Goal: Task Accomplishment & Management: Use online tool/utility

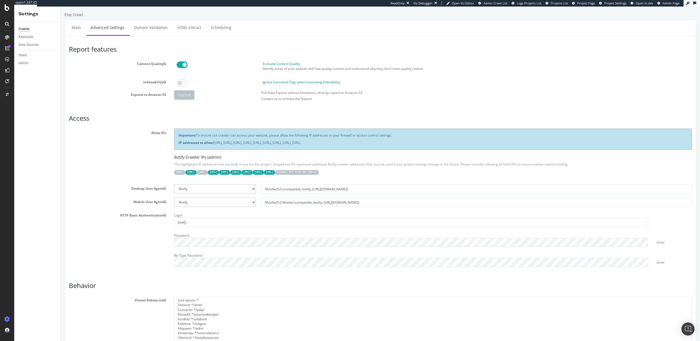
scroll to position [3, 0]
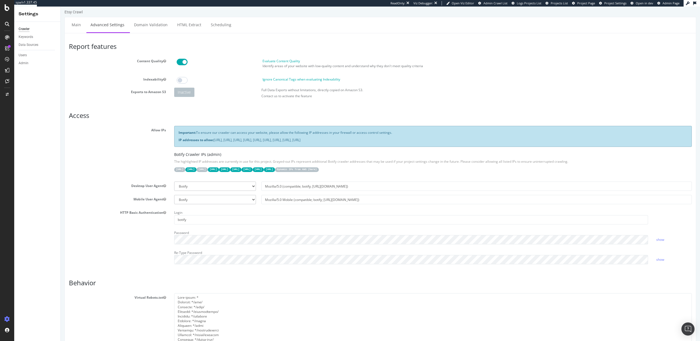
click at [319, 170] on code "Dynamic IPs from AWS ( here )" at bounding box center [297, 170] width 44 height 5
click at [144, 251] on div "HTTP Basic Authentication Login botify Password show Re-Type Password show" at bounding box center [380, 239] width 631 height 60
click at [253, 185] on select "Botify Googlebot Chrome Firefox Edge Custom" at bounding box center [215, 186] width 82 height 9
click at [8, 9] on icon at bounding box center [7, 7] width 5 height 7
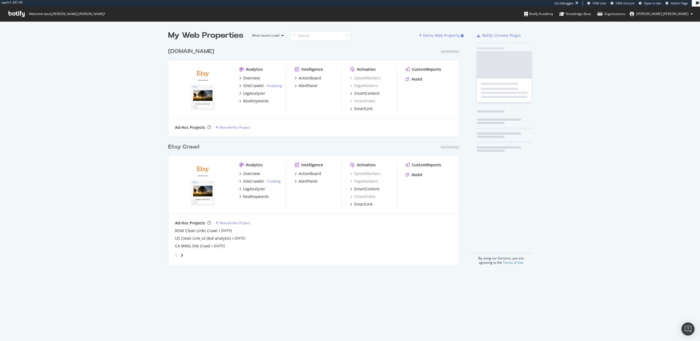
scroll to position [224, 295]
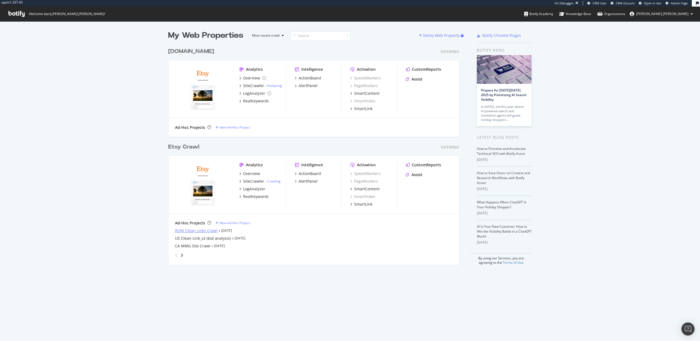
click at [191, 230] on div "ROW Clean Links Crawl" at bounding box center [196, 230] width 42 height 5
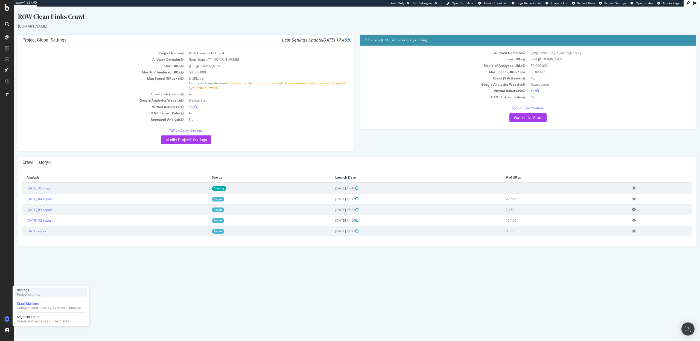
click at [30, 288] on div "Settings" at bounding box center [28, 290] width 23 height 4
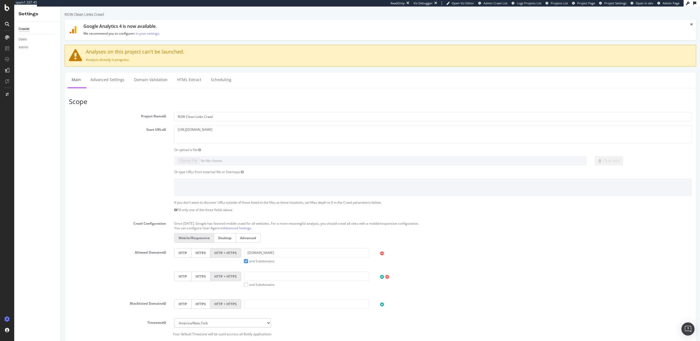
scroll to position [1, 0]
click at [102, 86] on link "Advanced Settings" at bounding box center [107, 79] width 42 height 15
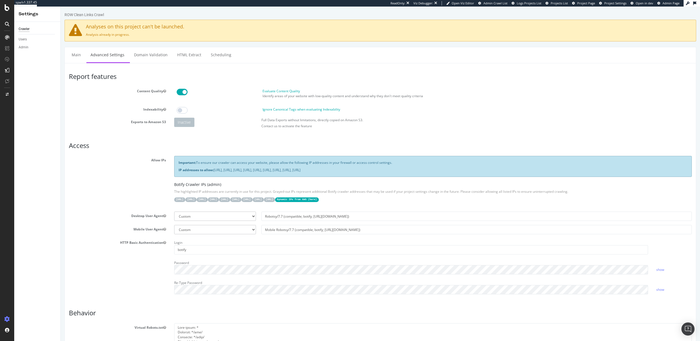
click at [319, 199] on code "Dynamic IPs from AWS ( here )" at bounding box center [297, 200] width 44 height 5
click at [315, 200] on link "here" at bounding box center [312, 199] width 6 height 3
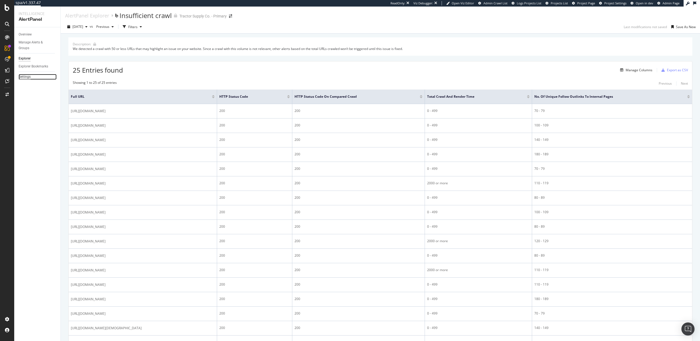
click at [27, 77] on div "Settings" at bounding box center [25, 77] width 12 height 6
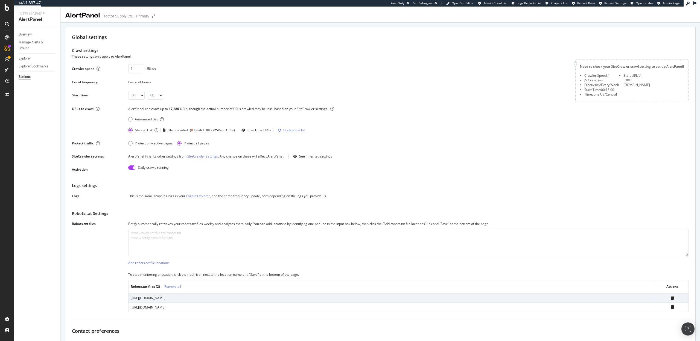
click at [130, 167] on input "checkbox" at bounding box center [131, 168] width 7 height 4
checkbox input "false"
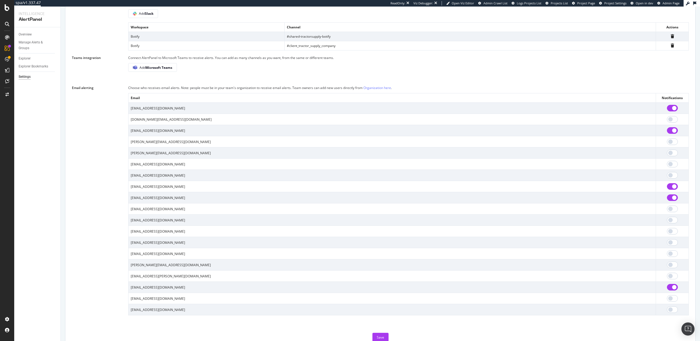
scroll to position [372, 0]
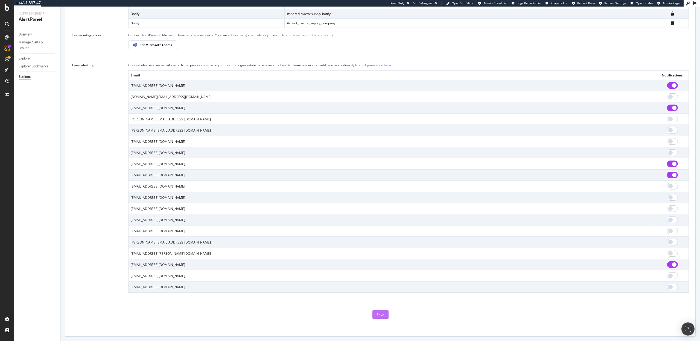
click at [381, 315] on div "Save" at bounding box center [380, 315] width 7 height 5
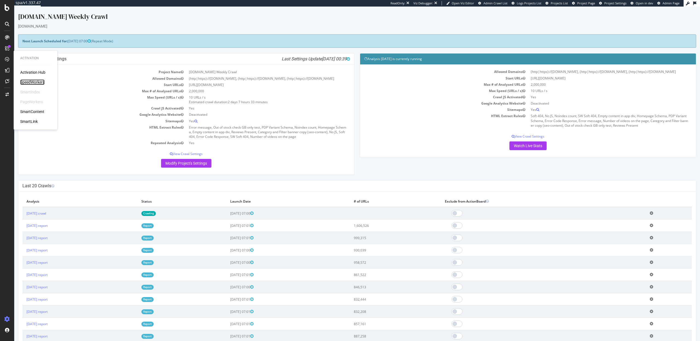
click at [28, 80] on div "SpeedWorkers" at bounding box center [32, 82] width 24 height 5
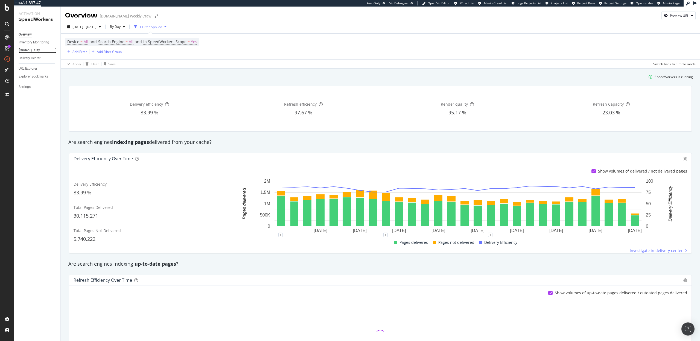
click at [29, 48] on div "Render Quality" at bounding box center [29, 51] width 21 height 6
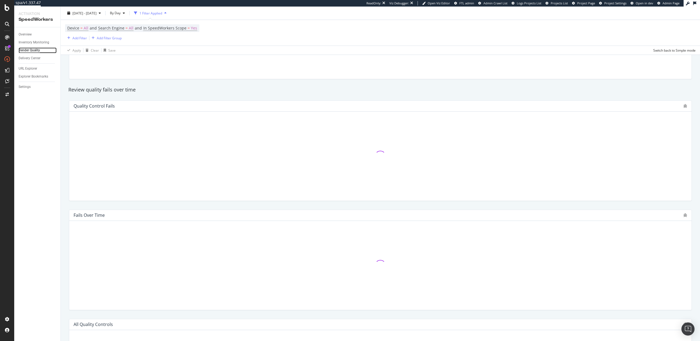
scroll to position [43, 0]
click at [121, 12] on span "By Day" at bounding box center [114, 13] width 13 height 5
click at [130, 26] on span "By Hour" at bounding box center [129, 24] width 14 height 5
click at [90, 13] on span "2025 Sep. 2nd - Sep. 29th" at bounding box center [84, 13] width 24 height 5
click at [90, 32] on div "Last 7 Days" at bounding box center [87, 31] width 17 height 5
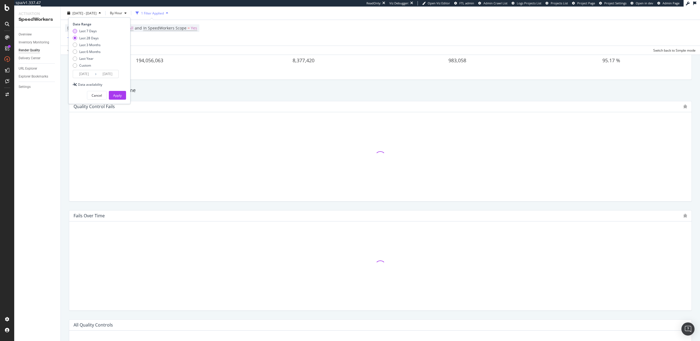
type input "2025/09/23"
click at [116, 95] on div "Apply" at bounding box center [117, 95] width 8 height 5
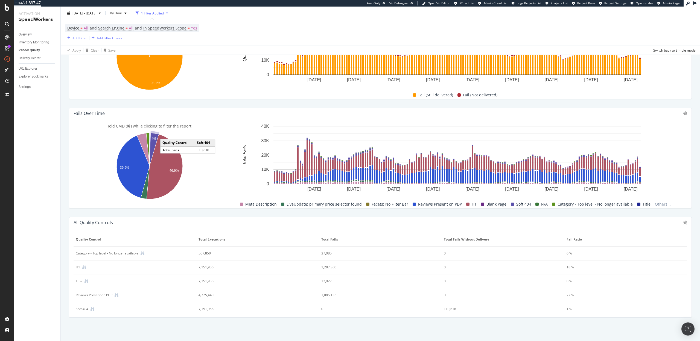
click at [153, 145] on icon "A chart." at bounding box center [154, 149] width 9 height 33
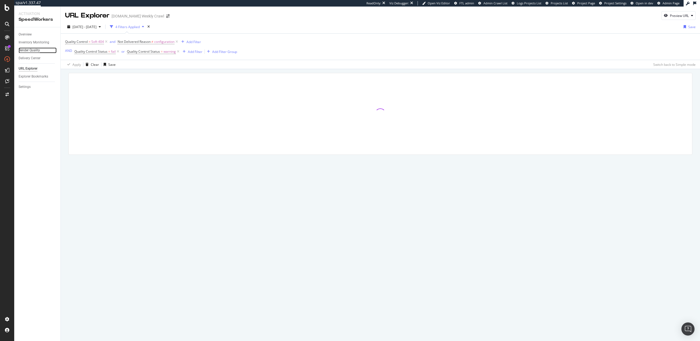
click at [27, 51] on div "Render Quality" at bounding box center [29, 51] width 21 height 6
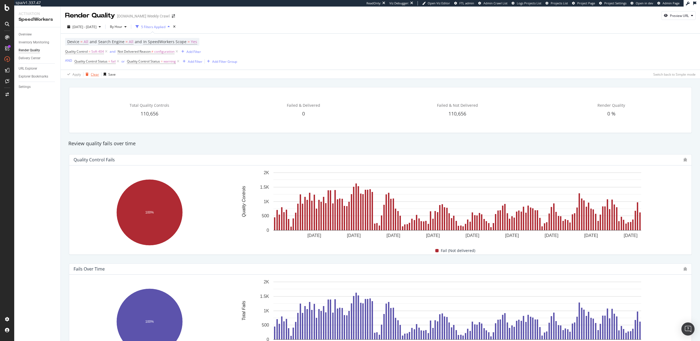
click at [93, 73] on div "Clear" at bounding box center [95, 74] width 8 height 5
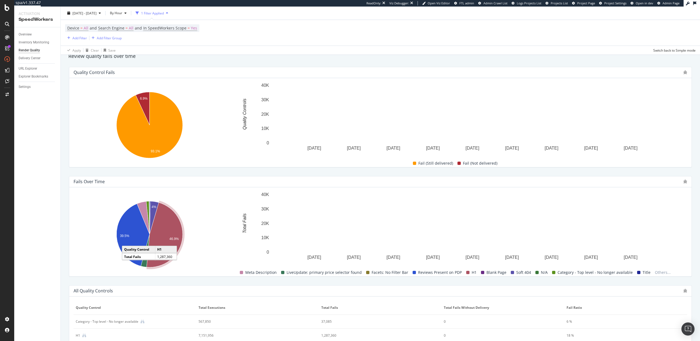
scroll to position [21, 0]
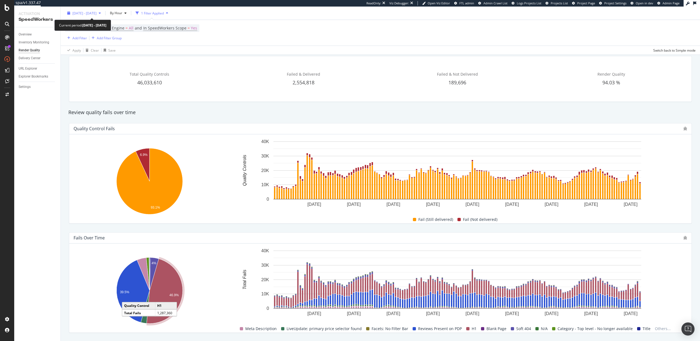
click at [92, 14] on span "2025 Sep. 23rd - Sep. 29th" at bounding box center [84, 13] width 24 height 5
click at [91, 38] on div "Last 28 Days" at bounding box center [88, 38] width 19 height 5
type input "2025/09/02"
click at [119, 98] on div "Apply" at bounding box center [117, 95] width 8 height 8
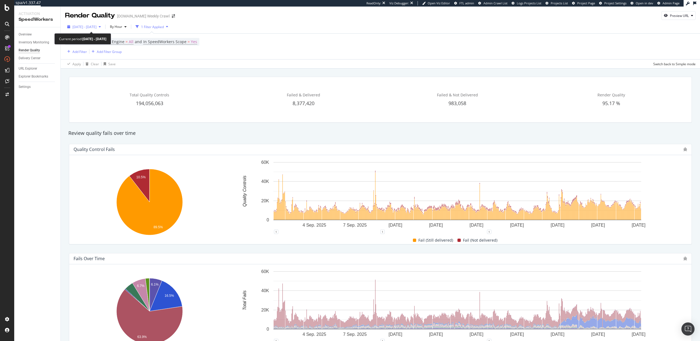
click at [96, 25] on span "2025 Sep. 2nd - Sep. 29th" at bounding box center [84, 27] width 24 height 5
click at [95, 44] on div "Last 7 Days" at bounding box center [87, 44] width 17 height 5
type input "2025/09/23"
click at [118, 108] on div "Apply" at bounding box center [117, 109] width 8 height 5
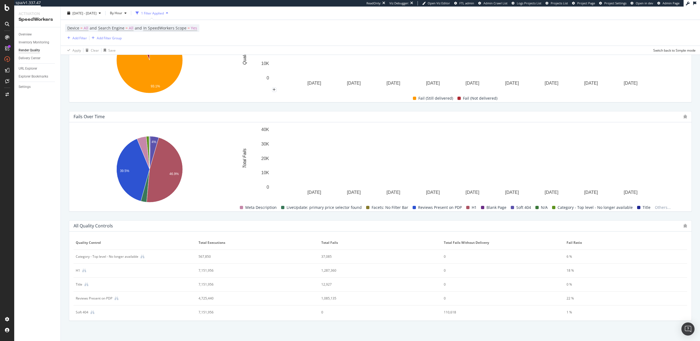
scroll to position [145, 0]
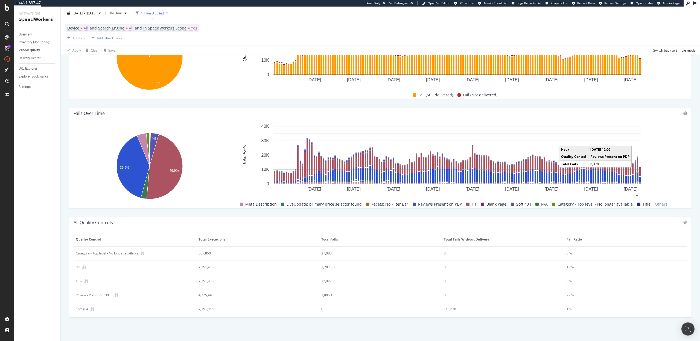
click at [637, 176] on rect "A chart." at bounding box center [638, 176] width 2 height 9
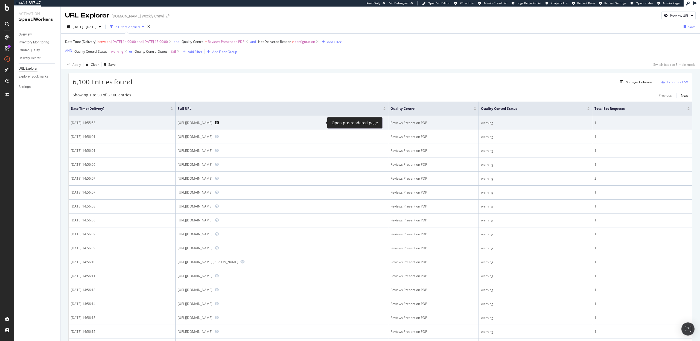
click at [219, 123] on icon "Preview https://www.levi.com/DE/de_DE/bekleidung/damen/jeans/durchgehende-ribca…" at bounding box center [217, 123] width 4 height 4
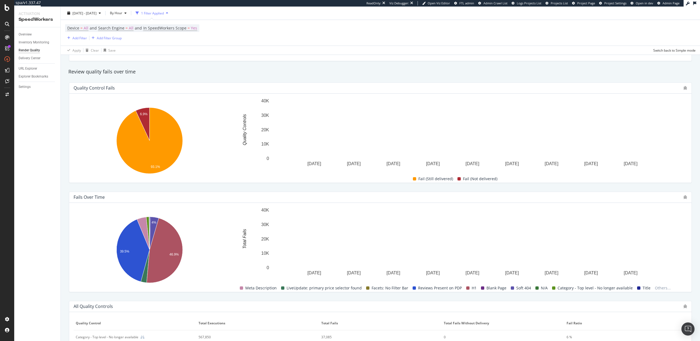
scroll to position [145, 0]
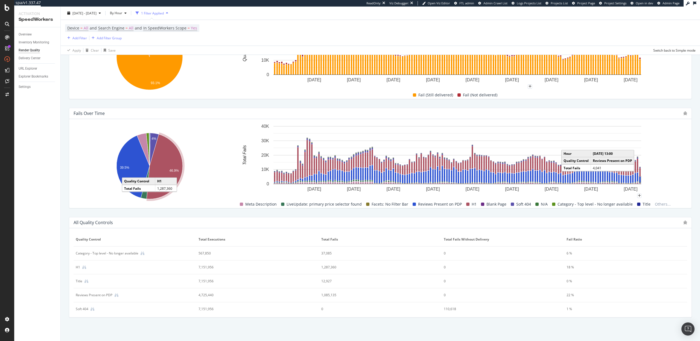
click at [639, 180] on rect "A chart." at bounding box center [640, 180] width 2 height 6
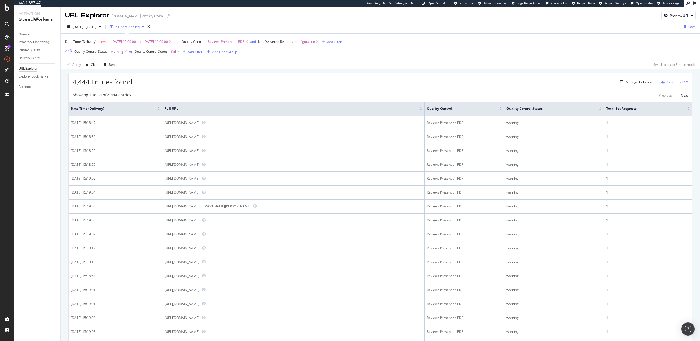
scroll to position [172, 0]
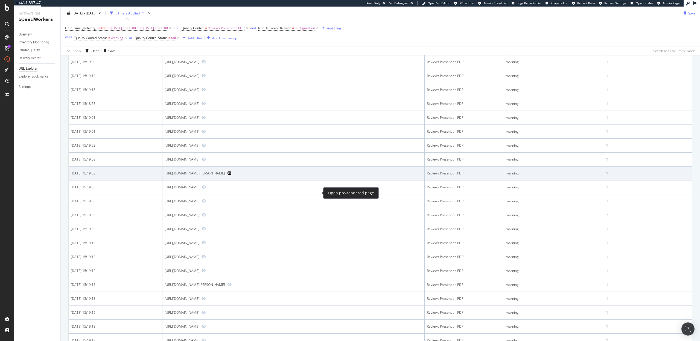
click at [232, 175] on icon "Preview https://www.levi.com/DE/de_DE/bekleidung/herren/jeans/555-relaxed-strai…" at bounding box center [229, 173] width 4 height 4
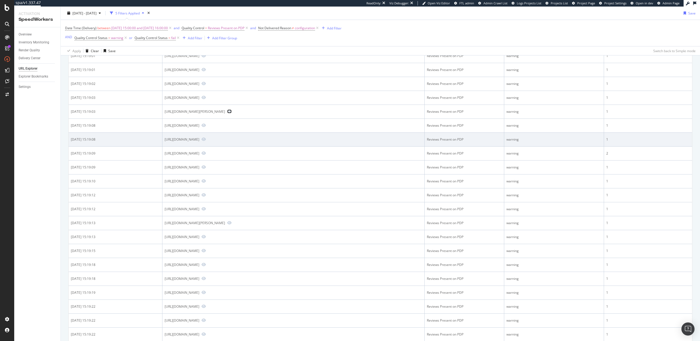
scroll to position [356, 0]
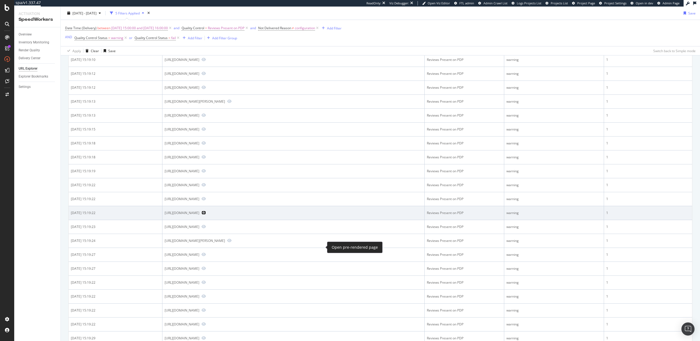
click at [206, 215] on icon "Preview https://www.levi.com/MC/en/clothing/men/levis-vintage-clothing-1950s-sp…" at bounding box center [203, 213] width 4 height 4
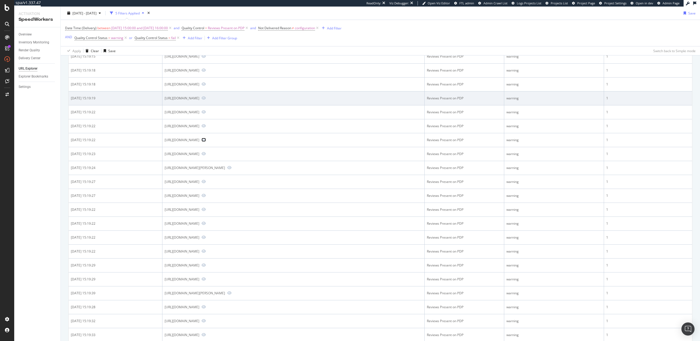
scroll to position [552, 0]
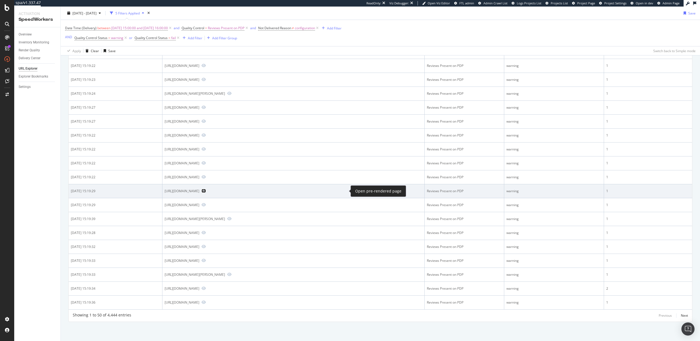
click at [206, 190] on icon "Preview https://www.levi.com/US/en_US/clothing/men/jeans/straight/505-regular-f…" at bounding box center [203, 191] width 4 height 4
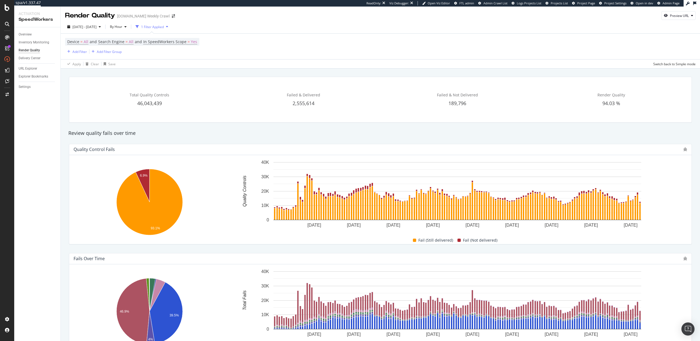
scroll to position [56, 0]
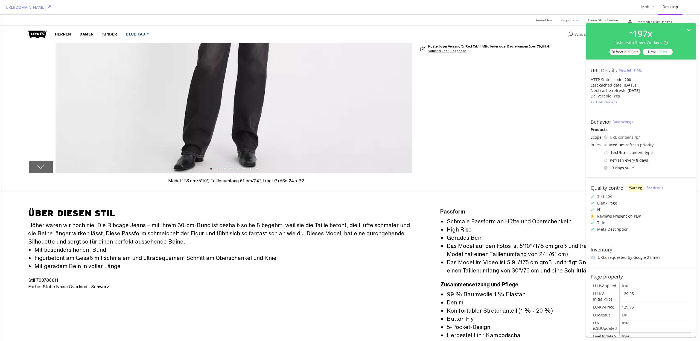
scroll to position [179, 0]
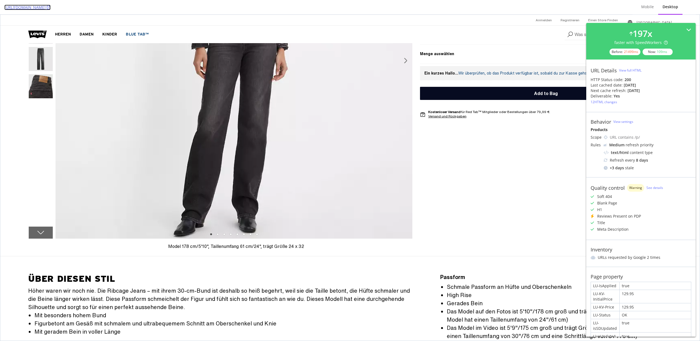
click at [51, 6] on icon at bounding box center [49, 7] width 4 height 4
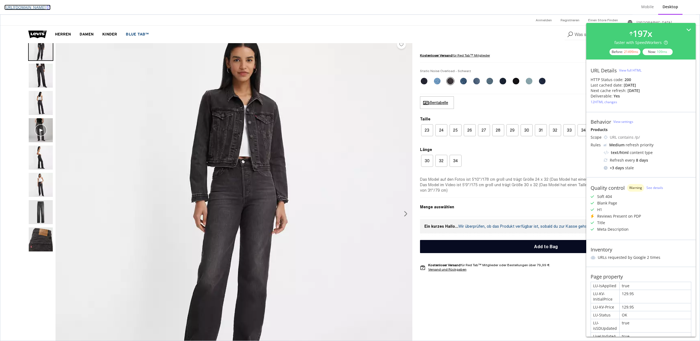
scroll to position [0, 0]
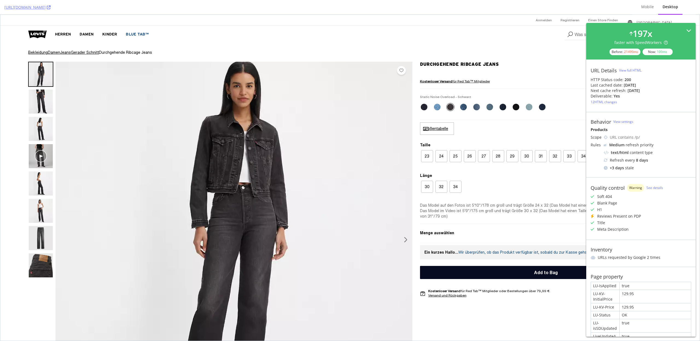
click at [688, 31] on icon at bounding box center [688, 30] width 5 height 5
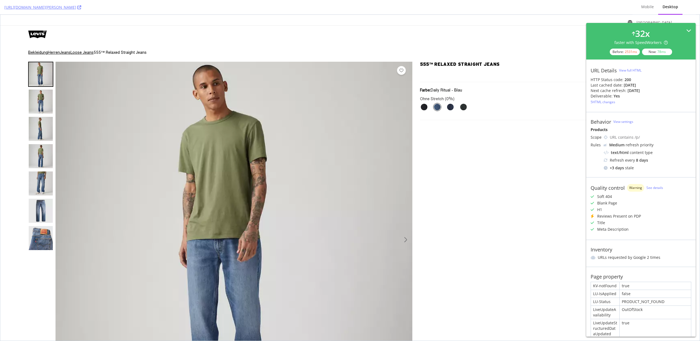
click at [689, 29] on icon at bounding box center [688, 30] width 5 height 5
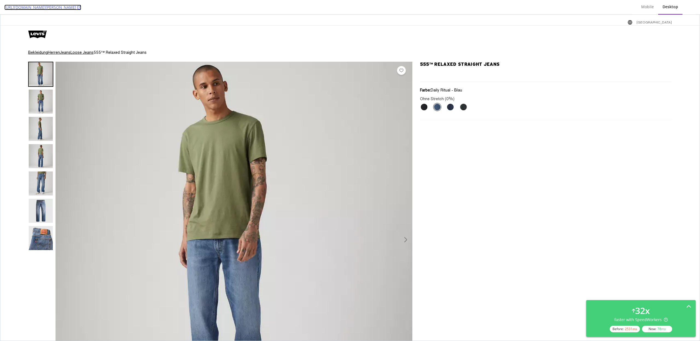
click at [81, 7] on icon at bounding box center [79, 7] width 4 height 4
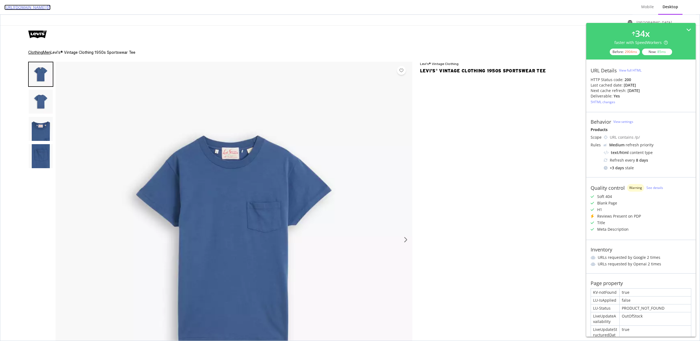
click at [51, 8] on icon at bounding box center [49, 7] width 4 height 4
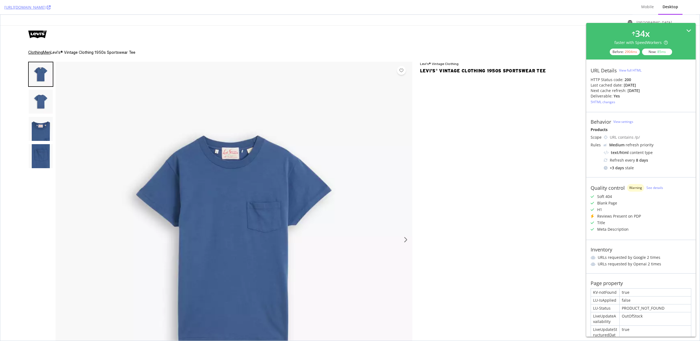
click at [689, 26] on div "34 x faster with SpeedWorkers Before: 2904 ms Now: 85 ms" at bounding box center [640, 41] width 109 height 37
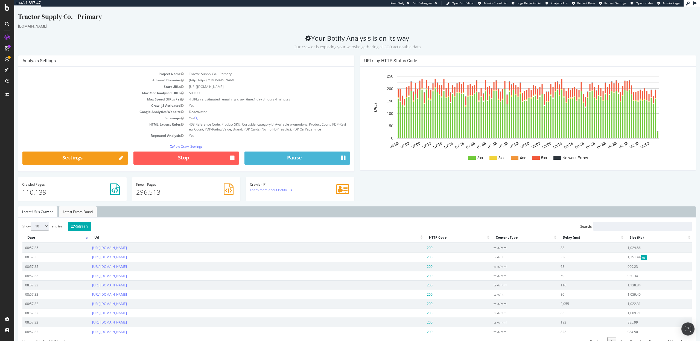
click at [61, 211] on link "Latest Errors Found" at bounding box center [78, 212] width 38 height 11
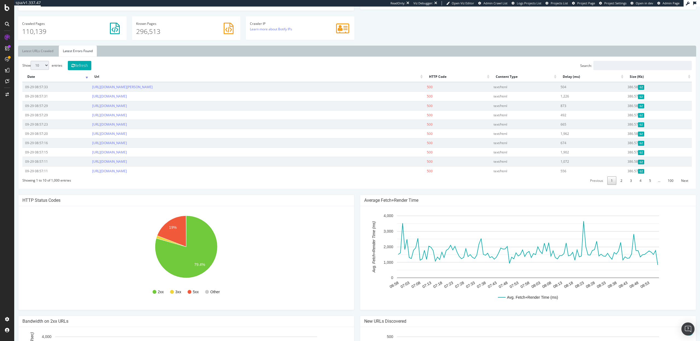
scroll to position [158, 0]
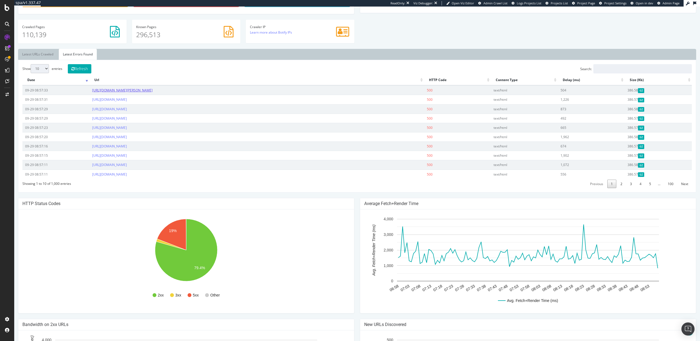
click at [153, 91] on link "https://www.tractorsupply.com/tsc/brand/Merrick/dog-health-wellness" at bounding box center [122, 90] width 60 height 5
click at [127, 107] on link "https://www.tractorsupply.com/tsc/brand/Delavan/ag-sprayers" at bounding box center [109, 109] width 35 height 5
click at [127, 138] on link "https://www.tractorsupply.com/tsc/brand/HomeoPet/cat-pharmacy" at bounding box center [109, 137] width 35 height 5
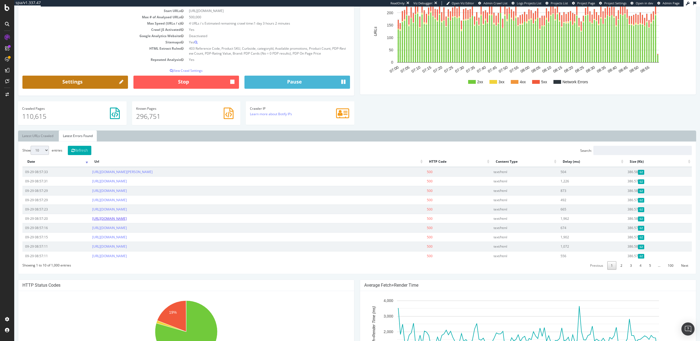
scroll to position [0, 0]
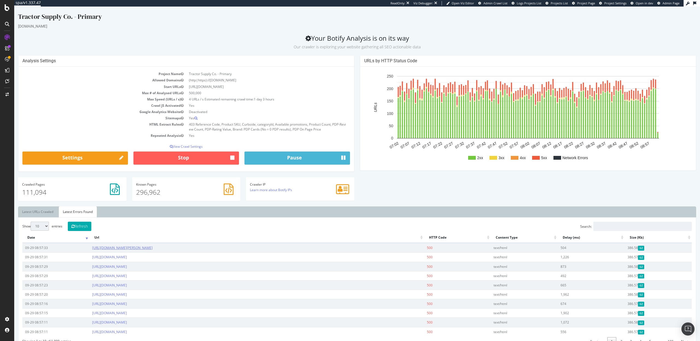
drag, startPoint x: 201, startPoint y: 248, endPoint x: 93, endPoint y: 246, distance: 108.3
click at [93, 246] on td "https://www.tractorsupply.com/tsc/brand/Merrick/dog-health-wellness" at bounding box center [256, 247] width 335 height 9
copy link "https://www.tractorsupply.com/tsc/brand/Merrick/dog-health-wellness"
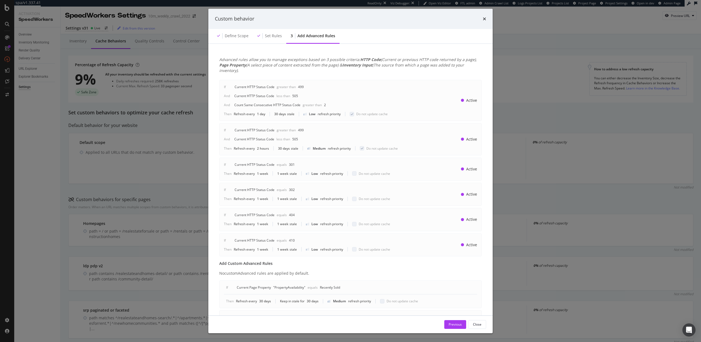
scroll to position [131, 0]
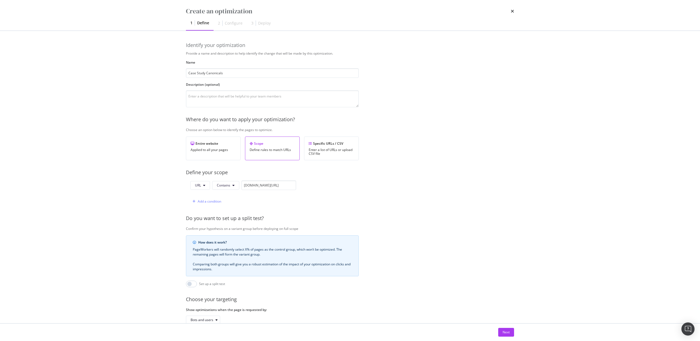
scroll to position [33, 0]
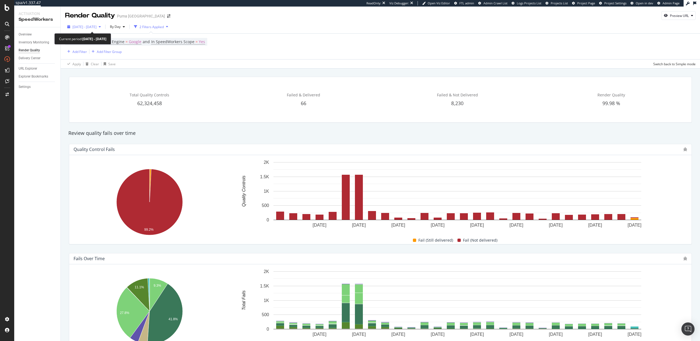
click at [96, 28] on span "2025 Aug. 30th - Sep. 26th" at bounding box center [84, 27] width 24 height 5
click at [88, 43] on div "Last 7 Days" at bounding box center [87, 44] width 17 height 5
type input "2025/09/23"
type input "2025/09/29"
click at [120, 109] on div "Apply" at bounding box center [117, 109] width 8 height 5
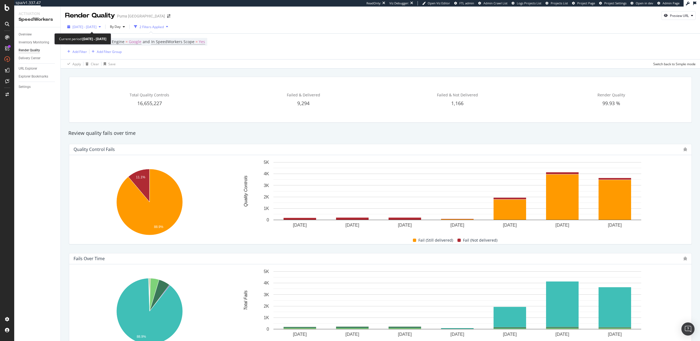
click at [86, 24] on div "2025 Sep. 23rd - Sep. 29th" at bounding box center [84, 27] width 38 height 8
click at [85, 82] on div "Last 7 Days Last 28 Days Last 3 Months Last 6 Months Last Year Custom" at bounding box center [87, 62] width 28 height 41
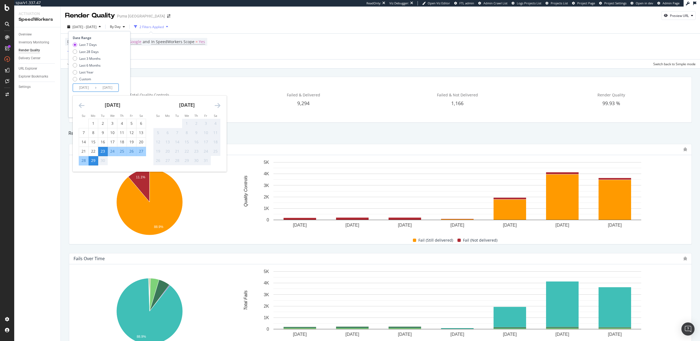
click at [85, 86] on input "2025/09/23" at bounding box center [84, 88] width 22 height 8
click at [140, 152] on div "27" at bounding box center [140, 151] width 9 height 5
type input "2025/09/27"
click at [92, 161] on div "29" at bounding box center [93, 160] width 9 height 5
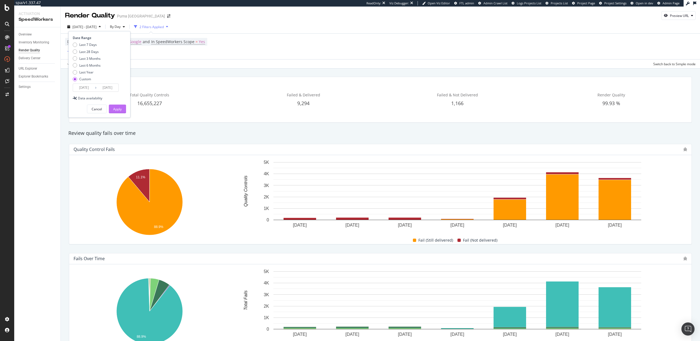
click at [119, 109] on div "Apply" at bounding box center [117, 109] width 8 height 5
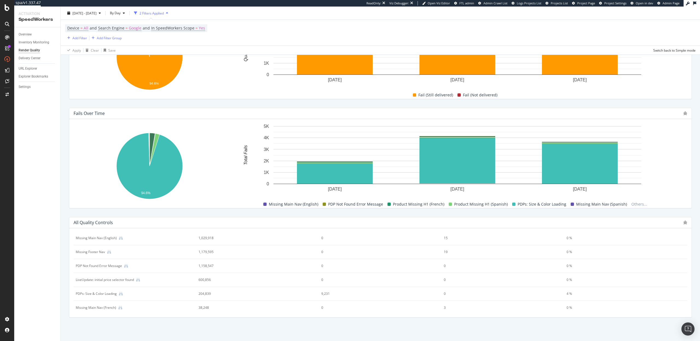
scroll to position [101, 0]
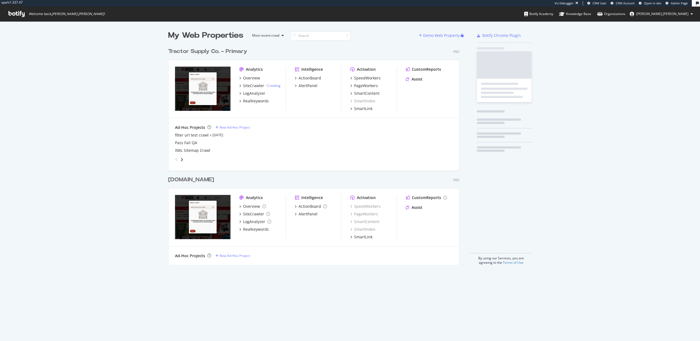
scroll to position [224, 295]
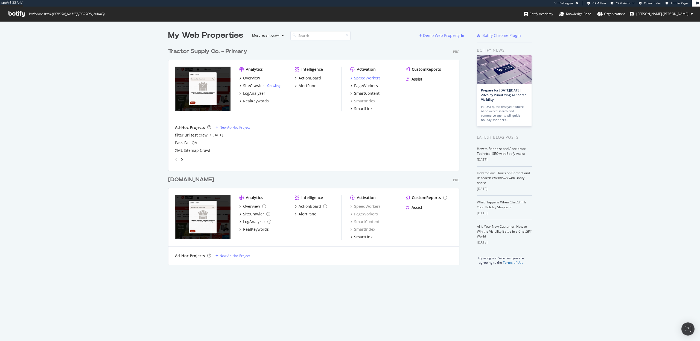
click at [362, 81] on div "SpeedWorkers" at bounding box center [367, 77] width 27 height 5
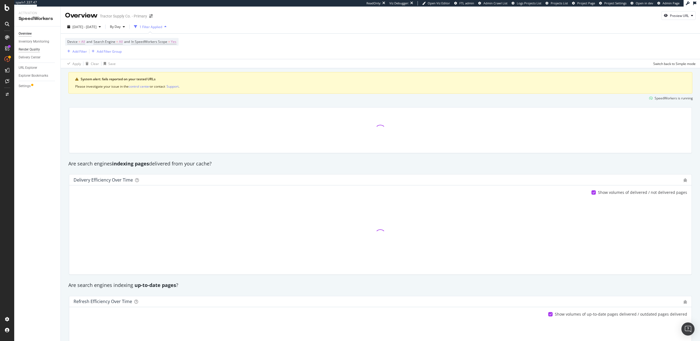
click at [30, 49] on div "Render Quality" at bounding box center [29, 50] width 21 height 6
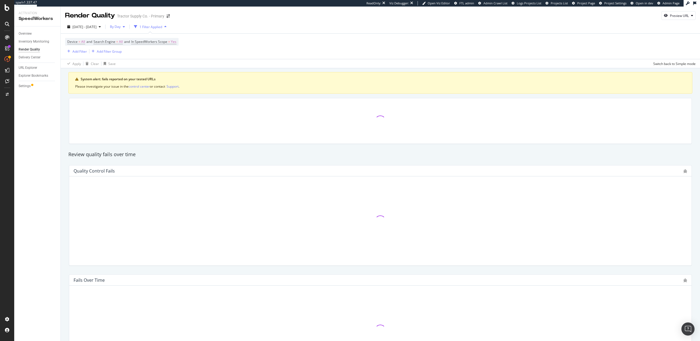
click at [121, 26] on span "By Day" at bounding box center [114, 26] width 13 height 5
click at [129, 36] on span "By Hour" at bounding box center [129, 37] width 14 height 5
click at [90, 27] on span "2025 Sep. 2nd - Sep. 29th" at bounding box center [84, 27] width 24 height 5
click at [89, 47] on div "Last 7 Days" at bounding box center [87, 44] width 17 height 5
type input "2025/09/23"
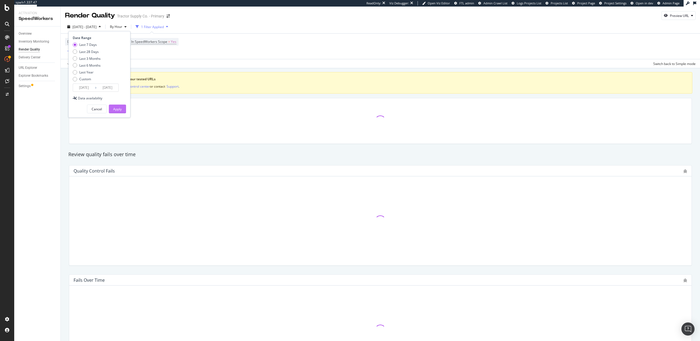
click at [116, 109] on div "Apply" at bounding box center [117, 109] width 8 height 5
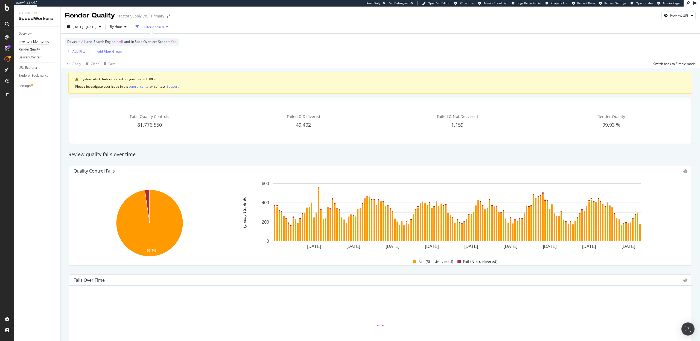
click at [30, 41] on div "Inventory Monitoring" at bounding box center [34, 42] width 31 height 6
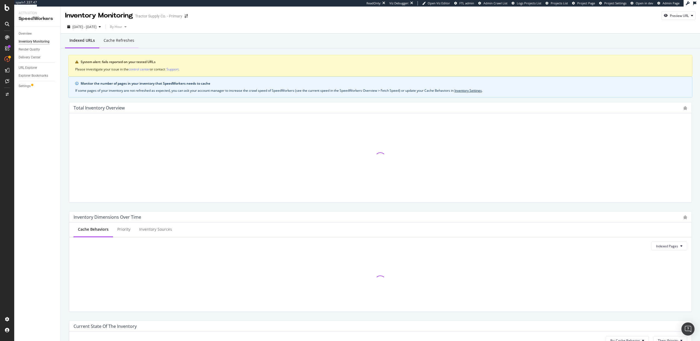
click at [118, 41] on div "Cache refreshes" at bounding box center [119, 40] width 31 height 5
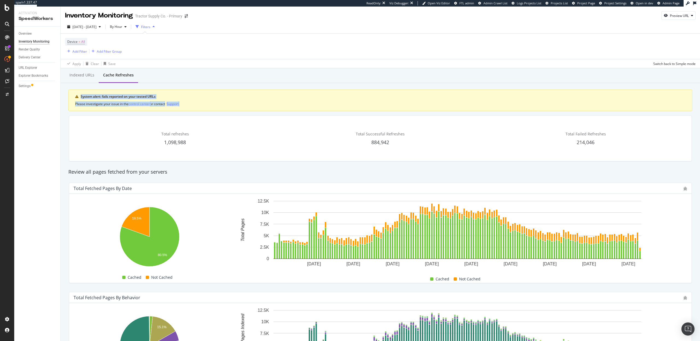
drag, startPoint x: 311, startPoint y: 84, endPoint x: 312, endPoint y: 114, distance: 30.6
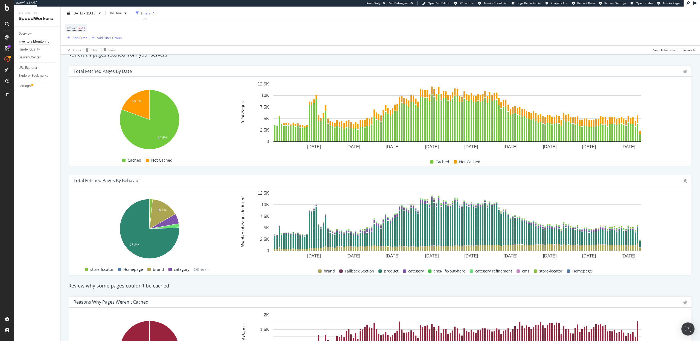
scroll to position [88, 0]
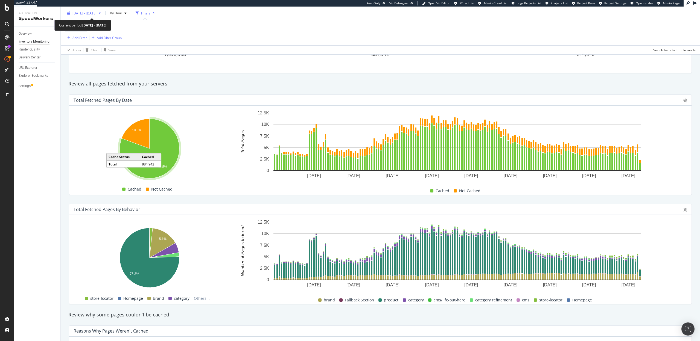
click at [96, 14] on span "2025 Sep. 23rd - Sep. 29th" at bounding box center [84, 13] width 24 height 5
click at [85, 37] on div "Last 28 Days" at bounding box center [88, 38] width 19 height 5
type input "2025/09/02"
click at [120, 93] on div "Apply" at bounding box center [117, 95] width 8 height 5
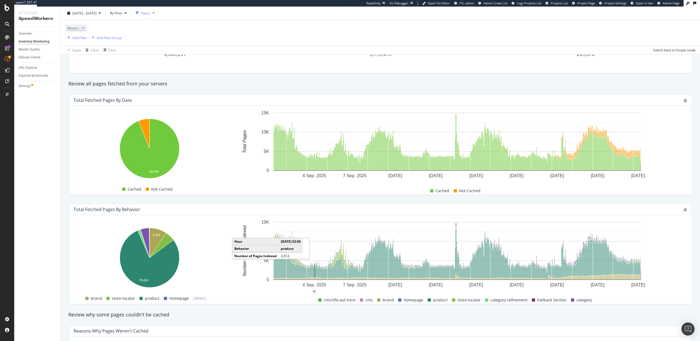
scroll to position [306, 0]
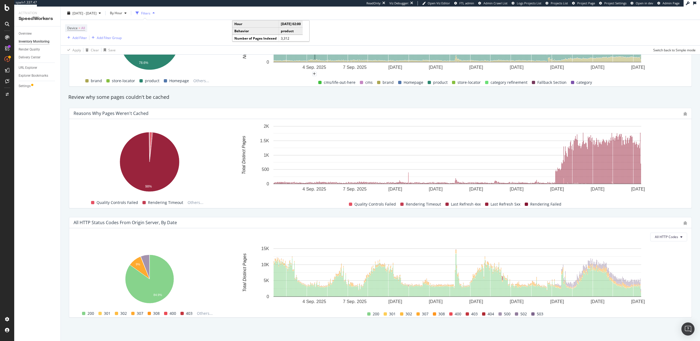
click at [575, 214] on div "All HTTP Status Codes from Origin Server, by Date All HTTP Codes Hold CMD (⌘) w…" at bounding box center [380, 267] width 629 height 109
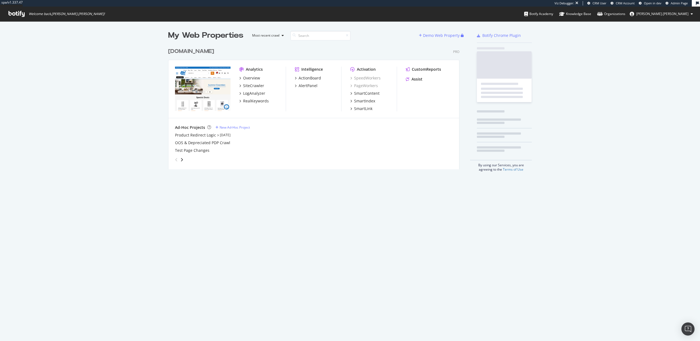
scroll to position [128, 295]
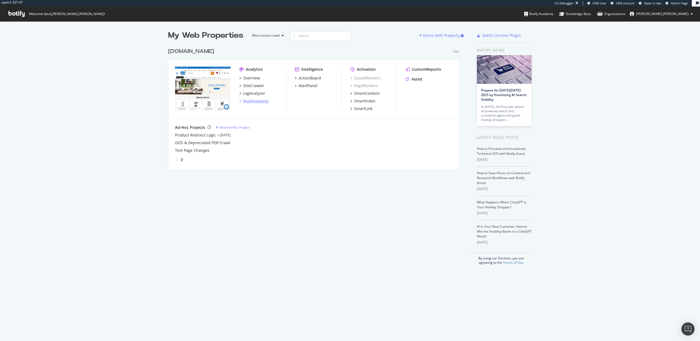
click at [255, 102] on div "RealKeywords" at bounding box center [256, 100] width 26 height 5
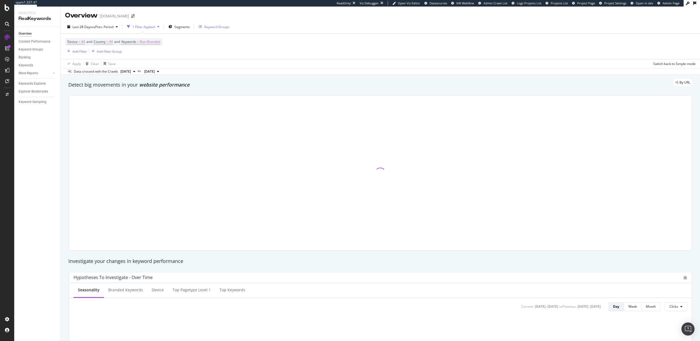
click at [219, 24] on div "Keyword Groups" at bounding box center [214, 27] width 31 height 8
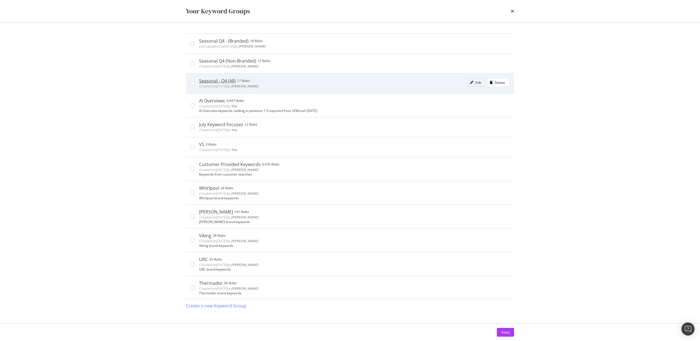
click at [474, 85] on div "Edit" at bounding box center [474, 83] width 13 height 8
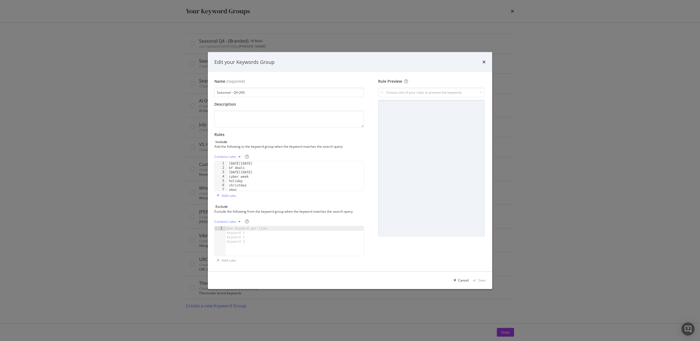
click at [485, 59] on div "times" at bounding box center [483, 61] width 3 height 7
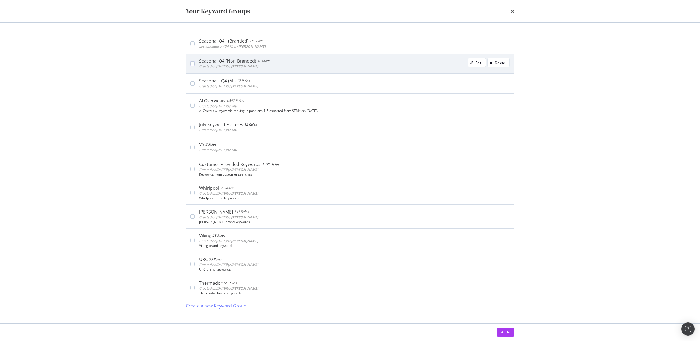
click at [227, 60] on div "Seasonal Q4 (Non-Branded)" at bounding box center [227, 60] width 57 height 5
click at [475, 62] on div "modal" at bounding box center [472, 62] width 8 height 3
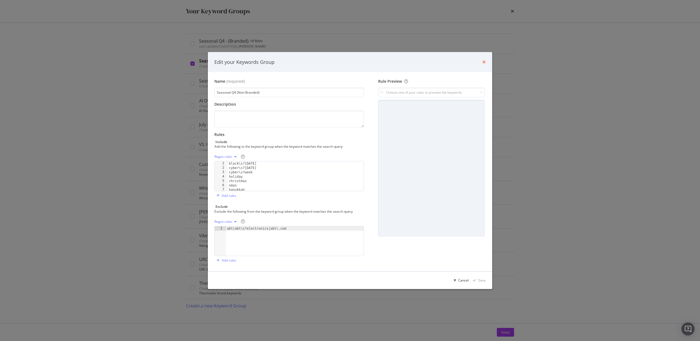
click at [485, 61] on icon "times" at bounding box center [483, 62] width 3 height 4
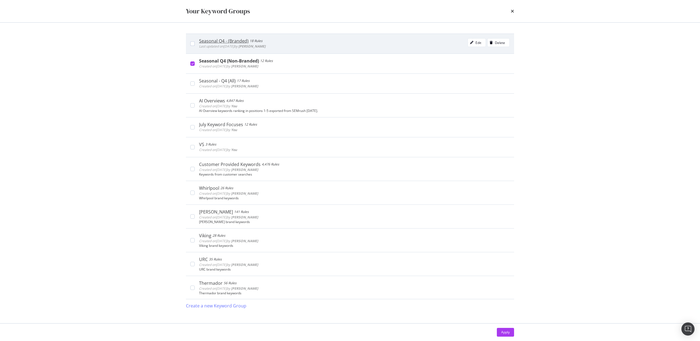
click at [228, 40] on div "Seasonal Q4 - (Branded)" at bounding box center [223, 40] width 49 height 5
click at [479, 42] on div "Edit" at bounding box center [478, 42] width 6 height 5
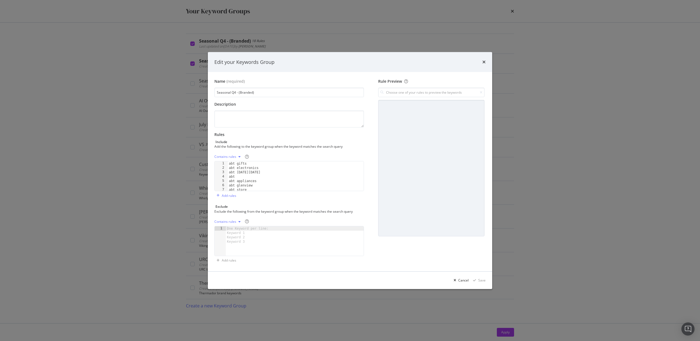
type textarea "abt"
click at [238, 177] on div "abt gifts abt electronics abt [PERSON_NAME][DATE][DATE] abt abt appliances abt …" at bounding box center [296, 181] width 136 height 38
click at [485, 60] on div "Edit your Keywords Group" at bounding box center [350, 62] width 284 height 20
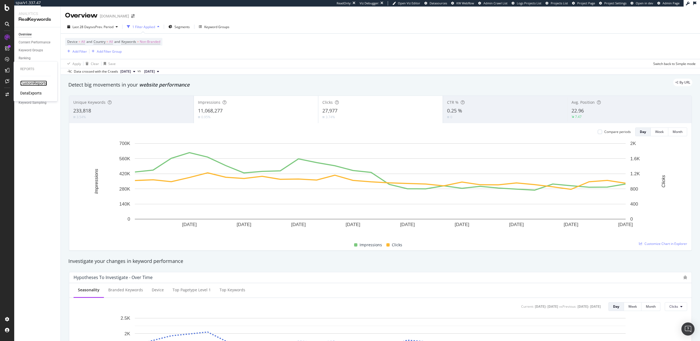
click at [28, 83] on div "CustomReports" at bounding box center [33, 83] width 27 height 5
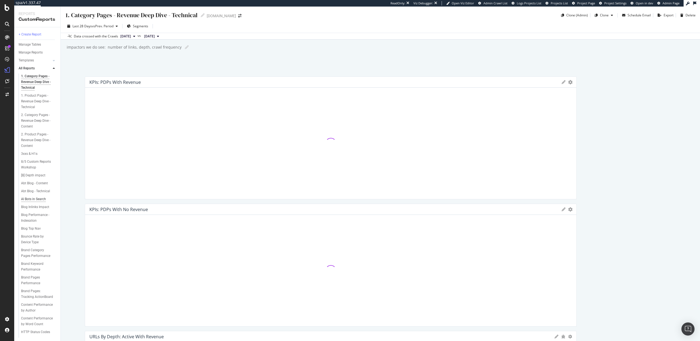
scroll to position [147, 0]
click at [38, 337] on div "🔋 SEO Performance Report" at bounding box center [36, 342] width 31 height 11
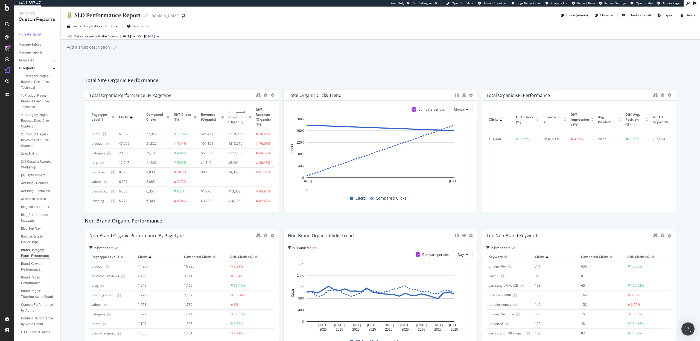
scroll to position [147, 0]
click at [33, 287] on div "Q4 Seasonal Keywords YOY" at bounding box center [36, 290] width 31 height 11
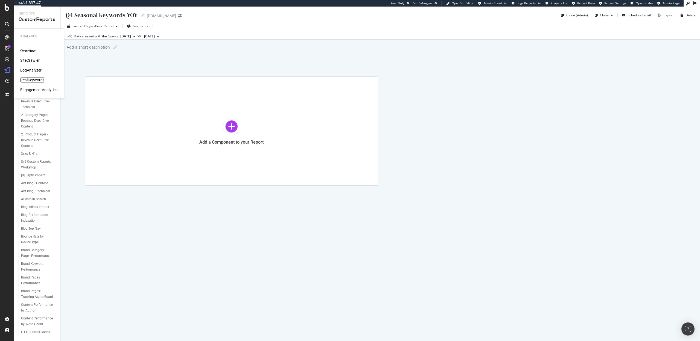
click at [30, 80] on div "RealKeywords" at bounding box center [32, 79] width 24 height 5
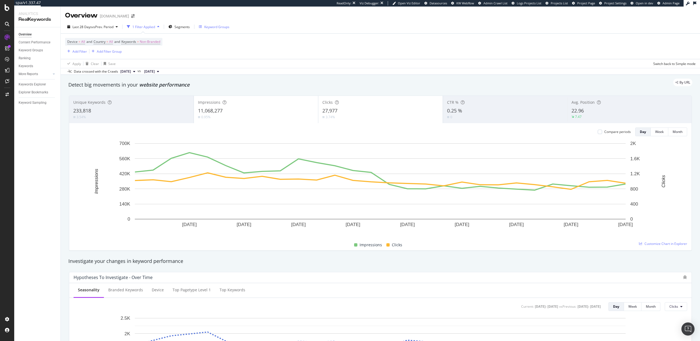
click at [218, 25] on div "Keyword Groups" at bounding box center [216, 27] width 25 height 5
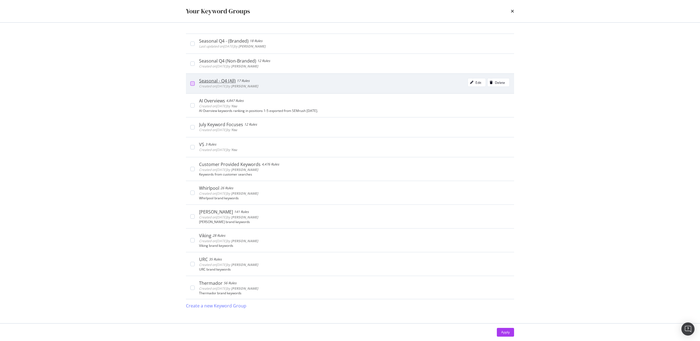
click at [192, 82] on div "modal" at bounding box center [192, 83] width 4 height 4
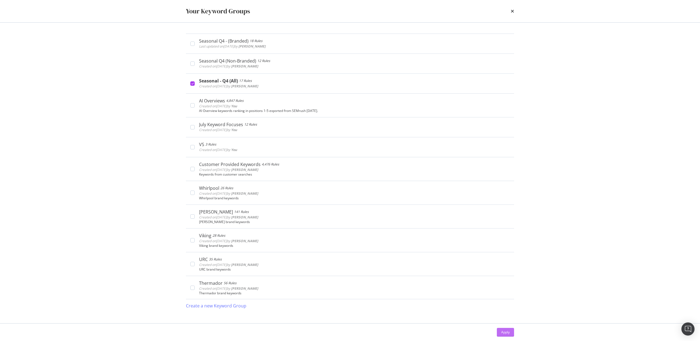
click at [508, 330] on div "Apply" at bounding box center [505, 332] width 8 height 5
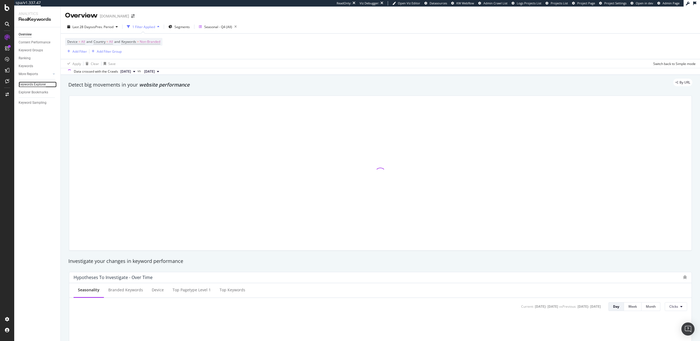
click at [35, 86] on div "Keywords Explorer" at bounding box center [32, 85] width 27 height 6
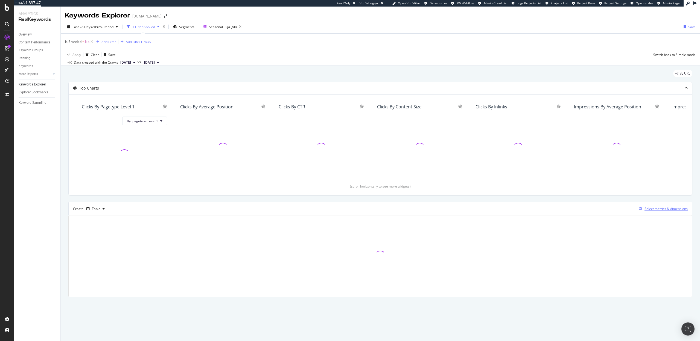
click at [662, 210] on div "Select metrics & dimensions" at bounding box center [665, 209] width 43 height 5
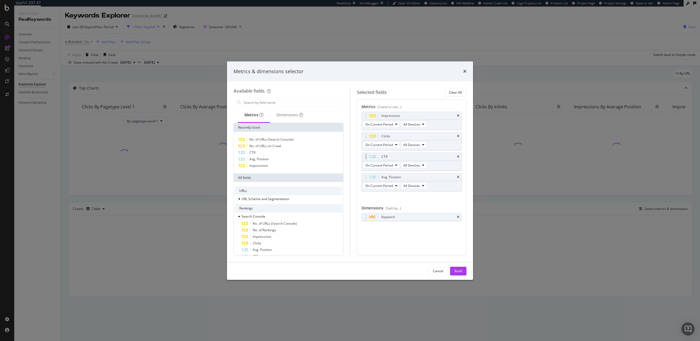
click at [458, 154] on div "CTR" at bounding box center [412, 157] width 100 height 8
click at [458, 157] on icon "times" at bounding box center [458, 156] width 2 height 3
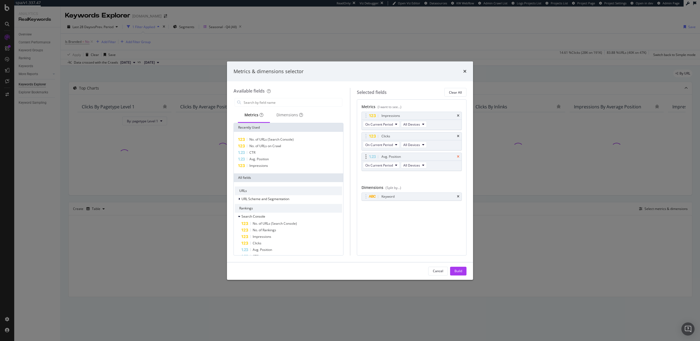
click at [458, 156] on icon "times" at bounding box center [458, 156] width 2 height 3
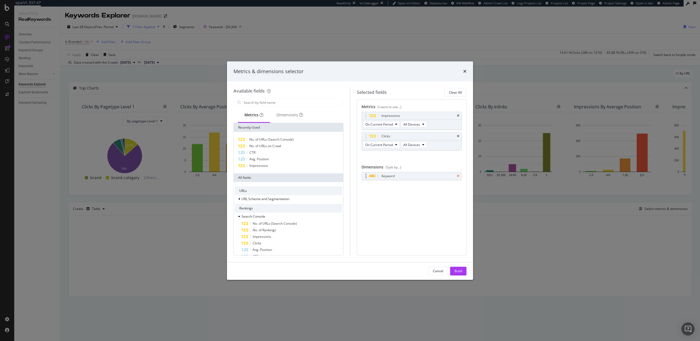
click at [458, 177] on icon "times" at bounding box center [458, 176] width 2 height 3
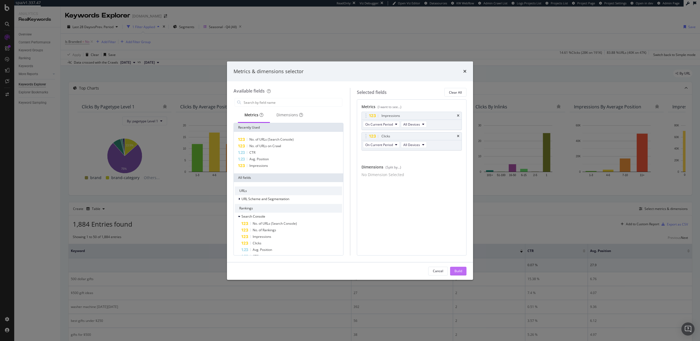
click at [455, 271] on div "Build" at bounding box center [458, 271] width 8 height 5
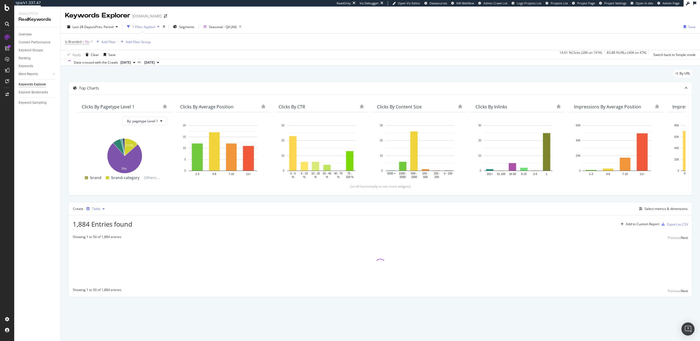
click at [98, 209] on div "Table" at bounding box center [96, 208] width 8 height 3
click at [98, 227] on div "Trend" at bounding box center [101, 227] width 9 height 5
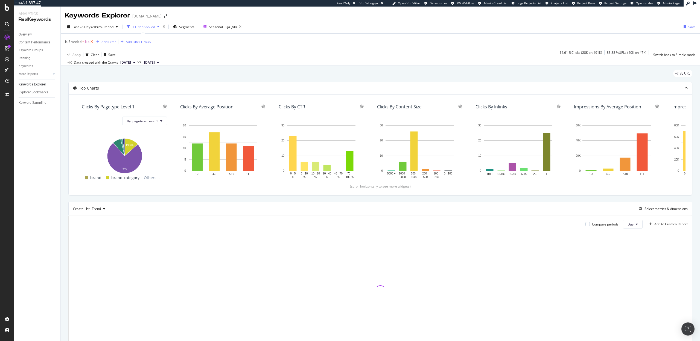
click at [91, 40] on icon at bounding box center [91, 41] width 5 height 5
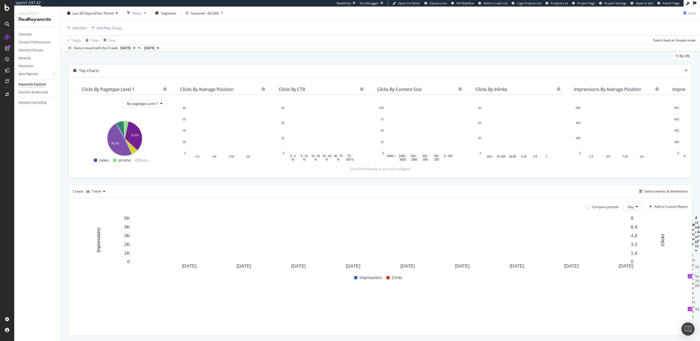
scroll to position [31, 0]
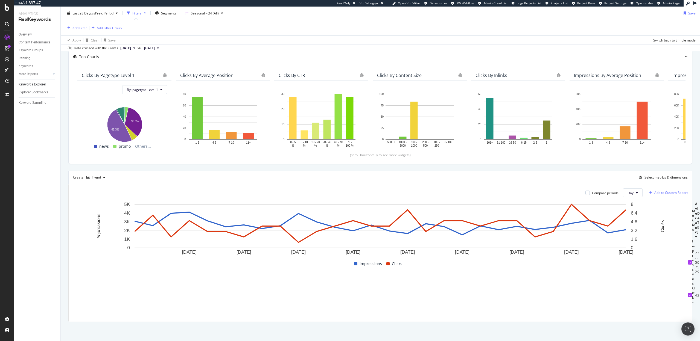
click at [663, 194] on div "Add to Custom Report" at bounding box center [670, 192] width 33 height 3
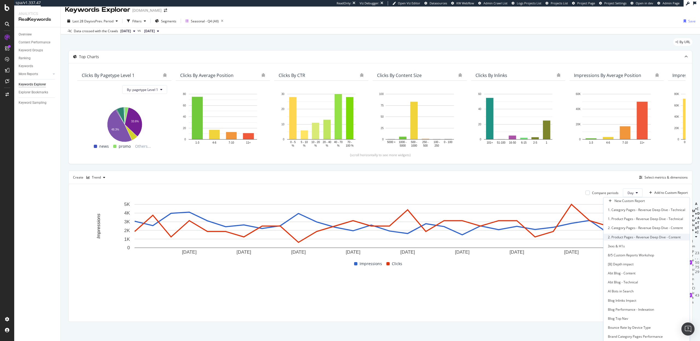
scroll to position [247, 0]
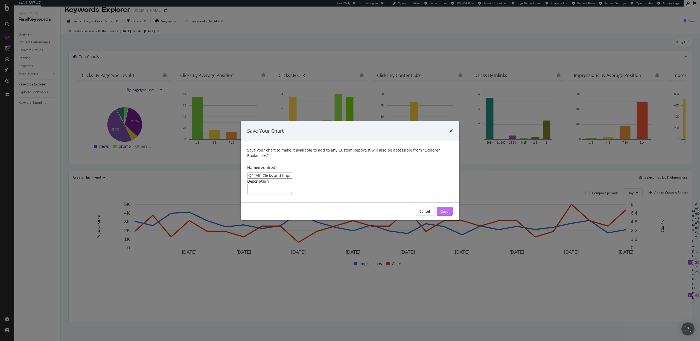
type input "Q4 (All) Clicks and Impressions"
click at [443, 214] on div "Save" at bounding box center [444, 211] width 7 height 5
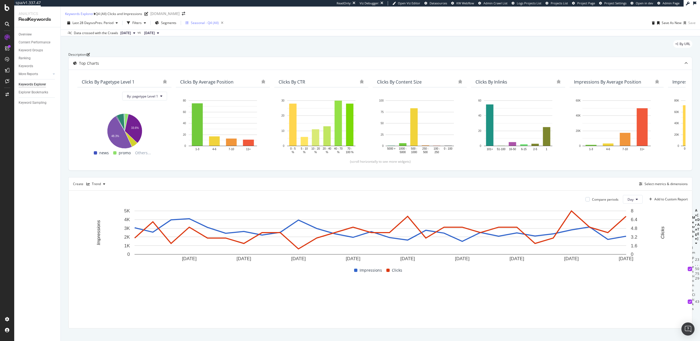
click at [200, 25] on div "Seasonal - Q4 (All)" at bounding box center [205, 23] width 28 height 5
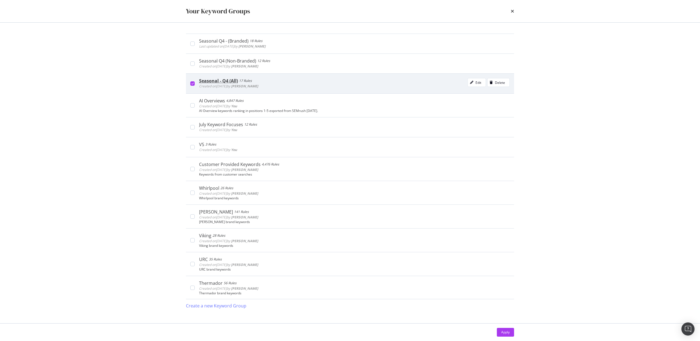
click at [192, 84] on icon "modal" at bounding box center [192, 83] width 2 height 3
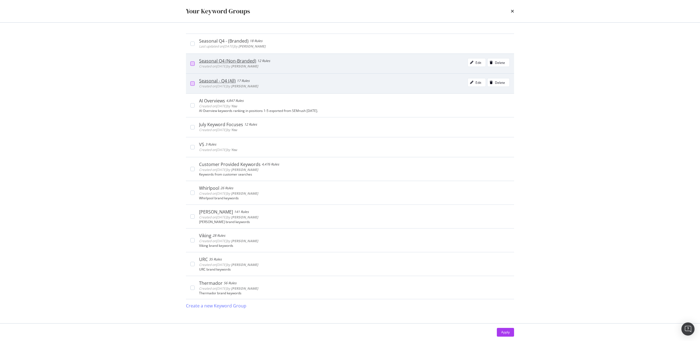
click at [192, 64] on div "modal" at bounding box center [192, 64] width 4 height 4
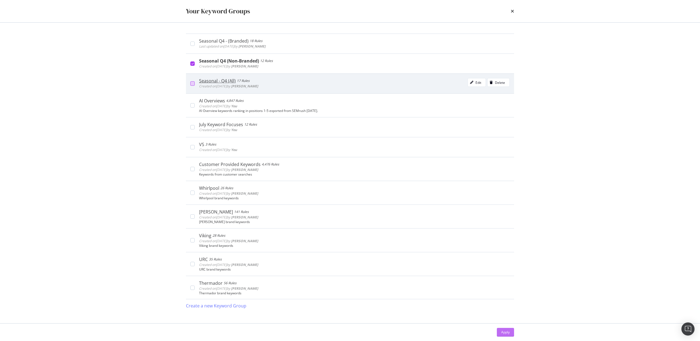
click at [506, 332] on div "Apply" at bounding box center [505, 332] width 8 height 5
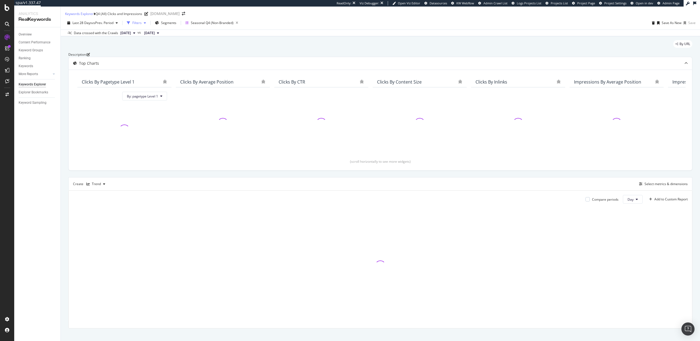
click at [137, 25] on div "Filters" at bounding box center [136, 23] width 9 height 5
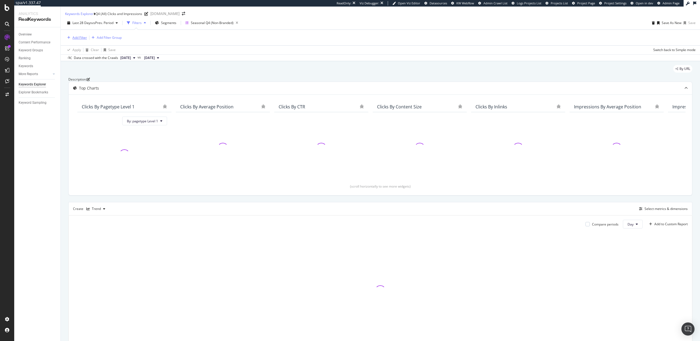
click at [70, 39] on div "button" at bounding box center [68, 37] width 7 height 3
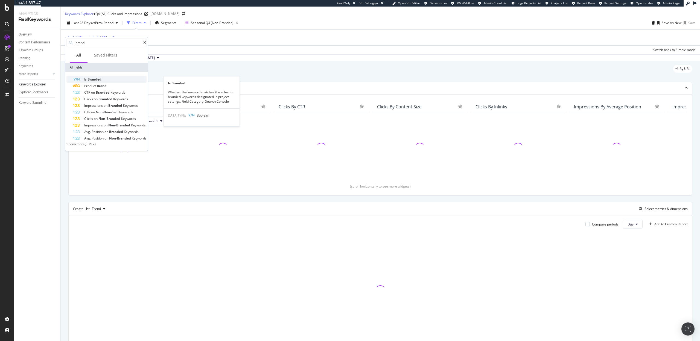
type input "brand"
click at [98, 80] on span "Branded" at bounding box center [94, 79] width 14 height 5
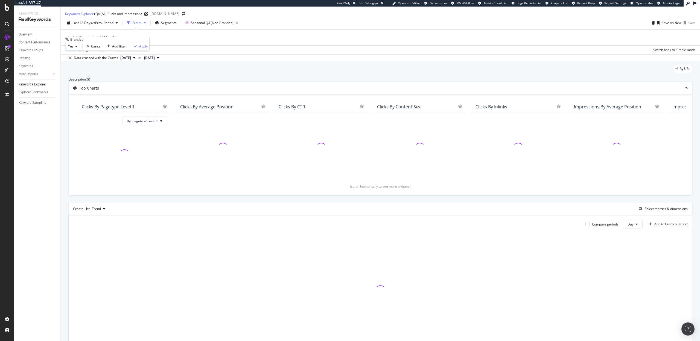
click at [80, 51] on div "Yes" at bounding box center [73, 46] width 17 height 9
click at [71, 62] on span "No" at bounding box center [69, 59] width 4 height 5
click at [138, 49] on div "Apply" at bounding box center [142, 46] width 8 height 5
click at [665, 25] on div "Save As New" at bounding box center [672, 23] width 20 height 5
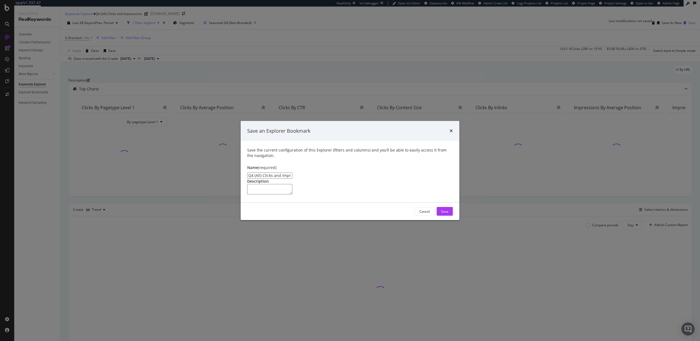
drag, startPoint x: 259, startPoint y: 153, endPoint x: 256, endPoint y: 154, distance: 2.7
click at [256, 173] on input "Q4 (All) Clicks and Impressions Clone" at bounding box center [269, 176] width 45 height 6
click at [292, 173] on input "Q4 (NB) Clicks and Impressions Clone" at bounding box center [269, 176] width 45 height 6
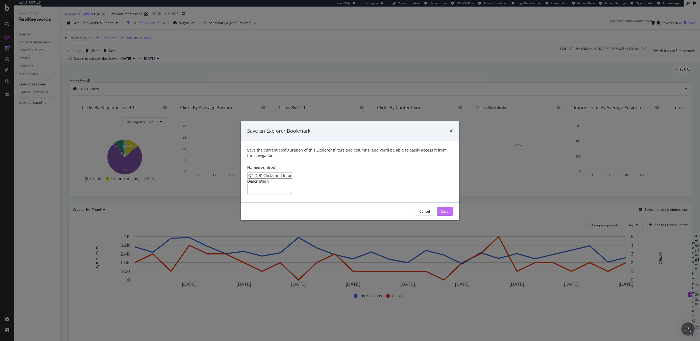
type input "Q4 (NB) Clicks and Impressions"
click at [443, 214] on div "Save" at bounding box center [444, 211] width 7 height 5
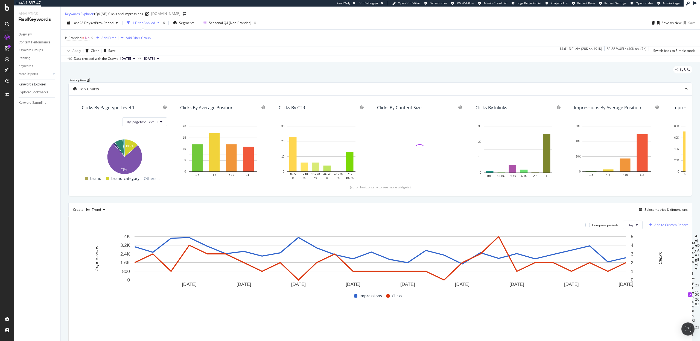
click at [669, 227] on div "Add to Custom Report" at bounding box center [670, 225] width 33 height 3
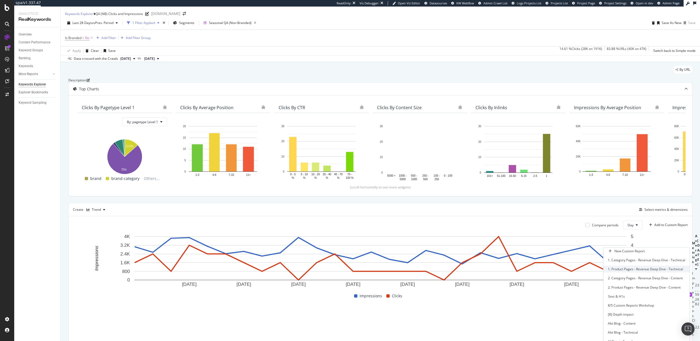
scroll to position [249, 0]
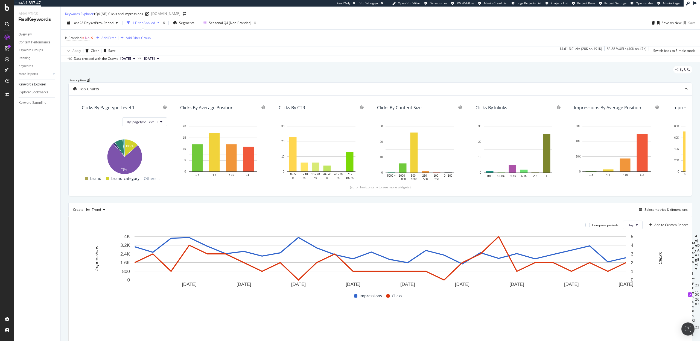
click at [92, 41] on icon at bounding box center [91, 37] width 5 height 5
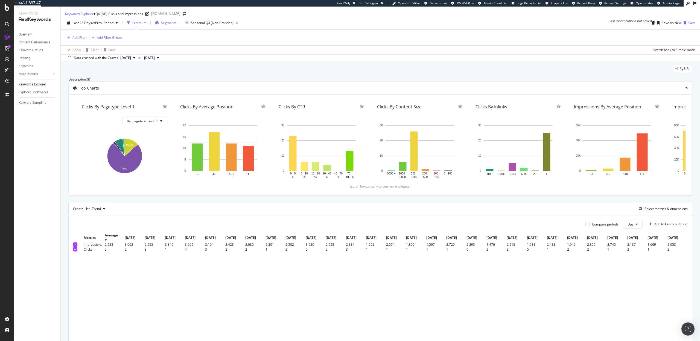
click at [165, 25] on span "Segments" at bounding box center [168, 23] width 15 height 5
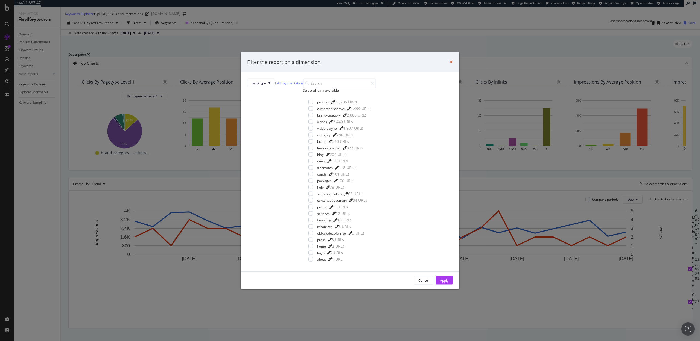
click at [449, 64] on icon "times" at bounding box center [450, 62] width 3 height 4
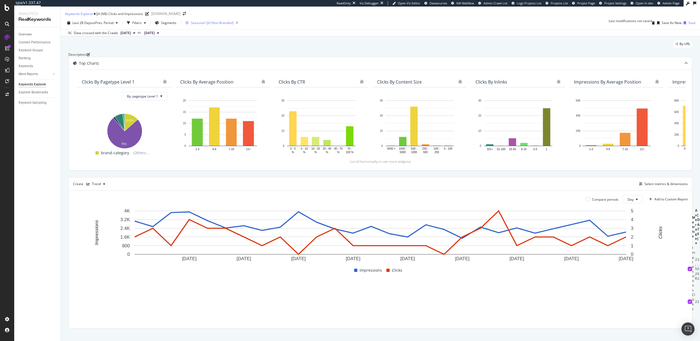
click at [203, 25] on div "Seasonal Q4 (Non-Branded)" at bounding box center [212, 23] width 43 height 5
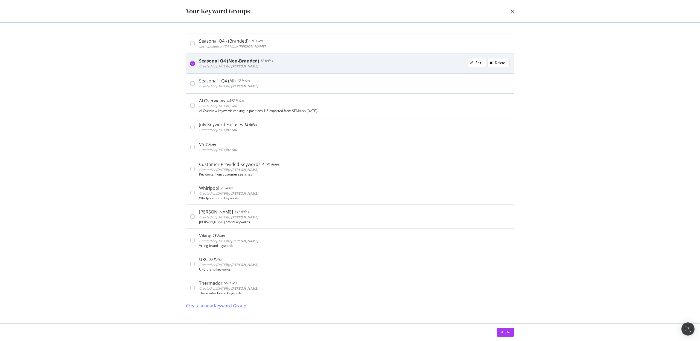
click at [194, 63] on div "modal" at bounding box center [192, 64] width 4 height 4
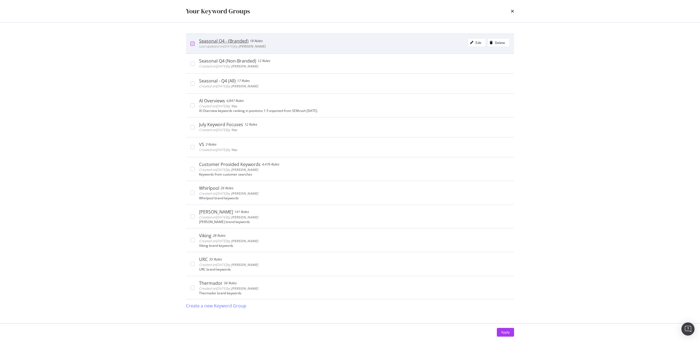
click at [192, 45] on div "modal" at bounding box center [192, 44] width 4 height 4
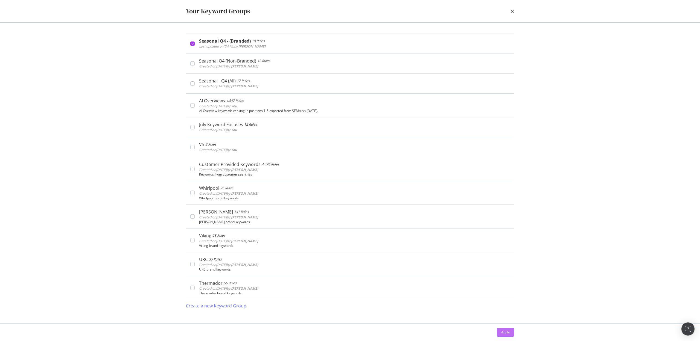
click at [510, 337] on button "Apply" at bounding box center [505, 332] width 17 height 9
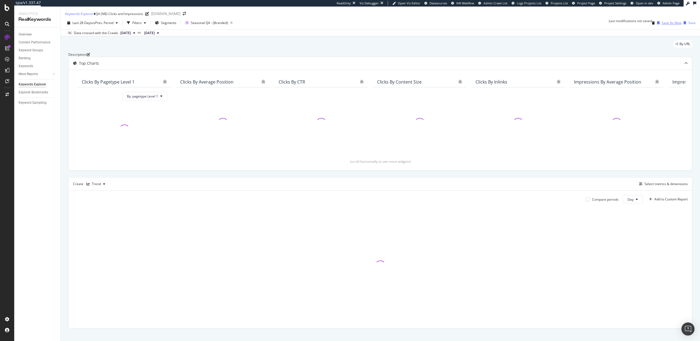
click at [662, 25] on div "Save As New" at bounding box center [672, 23] width 20 height 5
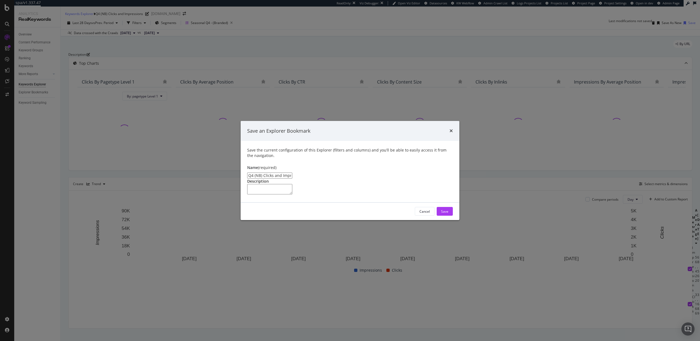
click at [260, 173] on input "Q4 (NB) Clicks and Impressions Clone" at bounding box center [269, 176] width 45 height 6
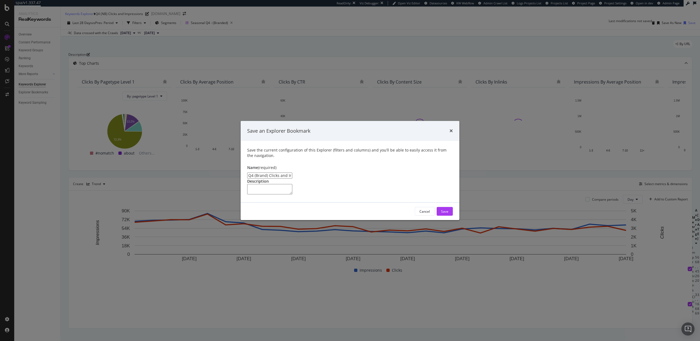
click at [292, 173] on input "Q4 (Brand) Clicks and Impressions Clone" at bounding box center [269, 176] width 45 height 6
type input "Q4 (Brand) Clicks and Impressions"
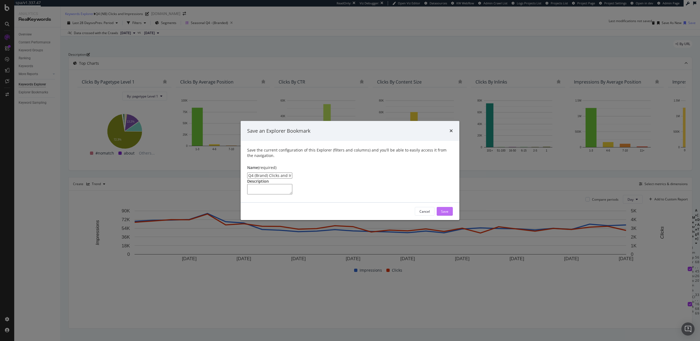
click at [445, 214] on div "Save" at bounding box center [444, 211] width 7 height 5
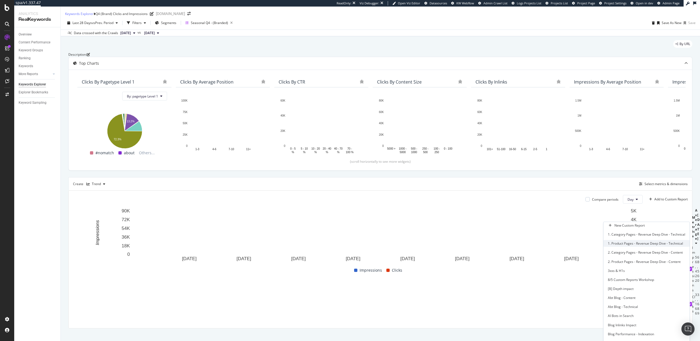
scroll to position [249, 0]
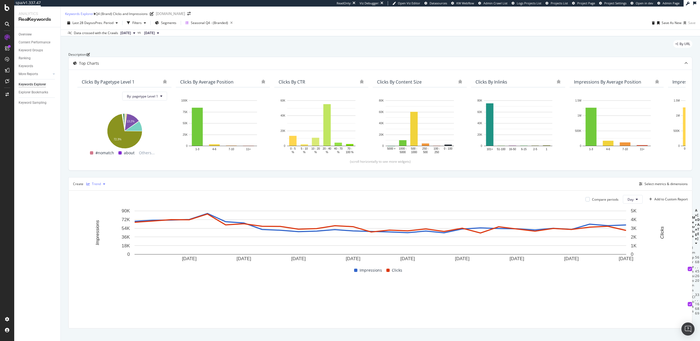
click at [92, 186] on div "Trend" at bounding box center [96, 184] width 9 height 3
click at [105, 213] on div "Table" at bounding box center [101, 211] width 8 height 5
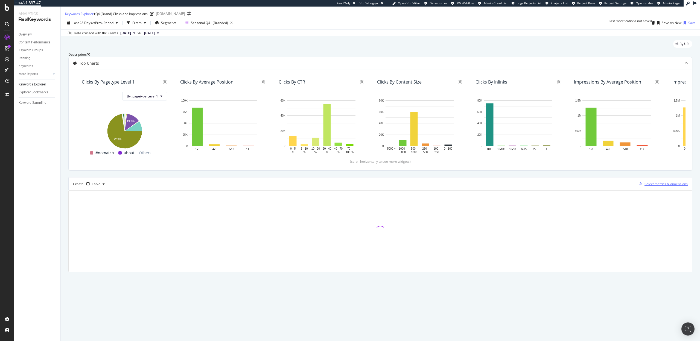
click at [667, 186] on div "Select metrics & dimensions" at bounding box center [665, 184] width 43 height 5
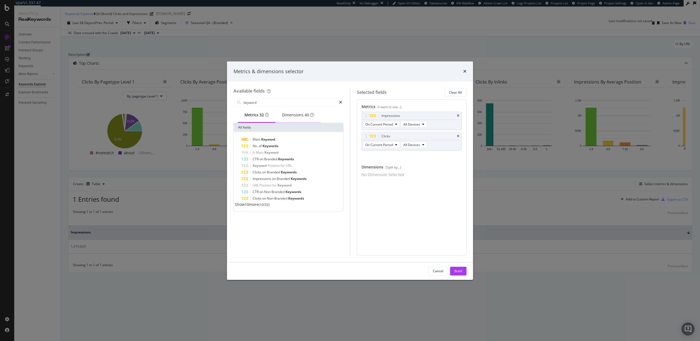
click at [293, 120] on div "Dimensions 40" at bounding box center [297, 115] width 45 height 15
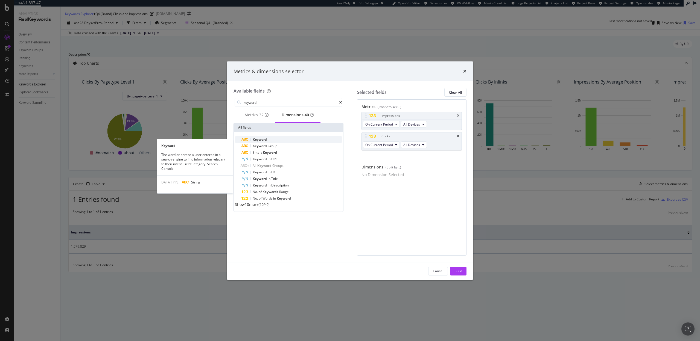
click at [263, 143] on div "Keyword" at bounding box center [291, 139] width 101 height 7
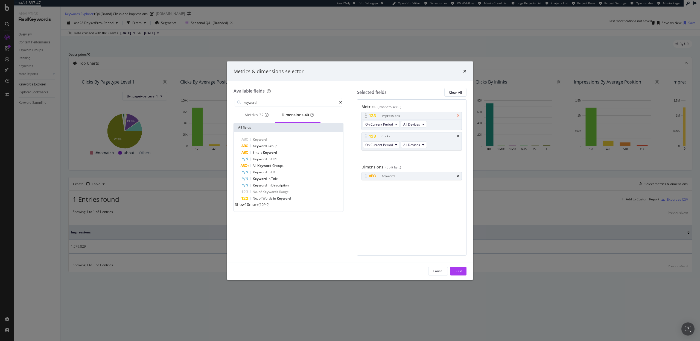
click at [458, 116] on icon "times" at bounding box center [458, 115] width 2 height 3
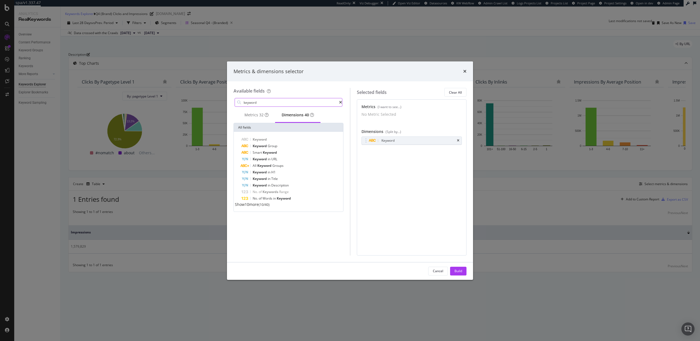
click at [293, 103] on input "keyword" at bounding box center [291, 102] width 96 height 8
click at [257, 117] on div "Metrics 29" at bounding box center [256, 114] width 24 height 5
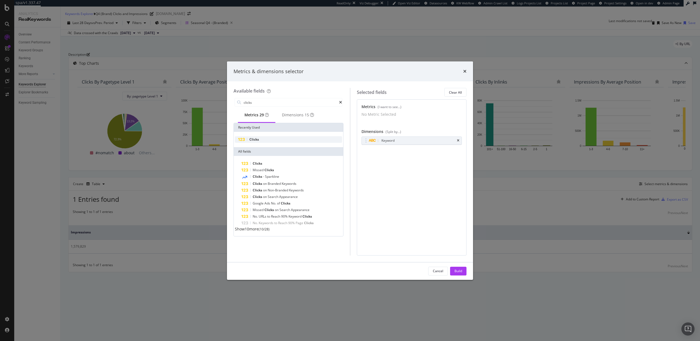
click at [259, 143] on div "Clicks" at bounding box center [288, 139] width 107 height 7
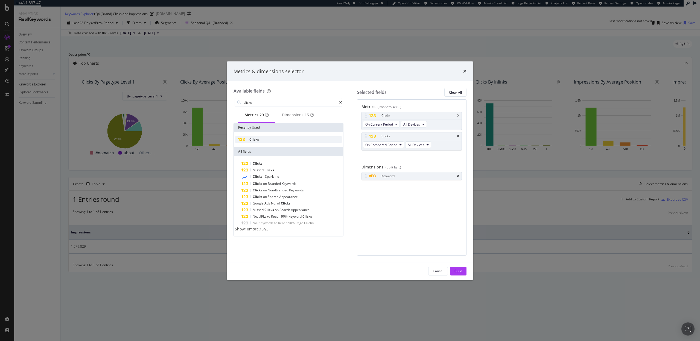
click at [259, 143] on div "Clicks" at bounding box center [288, 139] width 107 height 7
click at [267, 105] on input "clicks" at bounding box center [291, 102] width 96 height 8
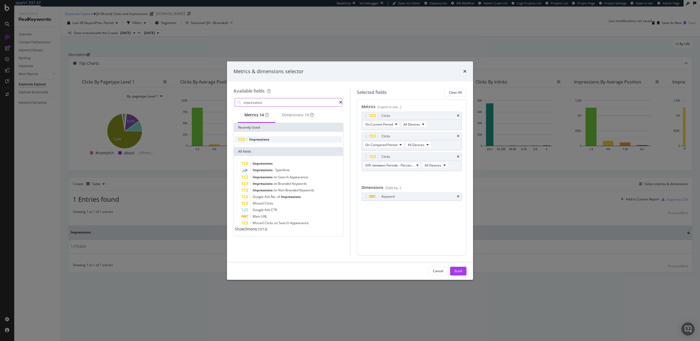
type input "impressions"
click at [267, 139] on div "Impressions" at bounding box center [288, 139] width 107 height 7
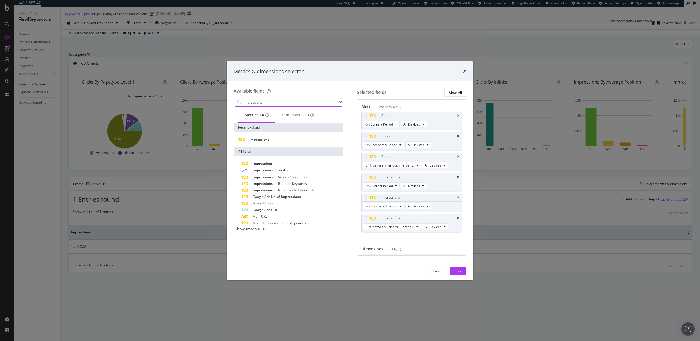
click at [269, 101] on input "impressions" at bounding box center [291, 102] width 96 height 8
click at [454, 271] on div "Build" at bounding box center [458, 271] width 8 height 5
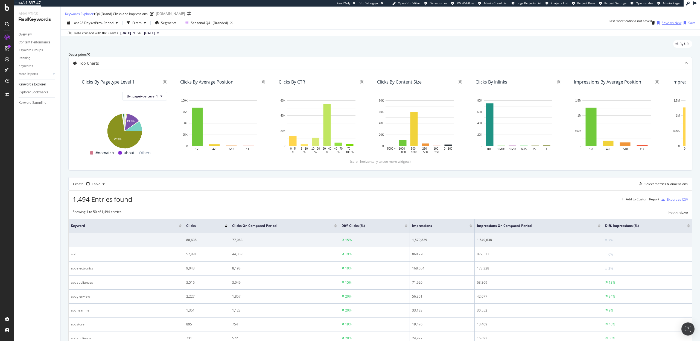
click at [665, 25] on div "Save As New" at bounding box center [672, 23] width 20 height 5
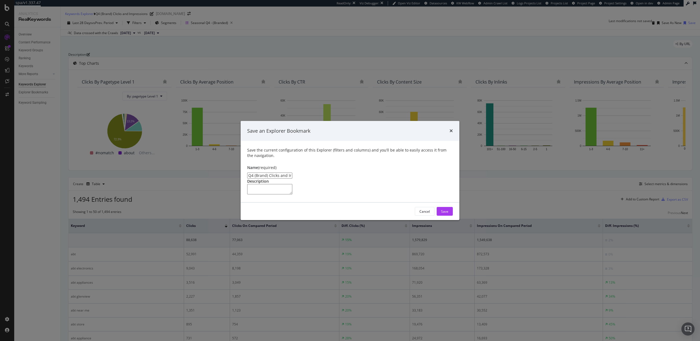
drag, startPoint x: 315, startPoint y: 153, endPoint x: 268, endPoint y: 151, distance: 47.9
click at [268, 173] on input "Q4 (Brand) Clicks and Impressions Clone" at bounding box center [269, 176] width 45 height 6
type input "Q4 (Brand) Keywords"
click at [446, 214] on div "Save" at bounding box center [444, 211] width 7 height 5
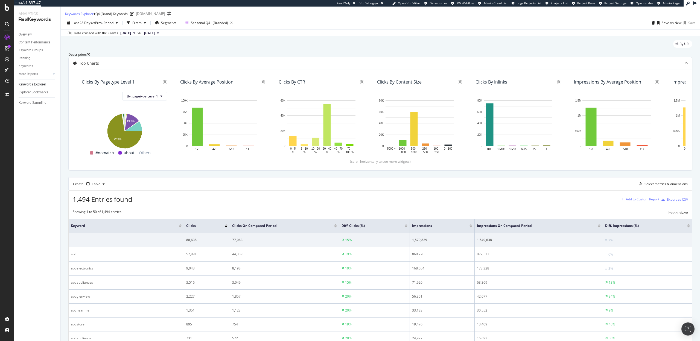
click at [636, 201] on div "Add to Custom Report" at bounding box center [642, 199] width 33 height 3
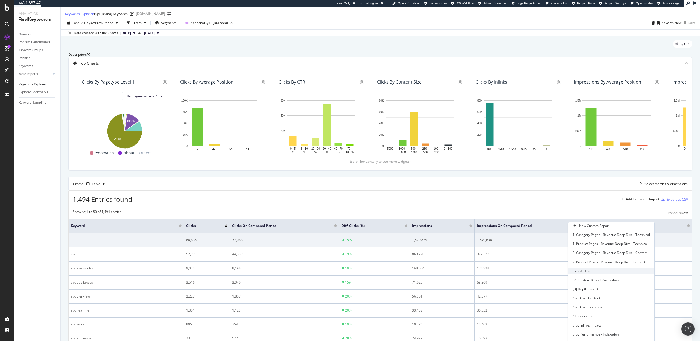
scroll to position [249, 0]
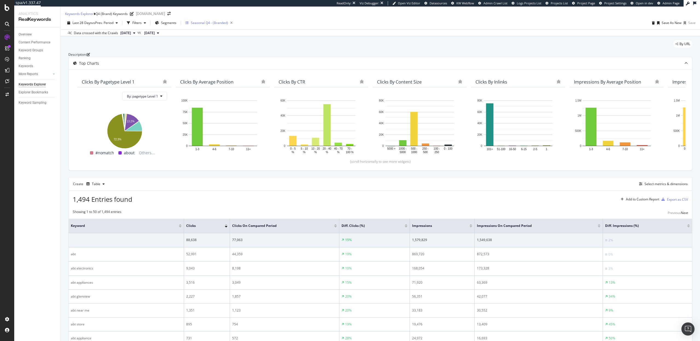
click at [216, 25] on div "Seasonal Q4 - (Branded)" at bounding box center [209, 23] width 37 height 5
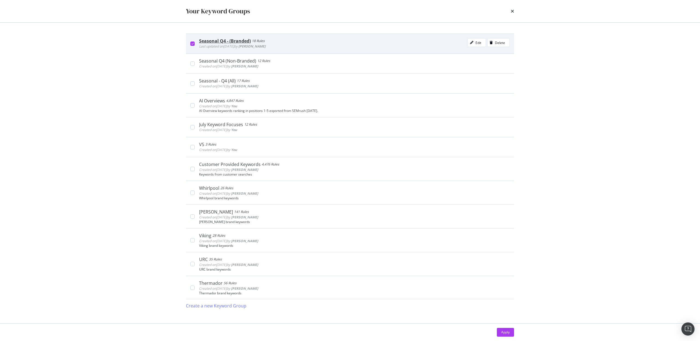
click at [192, 43] on icon "modal" at bounding box center [192, 43] width 2 height 3
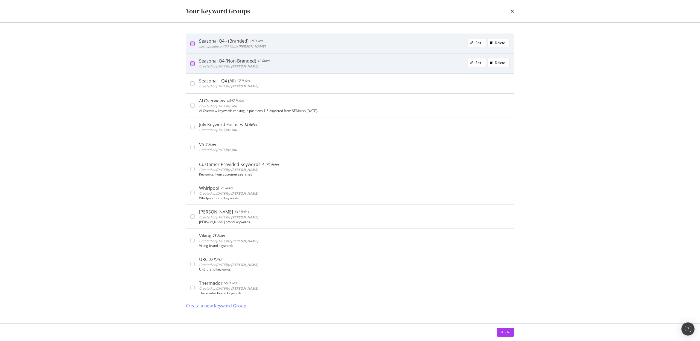
click at [192, 63] on div "modal" at bounding box center [192, 64] width 4 height 4
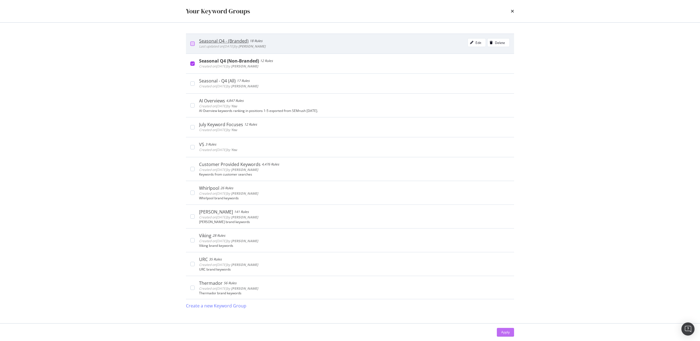
click at [508, 332] on div "Apply" at bounding box center [505, 332] width 8 height 5
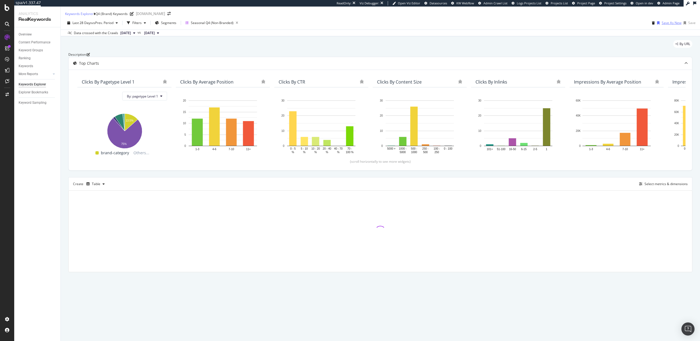
click at [664, 25] on div "Save As New" at bounding box center [672, 23] width 20 height 5
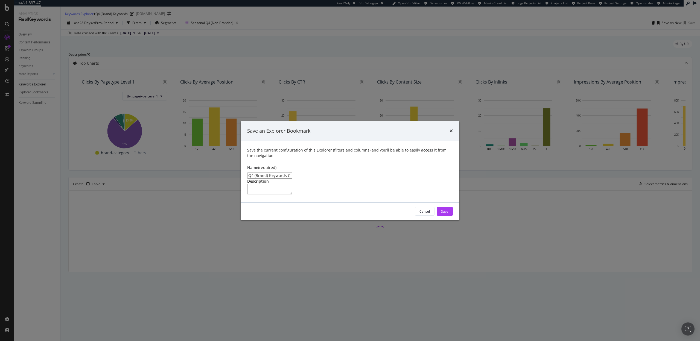
drag, startPoint x: 265, startPoint y: 152, endPoint x: 256, endPoint y: 152, distance: 8.2
click at [256, 173] on input "Q4 (Brand) Keywords Clone" at bounding box center [269, 176] width 45 height 6
click at [291, 173] on input "Q4 (NB) Keywords Clone" at bounding box center [269, 176] width 45 height 6
type input "Q4 (NB) Keywords"
click at [447, 214] on div "Save" at bounding box center [444, 211] width 7 height 5
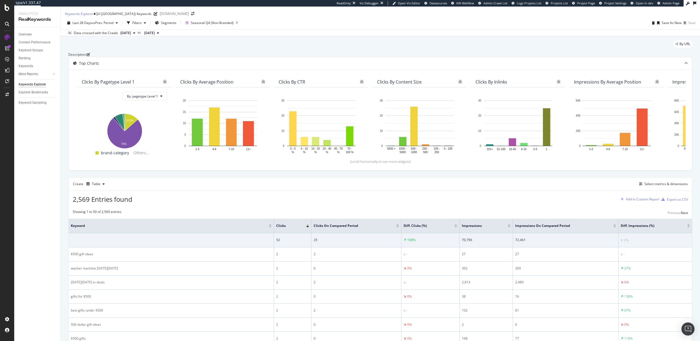
click at [631, 201] on div "Add to Custom Report" at bounding box center [642, 199] width 33 height 3
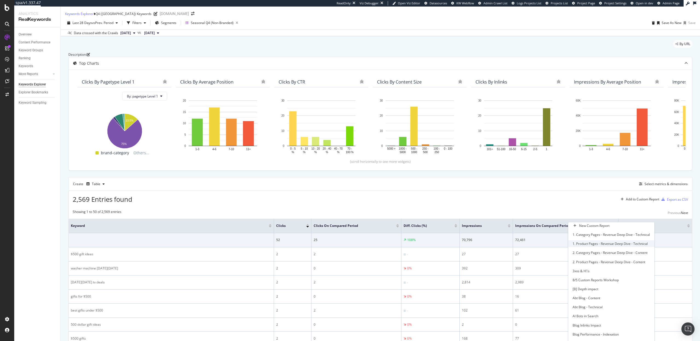
scroll to position [249, 0]
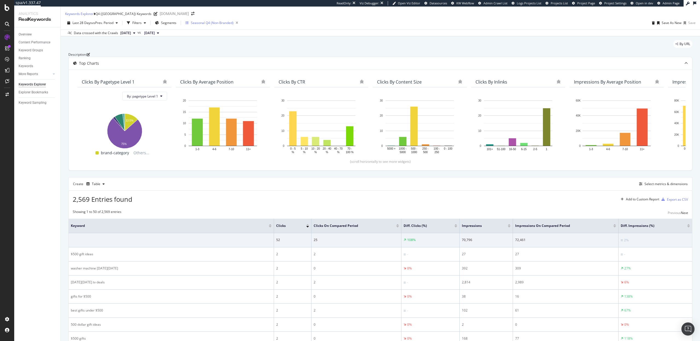
click at [206, 25] on div "Seasonal Q4 (Non-Branded)" at bounding box center [212, 23] width 43 height 5
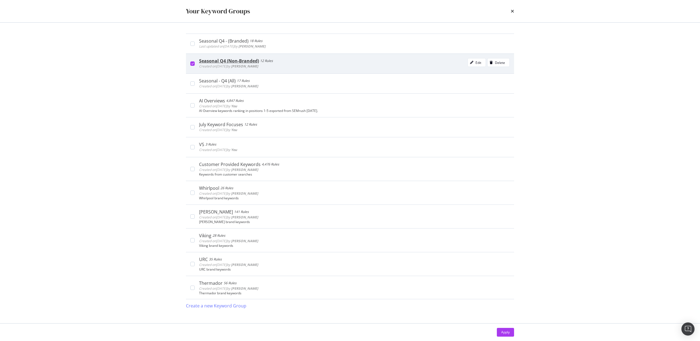
click at [192, 63] on icon "modal" at bounding box center [192, 63] width 2 height 3
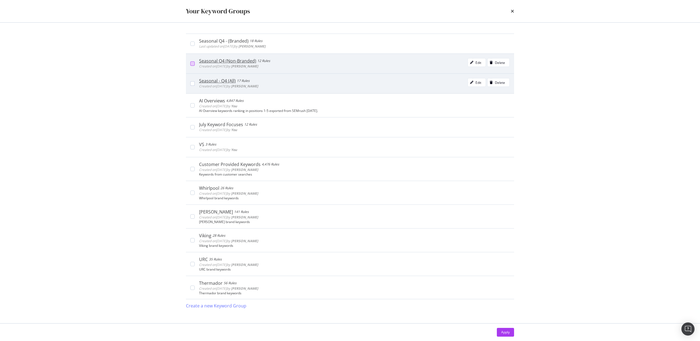
click at [192, 81] on div "Seasonal - Q4 (All) 17 Rules Created on 2025 Sep 23rd by Michalla Mannino Edit …" at bounding box center [350, 84] width 328 height 20
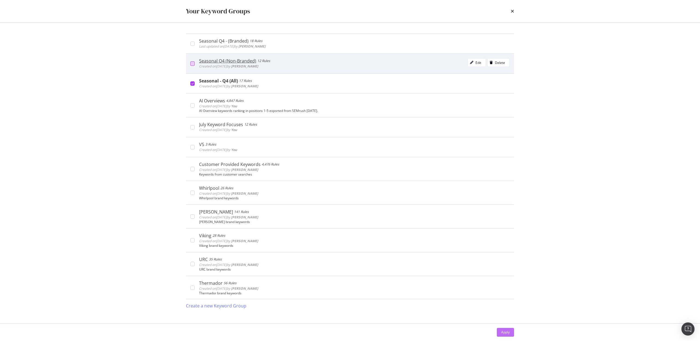
click at [507, 335] on div "Apply" at bounding box center [505, 332] width 8 height 5
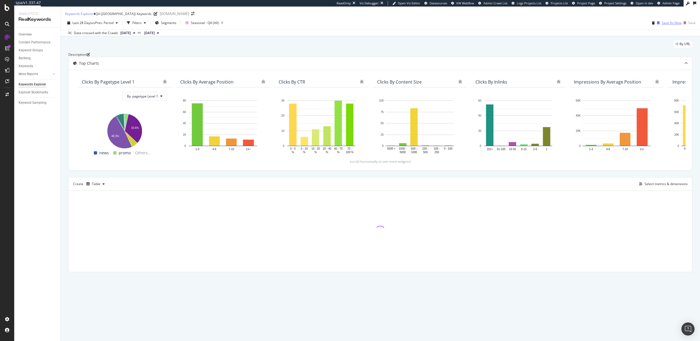
click at [667, 24] on div "Save As New" at bounding box center [668, 23] width 27 height 8
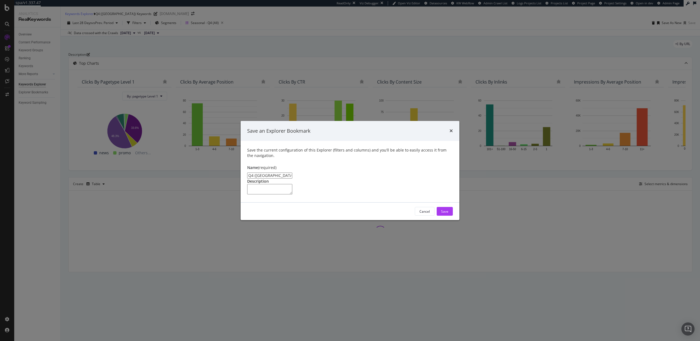
drag, startPoint x: 291, startPoint y: 151, endPoint x: 277, endPoint y: 151, distance: 14.0
click at [277, 173] on input "Q4 (NB) Keywords Clone" at bounding box center [269, 176] width 45 height 6
click at [261, 173] on input "Q4 (NB) Keywords" at bounding box center [269, 176] width 45 height 6
type input "Q4 (All) Keywords"
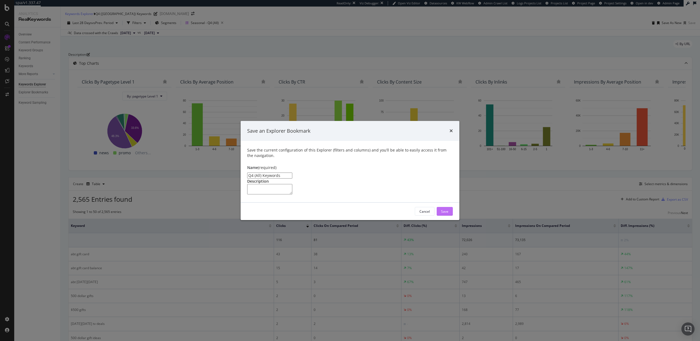
click at [441, 216] on div "Save" at bounding box center [444, 211] width 7 height 8
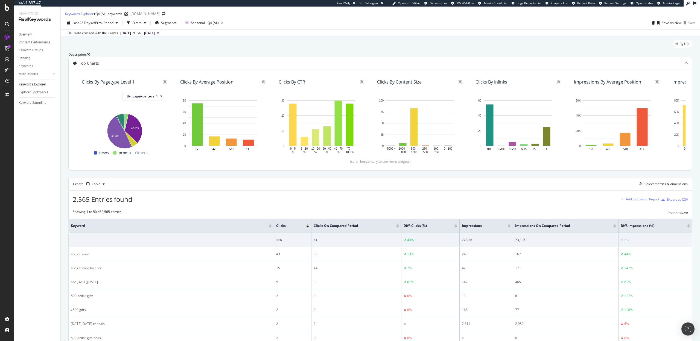
click at [635, 201] on div "Add to Custom Report" at bounding box center [642, 199] width 33 height 3
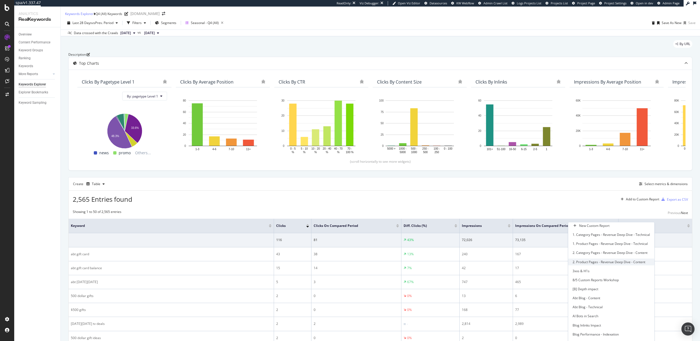
scroll to position [249, 0]
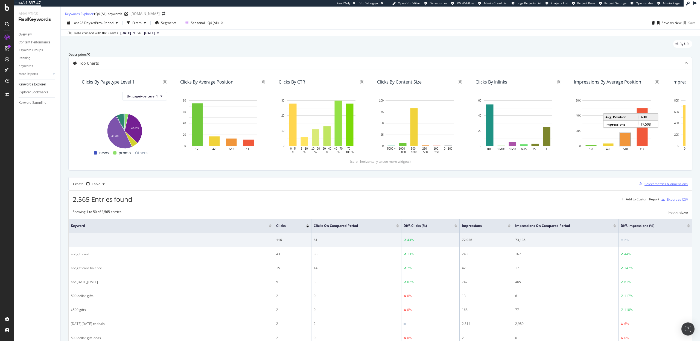
click at [661, 186] on div "Select metrics & dimensions" at bounding box center [665, 184] width 43 height 5
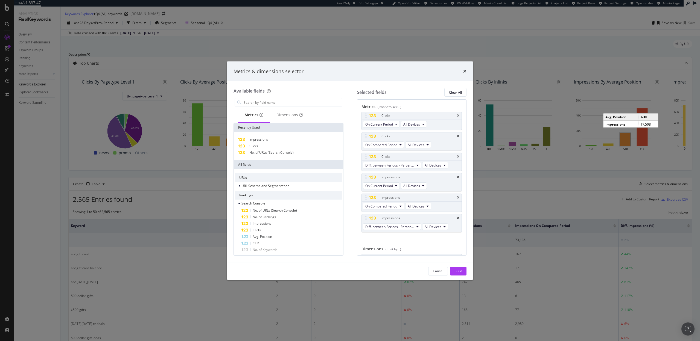
scroll to position [25, 0]
click at [459, 233] on icon "times" at bounding box center [458, 233] width 2 height 3
click at [459, 176] on icon "times" at bounding box center [458, 177] width 2 height 3
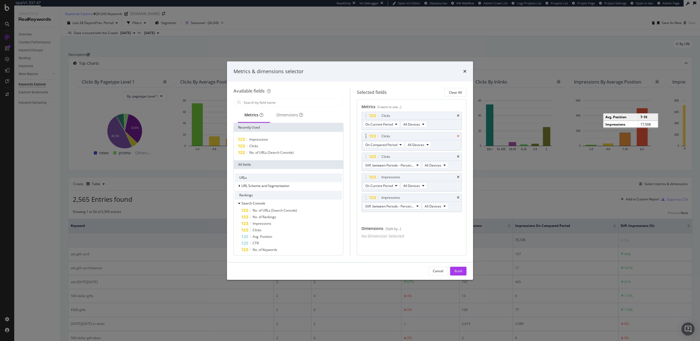
click at [459, 135] on icon "times" at bounding box center [458, 136] width 2 height 3
click at [280, 116] on div "Dimensions" at bounding box center [289, 114] width 27 height 5
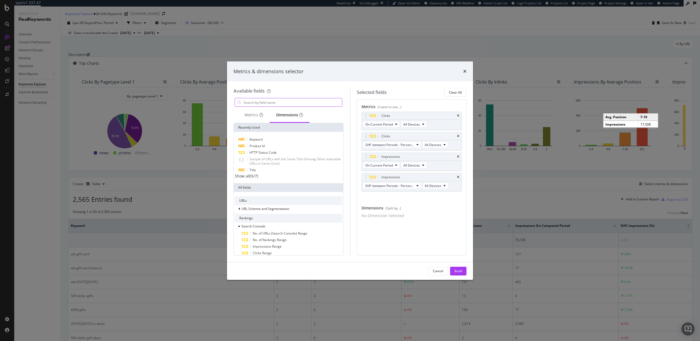
click at [270, 103] on input "modal" at bounding box center [292, 102] width 99 height 8
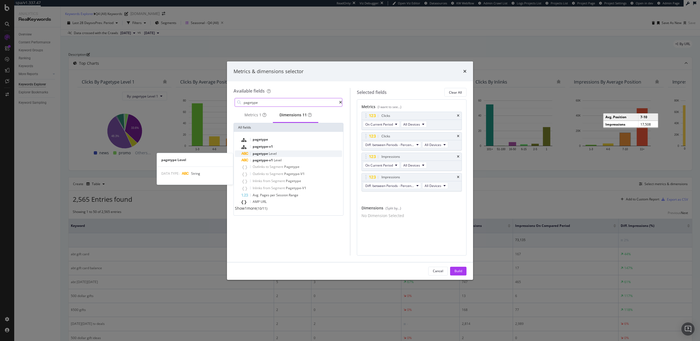
type input "pagetype"
click at [272, 156] on span "Level" at bounding box center [273, 153] width 8 height 5
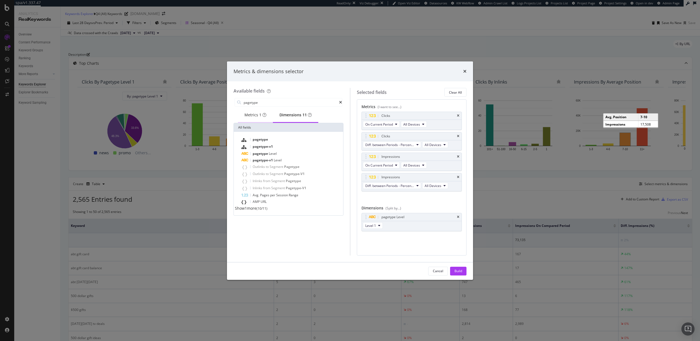
click at [252, 118] on div "Metrics 1" at bounding box center [255, 114] width 22 height 5
click at [289, 103] on input "pagetype" at bounding box center [291, 102] width 96 height 8
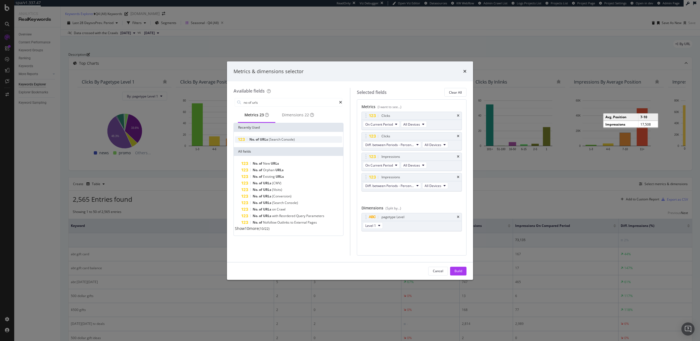
click at [272, 142] on span "(Search" at bounding box center [275, 139] width 13 height 5
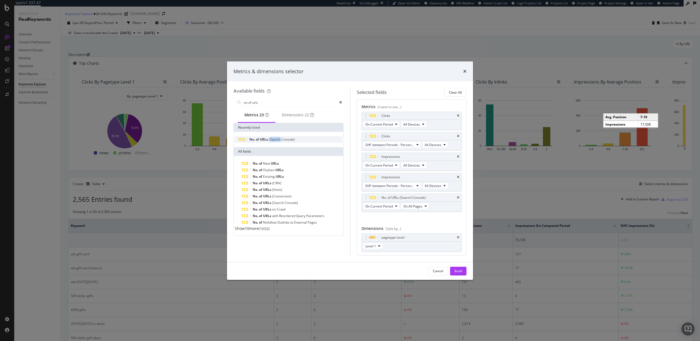
click at [272, 142] on span "(Search" at bounding box center [275, 139] width 13 height 5
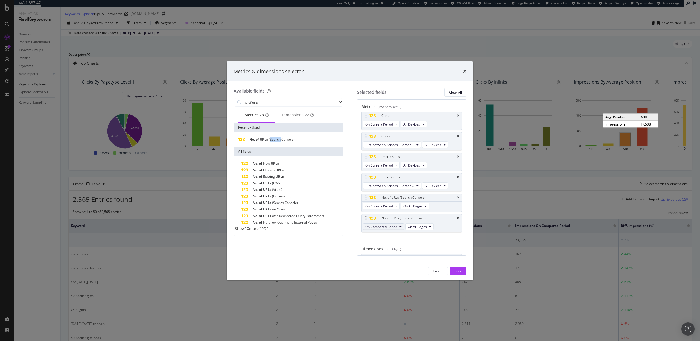
click at [387, 227] on span "On Compared Period" at bounding box center [381, 227] width 32 height 5
click at [387, 259] on span "Diff. between Periods - Percentage" at bounding box center [393, 256] width 53 height 5
click at [270, 103] on input "no of urls" at bounding box center [291, 102] width 96 height 8
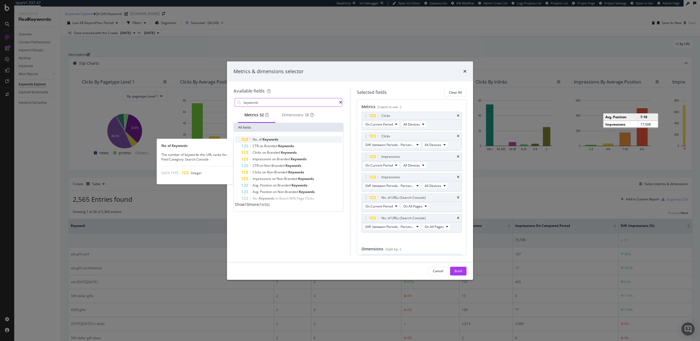
type input "keywords"
click at [281, 141] on div "No. of Keywords" at bounding box center [291, 139] width 101 height 7
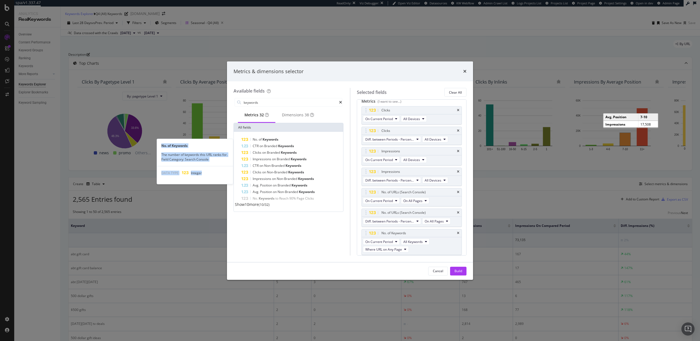
click at [281, 141] on div "No. of Keywords" at bounding box center [291, 139] width 101 height 7
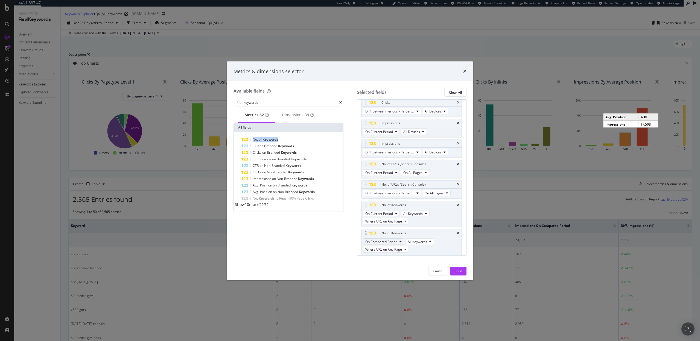
click at [395, 242] on span "On Compared Period" at bounding box center [381, 242] width 32 height 5
click at [393, 272] on span "Diff. between Periods - Percentage" at bounding box center [393, 272] width 53 height 5
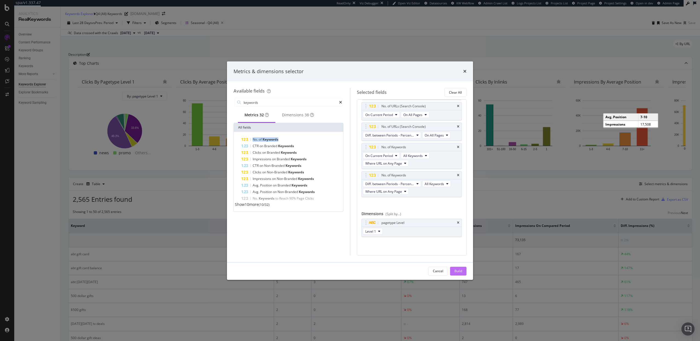
click at [458, 270] on div "Build" at bounding box center [458, 271] width 8 height 5
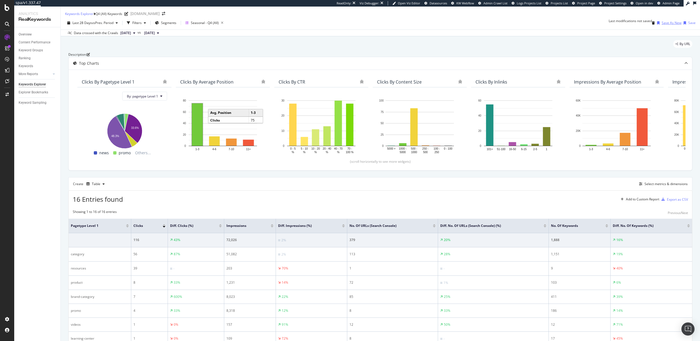
click at [662, 25] on div "Save As New" at bounding box center [672, 23] width 20 height 5
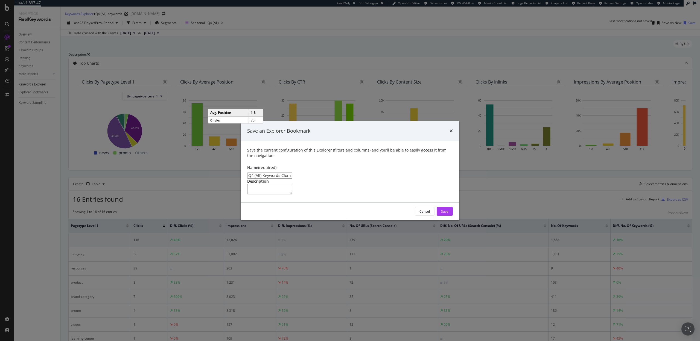
drag, startPoint x: 292, startPoint y: 153, endPoint x: 262, endPoint y: 152, distance: 29.8
click at [262, 173] on input "Q4 (All) Keywords Clone" at bounding box center [269, 176] width 45 height 6
type input "Q4 (All) Pagetype KPIs"
click at [440, 216] on button "Save" at bounding box center [445, 211] width 16 height 9
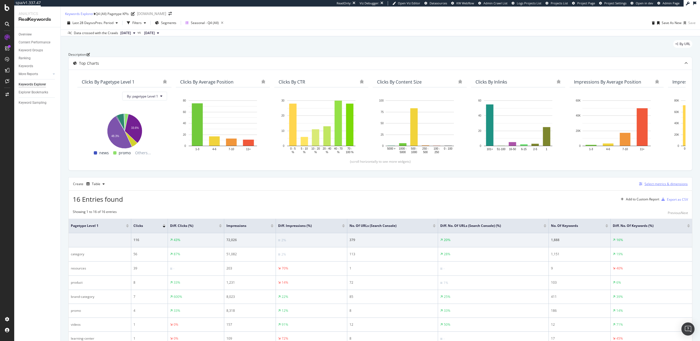
click at [666, 186] on div "Select metrics & dimensions" at bounding box center [665, 184] width 43 height 5
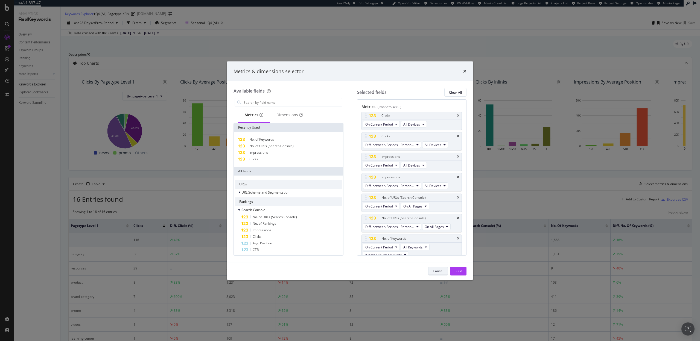
click at [440, 274] on div "Cancel" at bounding box center [438, 272] width 10 height 8
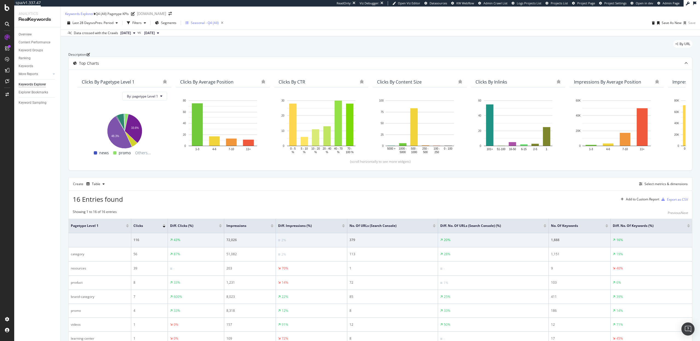
click at [201, 25] on div "Seasonal - Q4 (All)" at bounding box center [205, 23] width 28 height 5
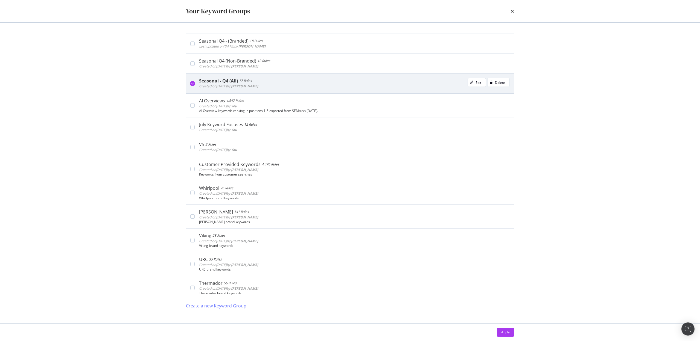
click at [194, 81] on div "modal" at bounding box center [192, 83] width 4 height 4
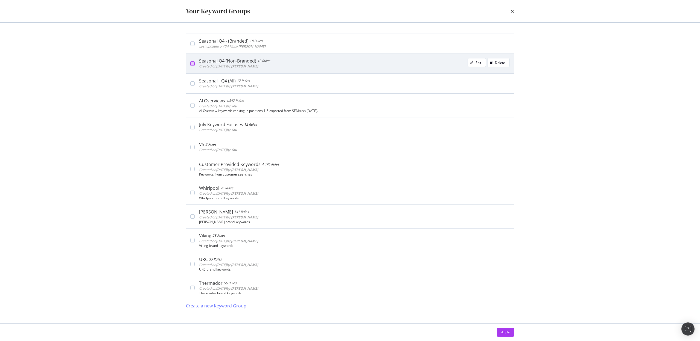
click at [191, 64] on div "modal" at bounding box center [192, 64] width 4 height 4
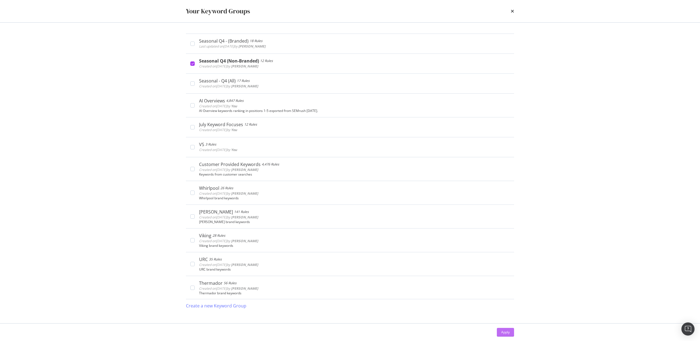
click at [503, 334] on div "Apply" at bounding box center [505, 332] width 8 height 5
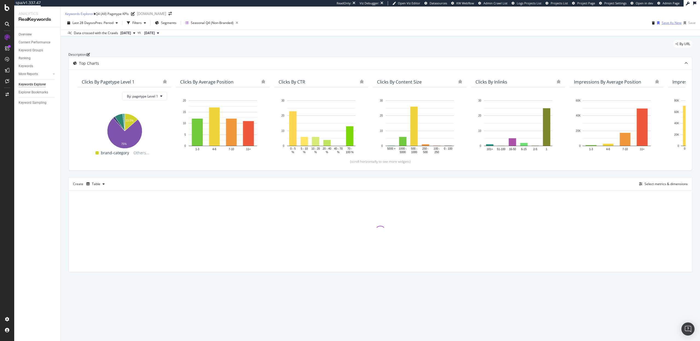
click at [665, 25] on div "Save As New" at bounding box center [672, 23] width 20 height 5
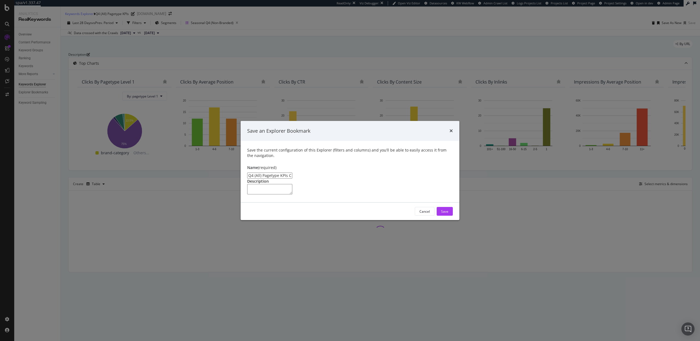
click at [260, 173] on input "Q4 (All) Pagetype KPIs Clone" at bounding box center [269, 176] width 45 height 6
click at [292, 173] on input "Q4 (NB) Pagetype KPIs Clone" at bounding box center [269, 176] width 45 height 6
type input "Q4 (NB) Pagetype KPIs"
click at [450, 216] on button "Save" at bounding box center [445, 211] width 16 height 9
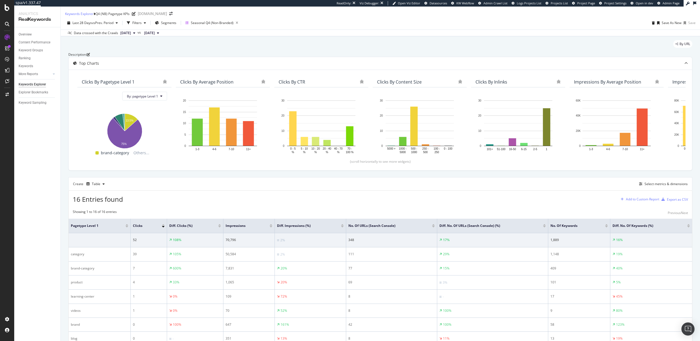
click at [643, 201] on div "Add to Custom Report" at bounding box center [642, 199] width 33 height 3
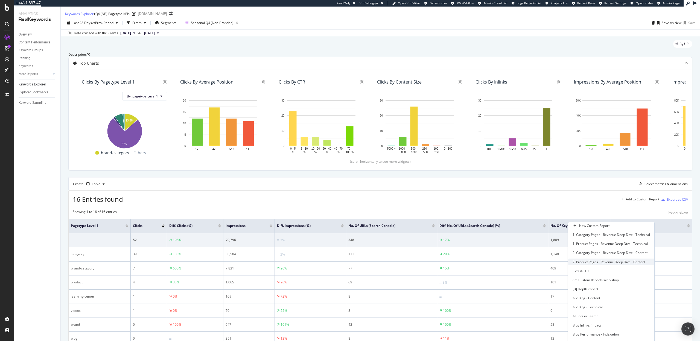
scroll to position [249, 0]
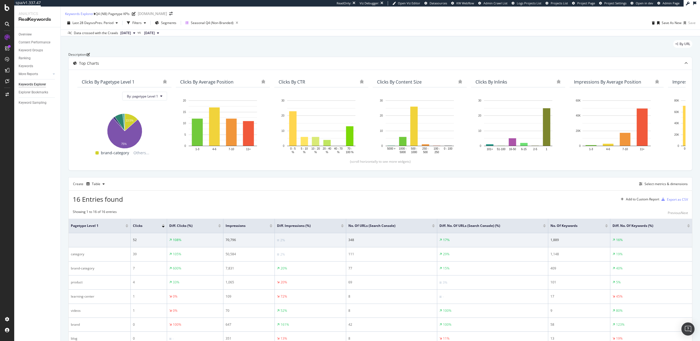
click at [220, 30] on div "Last 28 Days vs Prev. Period Filters Segments Seasonal Q4 (Non-Branded) Save As…" at bounding box center [380, 24] width 639 height 11
click at [220, 25] on div "Seasonal Q4 (Non-Branded)" at bounding box center [212, 23] width 43 height 5
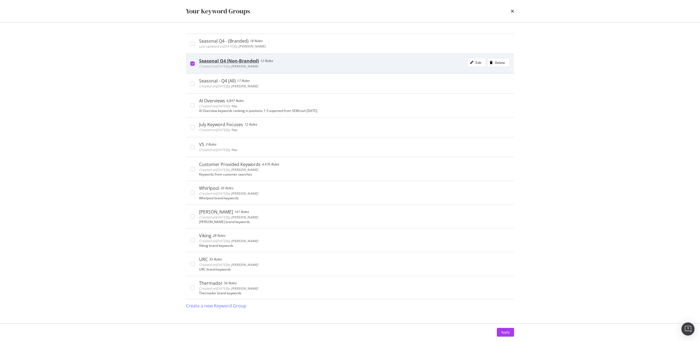
click at [191, 64] on icon "modal" at bounding box center [192, 63] width 2 height 3
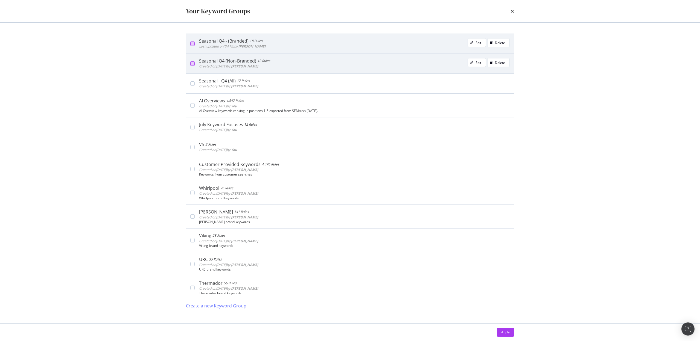
click at [192, 44] on div "modal" at bounding box center [192, 44] width 4 height 4
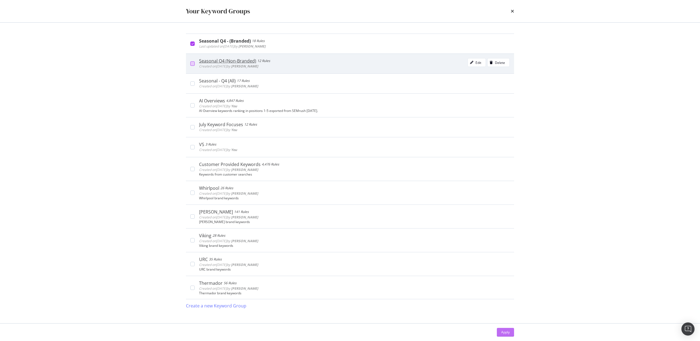
click at [501, 333] on div "Apply" at bounding box center [505, 332] width 8 height 5
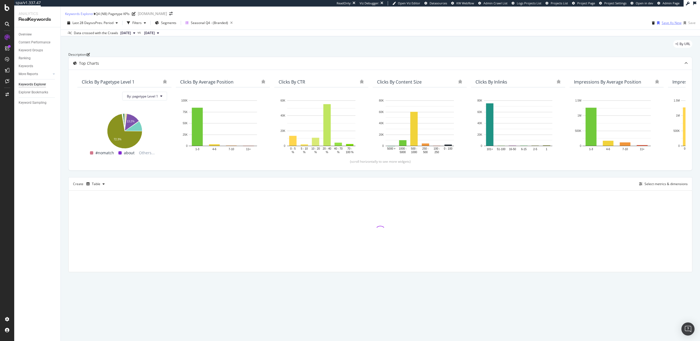
click at [662, 25] on div "Save As New" at bounding box center [672, 23] width 20 height 5
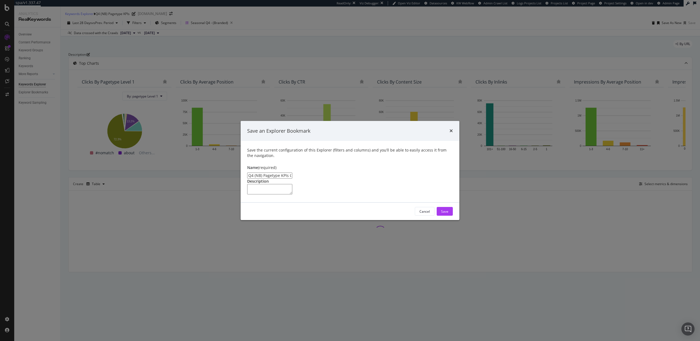
click at [259, 173] on input "Q4 (NB) Pagetype KPIs Clone" at bounding box center [269, 176] width 45 height 6
click at [292, 173] on input "Q4 (Brand) Pagetype KPIs Clone" at bounding box center [269, 176] width 45 height 6
type input "Q4 (Brand) Pagetype KPIs"
click at [444, 214] on div "Save" at bounding box center [444, 211] width 7 height 5
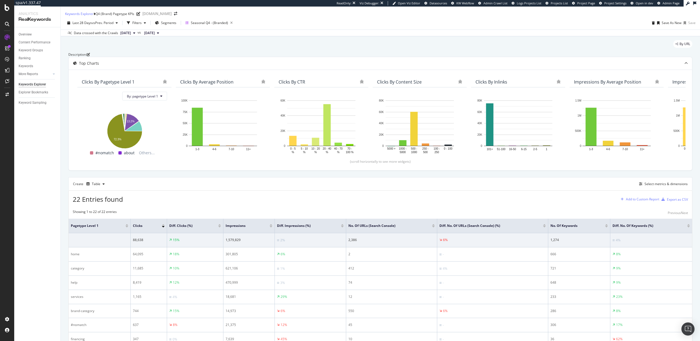
click at [638, 201] on div "Add to Custom Report" at bounding box center [642, 199] width 33 height 3
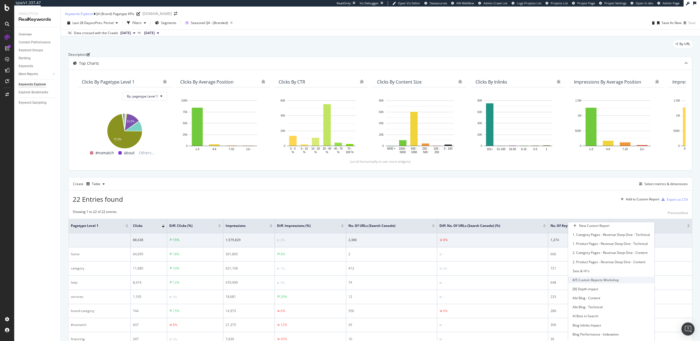
scroll to position [249, 0]
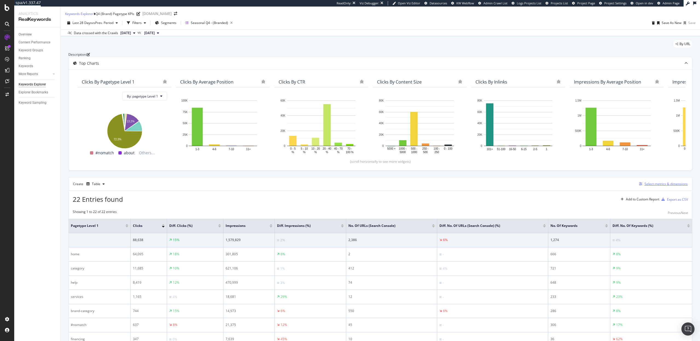
click at [648, 186] on div "Select metrics & dimensions" at bounding box center [665, 184] width 43 height 5
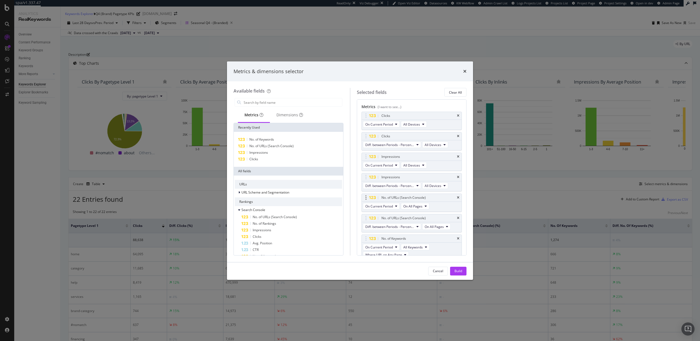
scroll to position [92, 0]
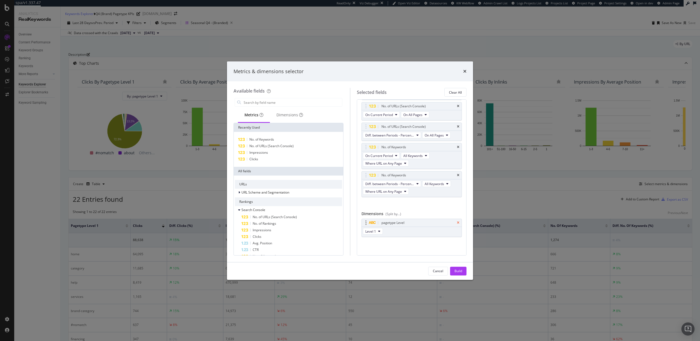
click at [457, 222] on icon "times" at bounding box center [458, 222] width 2 height 3
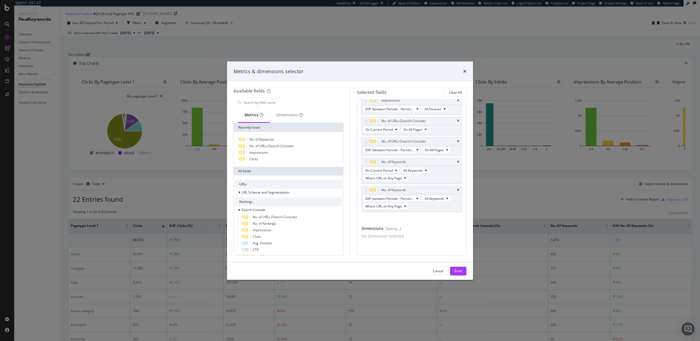
scroll to position [80, 0]
click at [273, 103] on input "modal" at bounding box center [292, 102] width 99 height 8
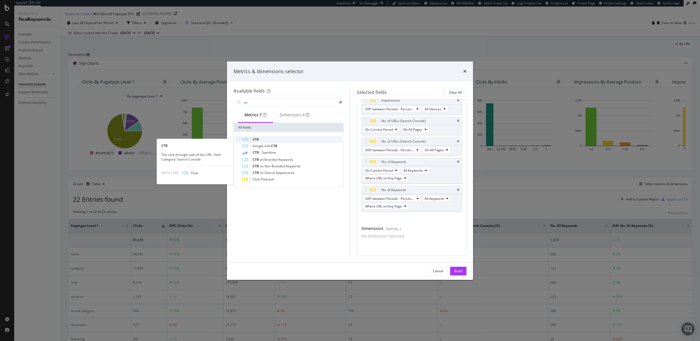
click at [293, 142] on div "CTR" at bounding box center [291, 139] width 101 height 7
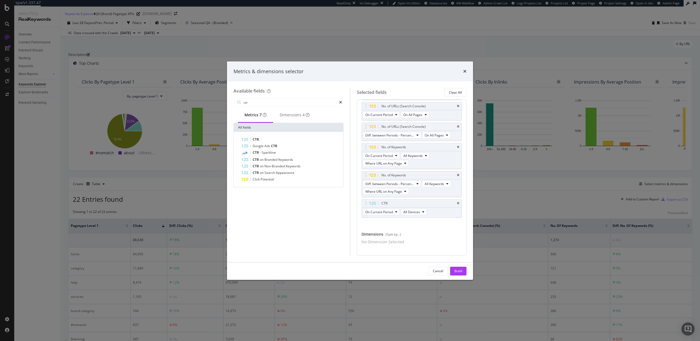
click at [293, 142] on div "CTR" at bounding box center [291, 139] width 101 height 7
click at [398, 232] on button "On Compared Period" at bounding box center [383, 232] width 41 height 7
click at [390, 259] on div "Diff. between Periods - Percentage" at bounding box center [394, 263] width 62 height 8
click at [273, 102] on input "ctr" at bounding box center [291, 102] width 96 height 8
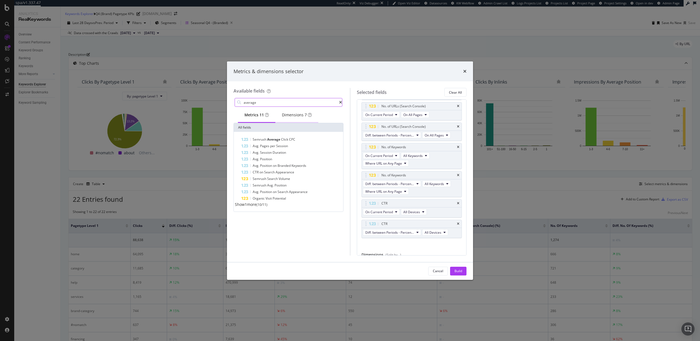
type input "average"
click at [293, 118] on div "Dimensions 7" at bounding box center [297, 114] width 30 height 5
click at [244, 118] on div "Metrics 11" at bounding box center [256, 114] width 24 height 5
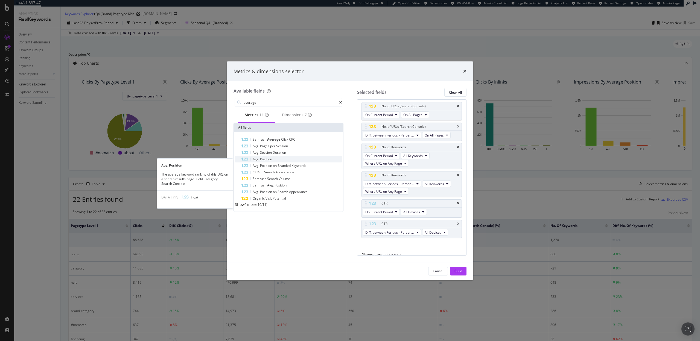
click at [269, 162] on span "Position" at bounding box center [266, 159] width 12 height 5
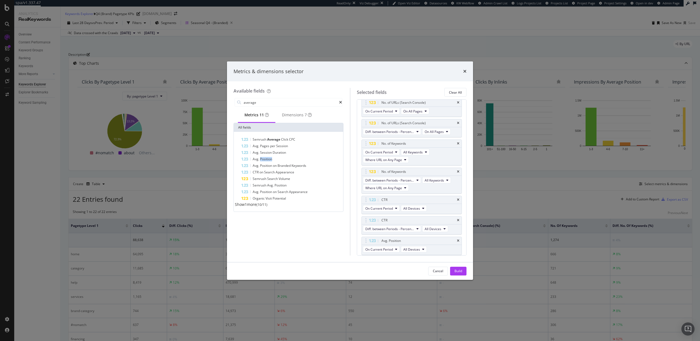
click at [269, 162] on span "Position" at bounding box center [266, 159] width 12 height 5
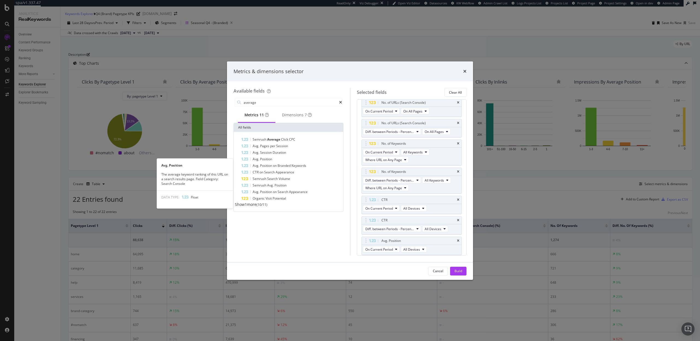
scroll to position [116, 0]
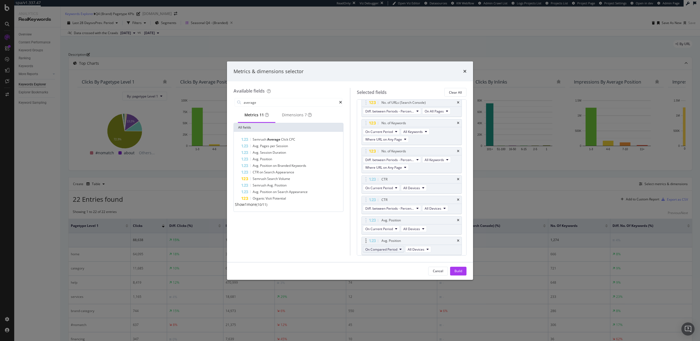
click at [399, 248] on button "On Compared Period" at bounding box center [383, 249] width 41 height 7
click at [392, 277] on span "Diff. between Periods - Percentage" at bounding box center [393, 279] width 53 height 5
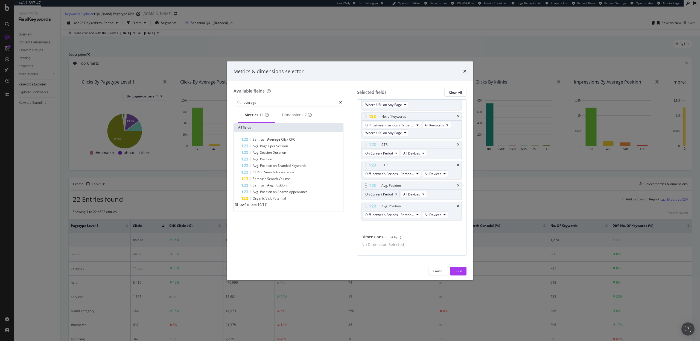
scroll to position [162, 0]
click at [271, 104] on input "average" at bounding box center [291, 102] width 96 height 8
click at [455, 271] on div "Build" at bounding box center [458, 271] width 8 height 5
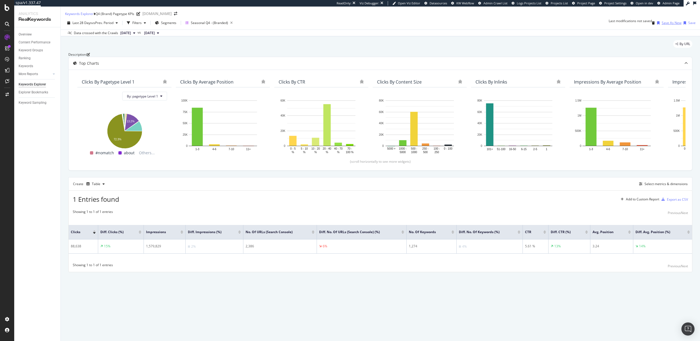
click at [662, 25] on div "Save As New" at bounding box center [672, 23] width 20 height 5
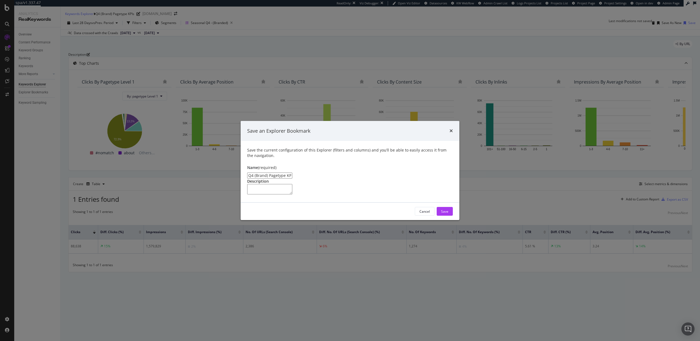
drag, startPoint x: 300, startPoint y: 153, endPoint x: 268, endPoint y: 152, distance: 32.8
click at [268, 173] on input "Q4 (Brand) Pagetype KPIs Clone" at bounding box center [269, 176] width 45 height 6
type input "Q4 (Brand) All KPIs"
click at [447, 214] on div "Save" at bounding box center [444, 211] width 7 height 5
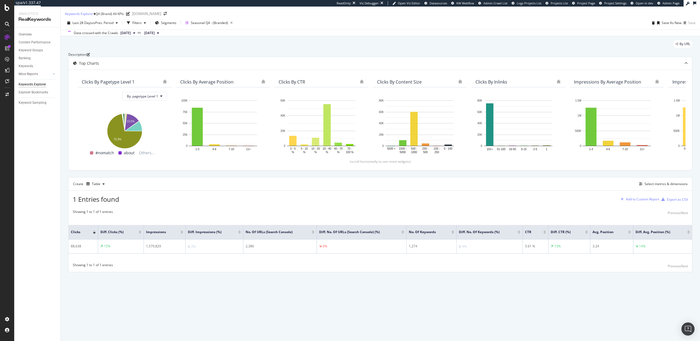
click at [628, 201] on div "Add to Custom Report" at bounding box center [642, 199] width 33 height 3
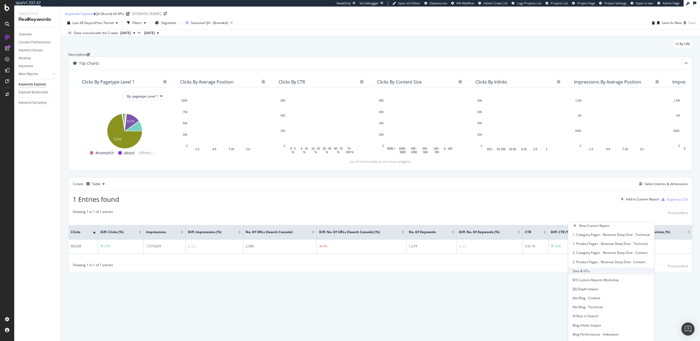
scroll to position [249, 0]
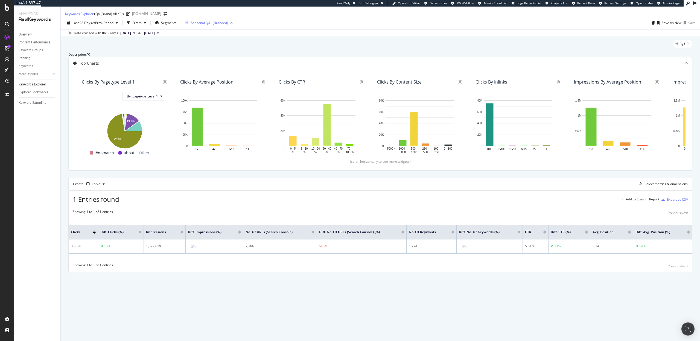
click at [211, 25] on div "Seasonal Q4 - (Branded)" at bounding box center [209, 23] width 37 height 5
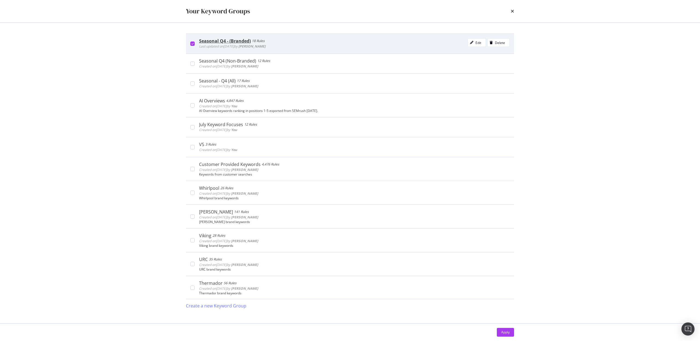
click at [193, 43] on icon "modal" at bounding box center [192, 43] width 2 height 3
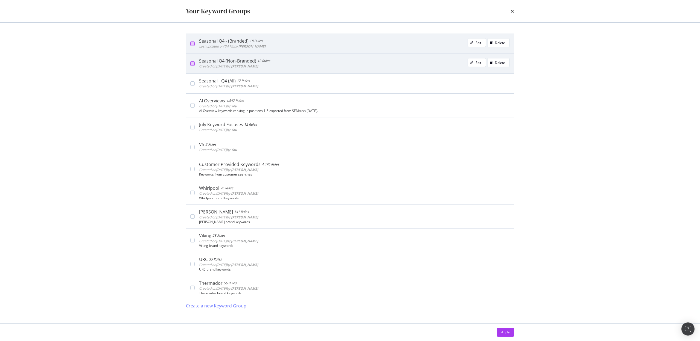
click at [191, 64] on div "modal" at bounding box center [192, 64] width 4 height 4
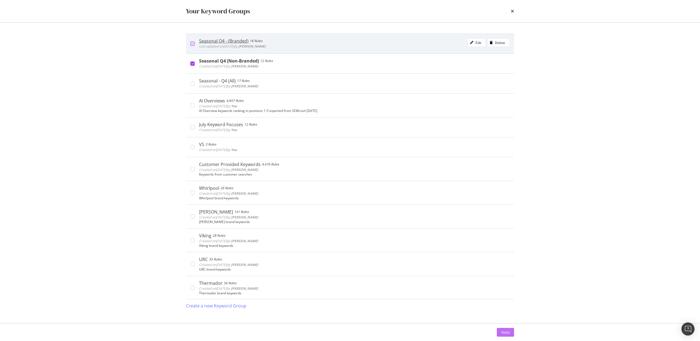
click at [508, 331] on div "Apply" at bounding box center [505, 332] width 8 height 5
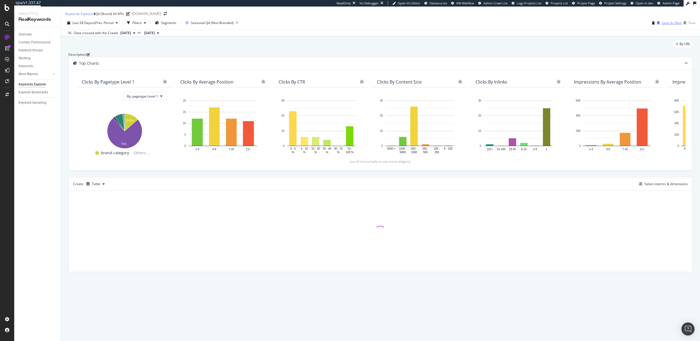
click at [662, 25] on div "Save As New" at bounding box center [672, 23] width 20 height 5
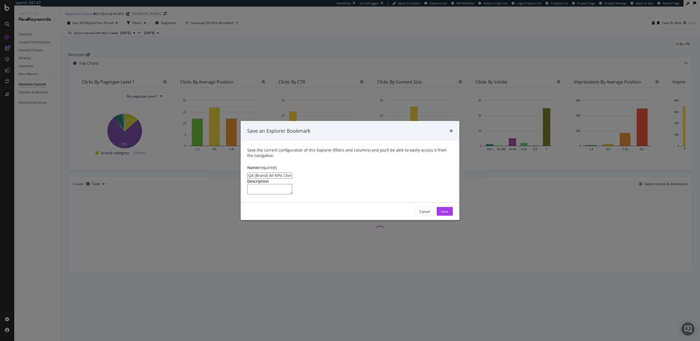
drag, startPoint x: 265, startPoint y: 152, endPoint x: 256, endPoint y: 152, distance: 9.6
click at [256, 173] on input "Q4 (Brand) All KPIs Clone" at bounding box center [269, 176] width 45 height 6
click at [285, 173] on input "Q4 (NB) All KPIs Clone" at bounding box center [269, 176] width 45 height 6
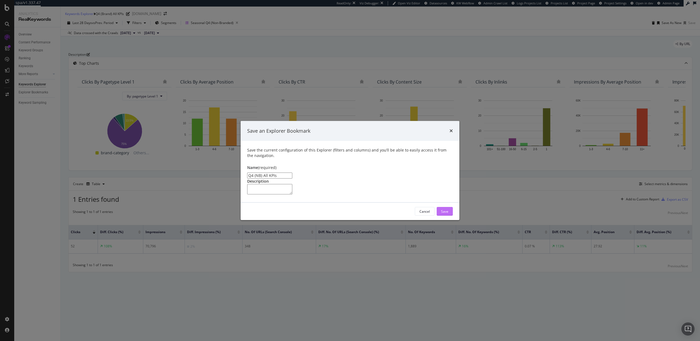
type input "Q4 (NB) All KPIs"
click at [449, 216] on button "Save" at bounding box center [445, 211] width 16 height 9
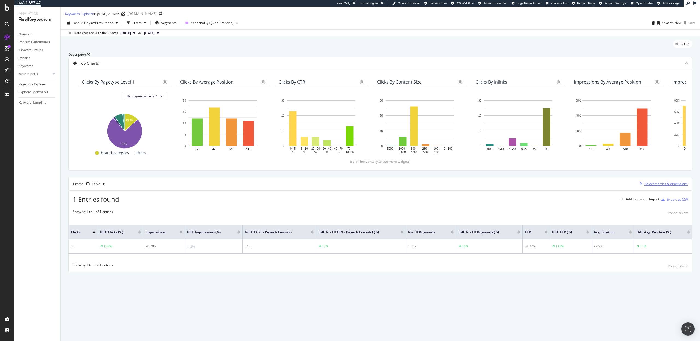
click at [652, 187] on div "Select metrics & dimensions" at bounding box center [662, 184] width 51 height 6
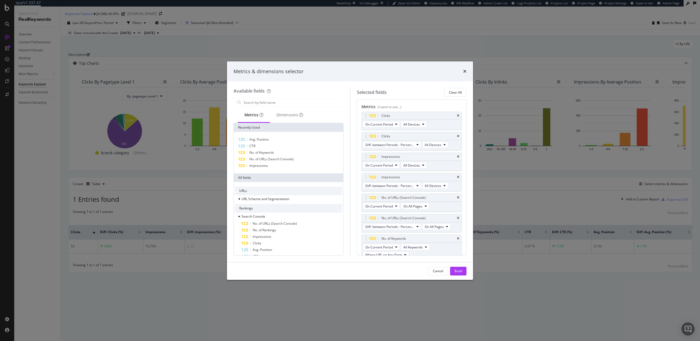
click at [569, 207] on div "Metrics & dimensions selector Available fields Metrics Dimensions Recently Used…" at bounding box center [350, 170] width 700 height 341
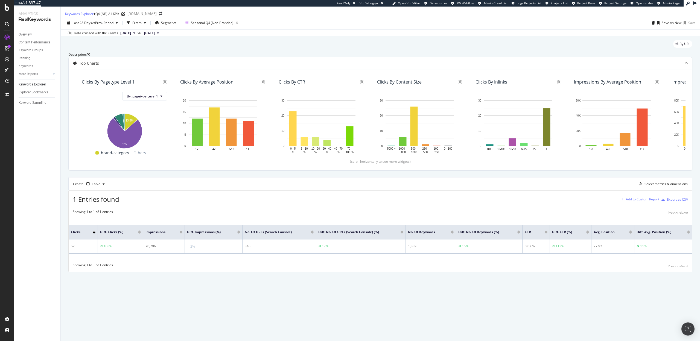
click at [626, 201] on div "Add to Custom Report" at bounding box center [642, 199] width 33 height 3
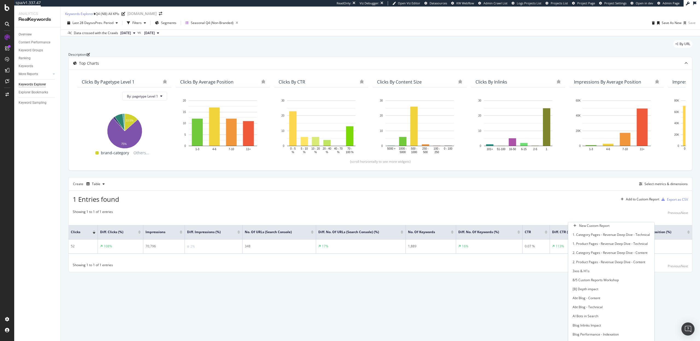
scroll to position [249, 0]
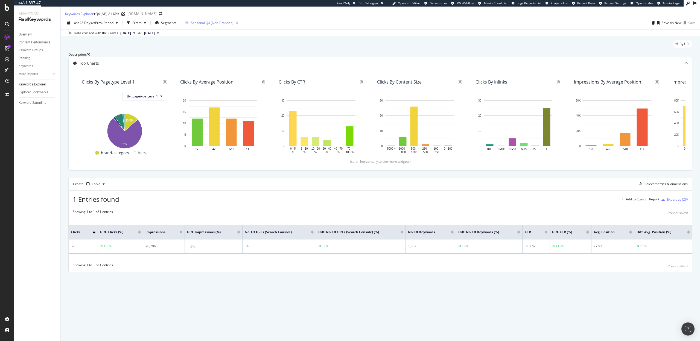
click at [202, 25] on div "Seasonal Q4 (Non-Branded)" at bounding box center [212, 23] width 43 height 5
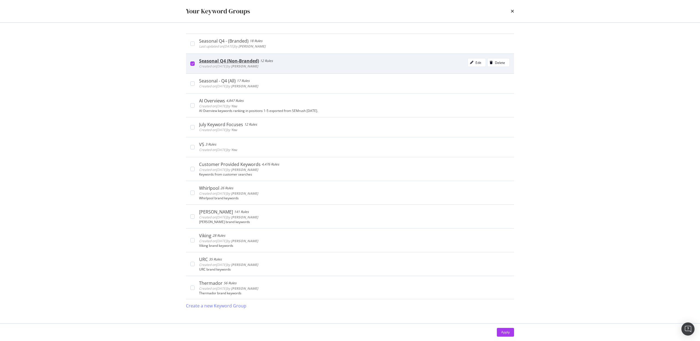
click at [191, 67] on div "Seasonal Q4 (Non-Branded) 12 Rules Created on 2025 Sep 23rd by Michalla Mannino…" at bounding box center [350, 64] width 328 height 20
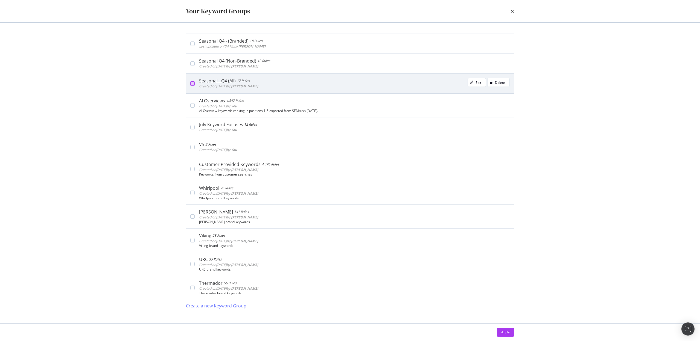
click at [190, 85] on div "modal" at bounding box center [192, 83] width 4 height 4
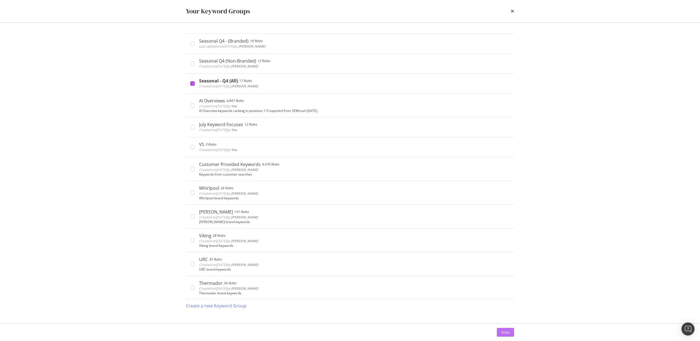
click at [507, 333] on div "Apply" at bounding box center [505, 332] width 8 height 5
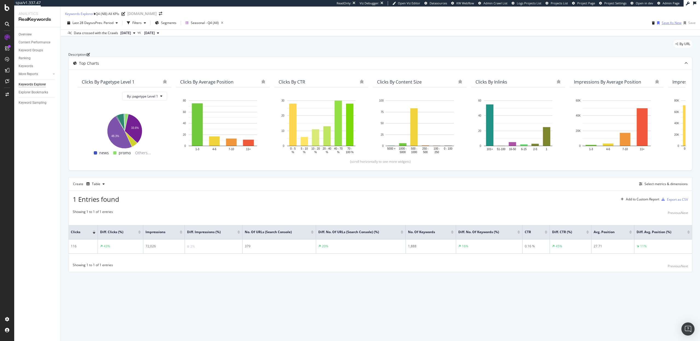
click at [655, 25] on div "button" at bounding box center [658, 22] width 7 height 3
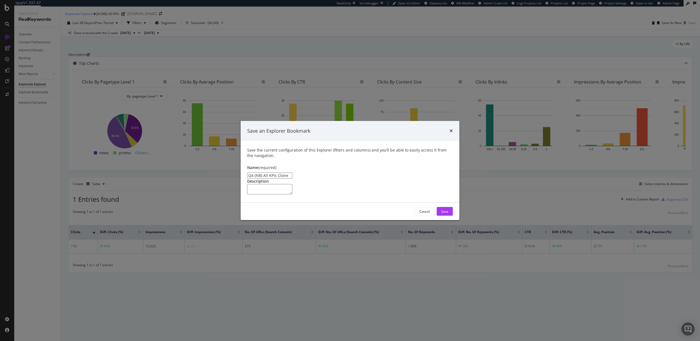
click at [261, 173] on input "Q4 (NB) All KPIs Clone" at bounding box center [269, 176] width 45 height 6
click at [260, 173] on input "Q4 (NB) All KPIs Clone" at bounding box center [269, 176] width 45 height 6
click at [292, 173] on input "Q4 (All) All KPIs Clone" at bounding box center [269, 176] width 45 height 6
type input "Q4 (All) All KPIs"
click at [449, 216] on button "Save" at bounding box center [445, 211] width 16 height 9
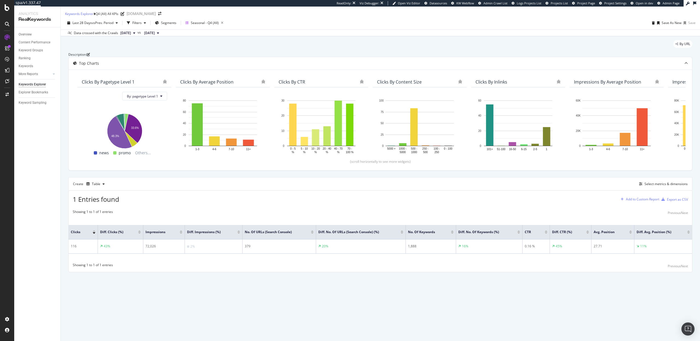
click at [634, 201] on div "Add to Custom Report" at bounding box center [642, 199] width 33 height 3
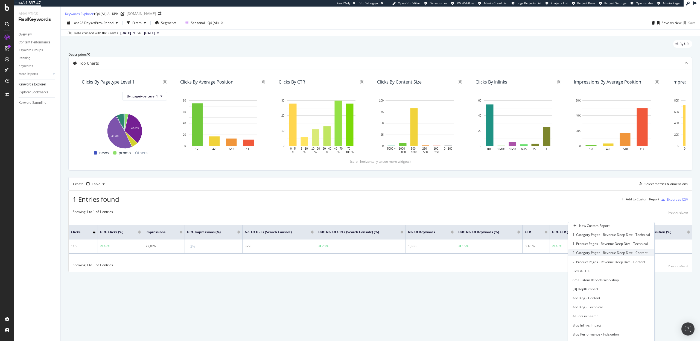
scroll to position [249, 0]
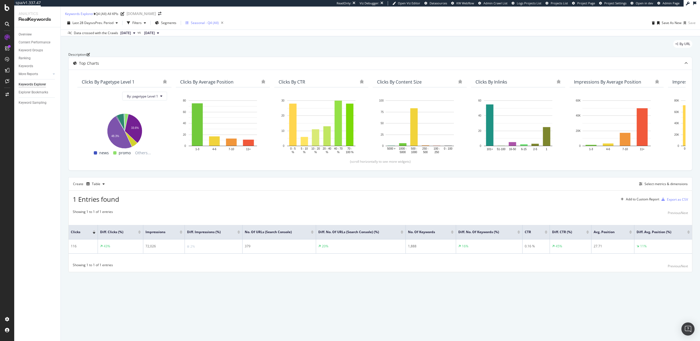
click at [200, 25] on div "Seasonal - Q4 (All)" at bounding box center [205, 23] width 28 height 5
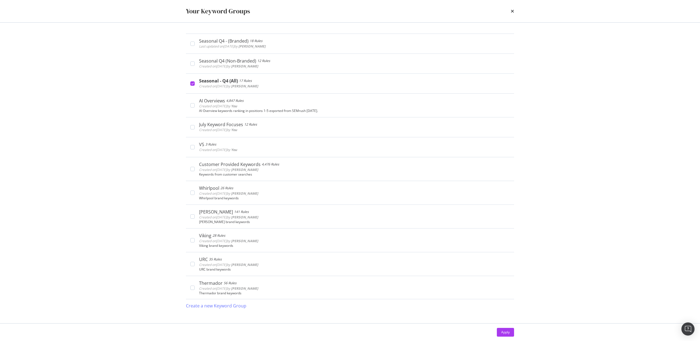
click at [514, 10] on div "Your Keyword Groups" at bounding box center [350, 11] width 350 height 22
click at [511, 10] on icon "times" at bounding box center [512, 11] width 3 height 4
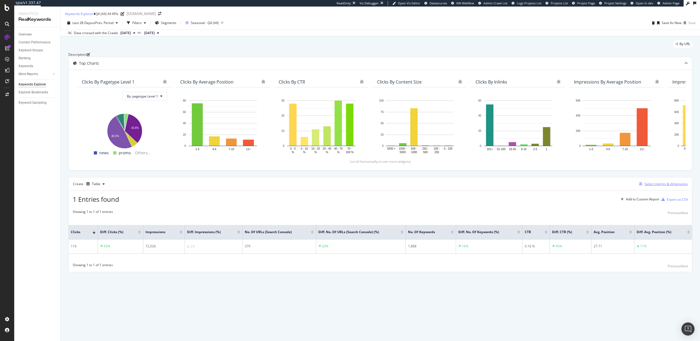
click at [643, 186] on div "button" at bounding box center [641, 184] width 8 height 3
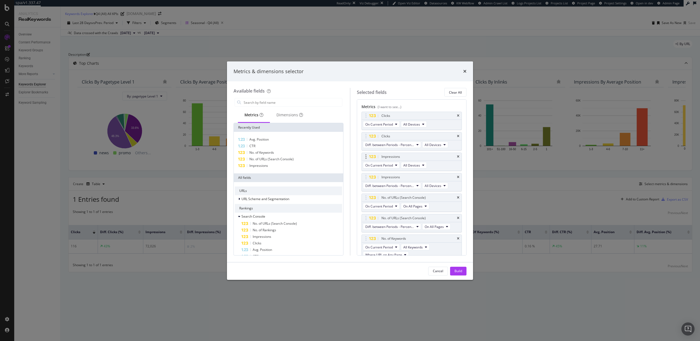
scroll to position [162, 0]
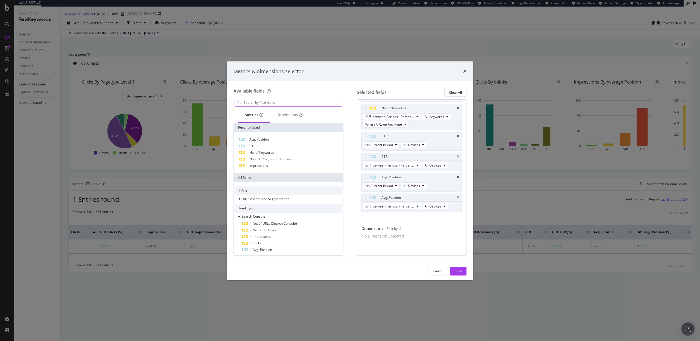
click at [252, 101] on input "modal" at bounding box center [292, 102] width 99 height 8
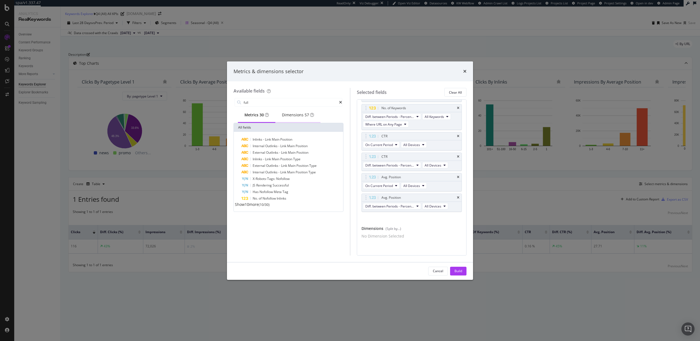
click at [292, 115] on div "Dimensions 57" at bounding box center [298, 114] width 32 height 5
click at [456, 90] on div "Clear All" at bounding box center [455, 92] width 13 height 5
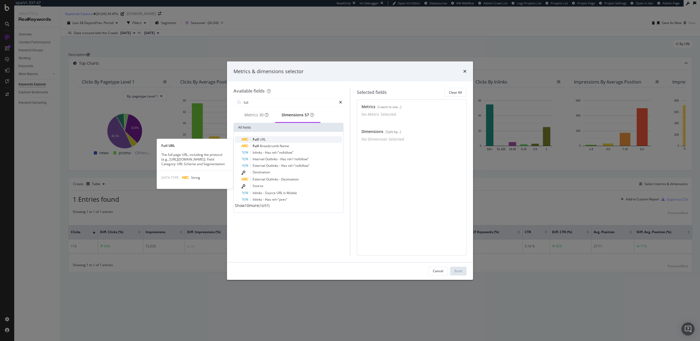
click at [267, 141] on div "Full URL" at bounding box center [291, 139] width 101 height 7
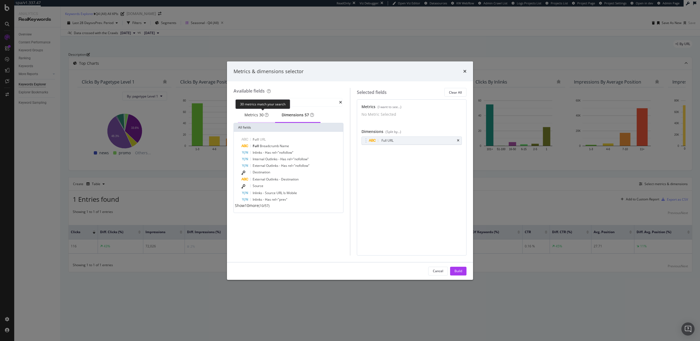
click at [259, 118] on span "30" at bounding box center [261, 114] width 4 height 5
click at [298, 117] on div "Dimensions 57" at bounding box center [298, 114] width 32 height 5
click at [247, 118] on div "Metrics 30" at bounding box center [256, 114] width 24 height 5
click at [255, 101] on input "full" at bounding box center [291, 102] width 96 height 8
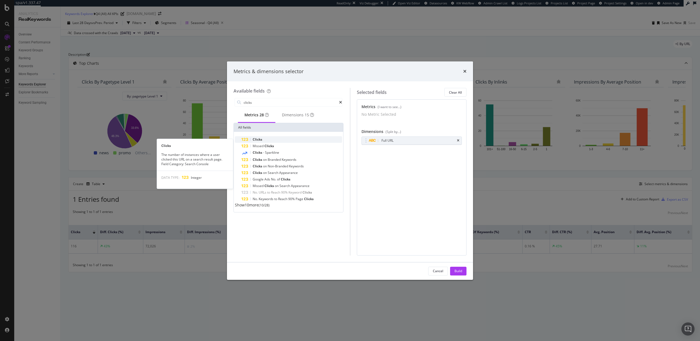
click at [264, 141] on div "Clicks" at bounding box center [291, 139] width 101 height 7
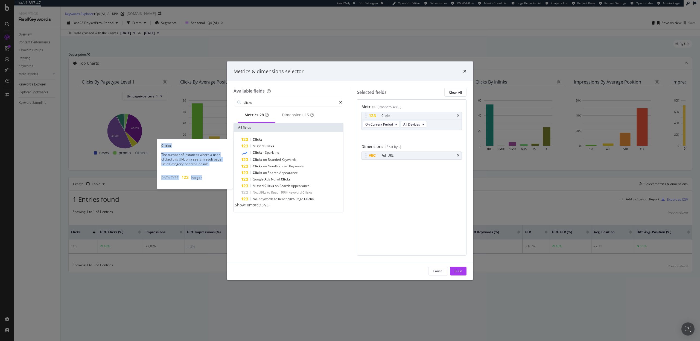
click at [264, 141] on div "Clicks" at bounding box center [291, 139] width 101 height 7
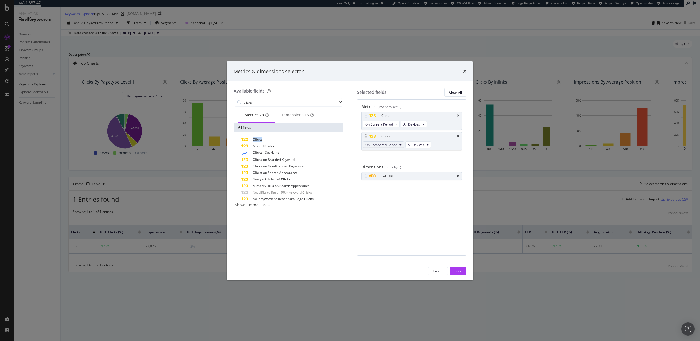
click at [387, 145] on span "On Compared Period" at bounding box center [381, 145] width 32 height 5
click at [393, 176] on span "Diff. between Periods - Percentage" at bounding box center [393, 174] width 53 height 5
click at [261, 102] on input "clicks" at bounding box center [291, 102] width 96 height 8
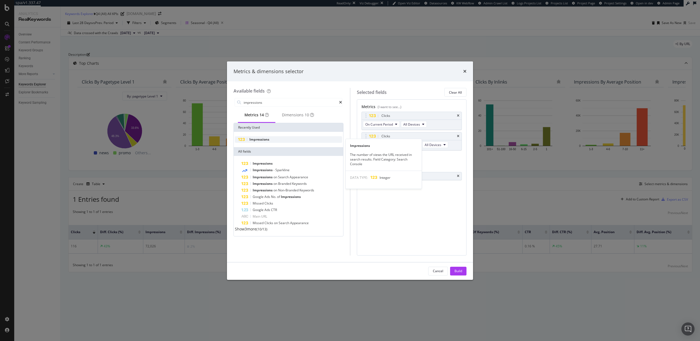
click at [263, 141] on span "Impressions" at bounding box center [259, 139] width 20 height 5
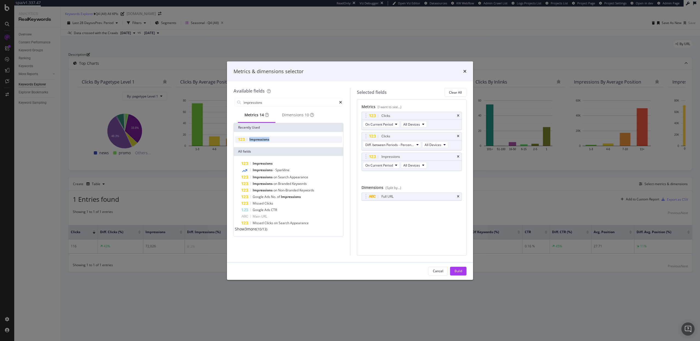
click at [263, 141] on span "Impressions" at bounding box center [259, 139] width 20 height 5
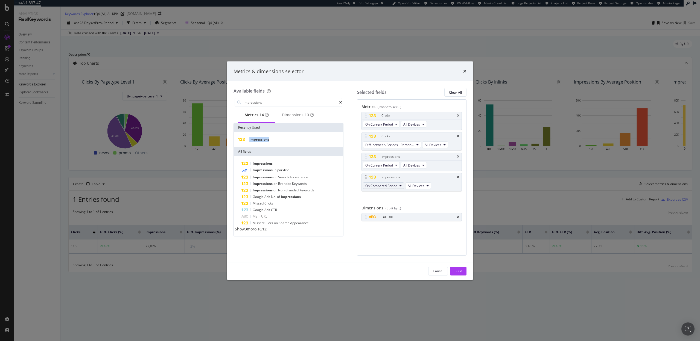
click at [387, 188] on span "On Compared Period" at bounding box center [381, 186] width 32 height 5
click at [396, 216] on span "Diff. between Periods - Percentage" at bounding box center [393, 215] width 53 height 5
click at [265, 104] on input "impressions" at bounding box center [291, 102] width 96 height 8
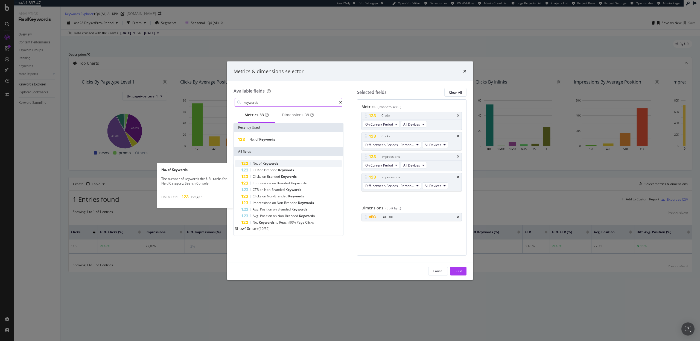
type input "keywords"
click at [264, 165] on span "Keywords" at bounding box center [270, 163] width 16 height 5
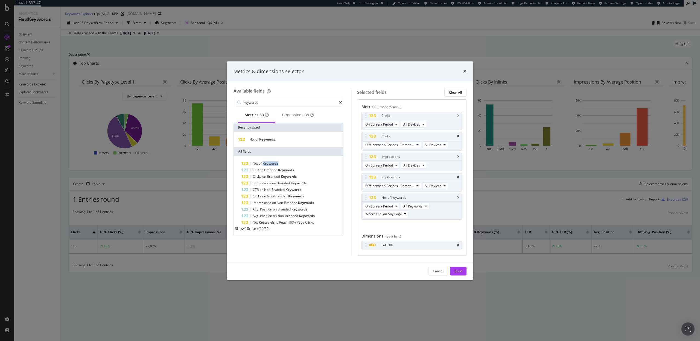
click at [264, 165] on span "Keywords" at bounding box center [270, 163] width 16 height 5
click at [389, 233] on span "On Compared Period" at bounding box center [381, 234] width 32 height 5
click at [393, 264] on span "Diff. between Periods - Percentage" at bounding box center [393, 264] width 53 height 5
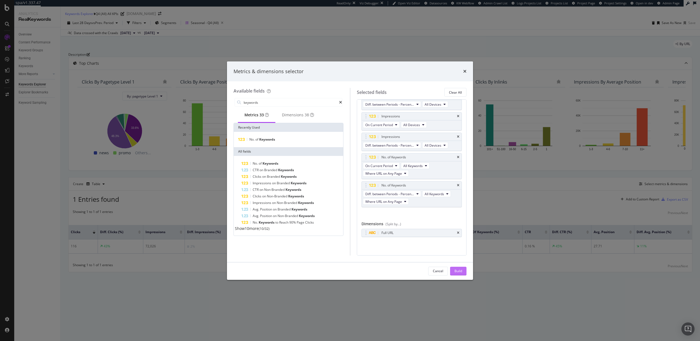
click at [457, 271] on div "Build" at bounding box center [458, 271] width 8 height 5
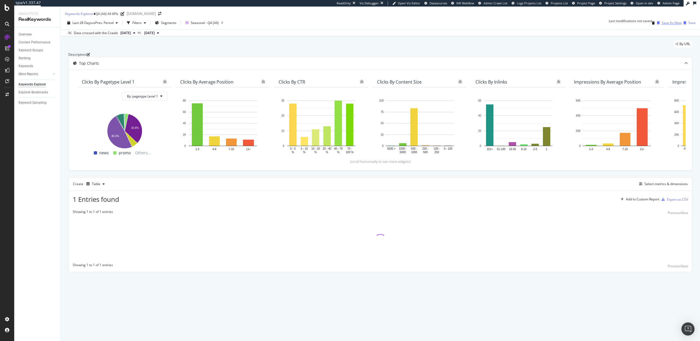
click at [662, 25] on div "Save As New" at bounding box center [672, 23] width 20 height 5
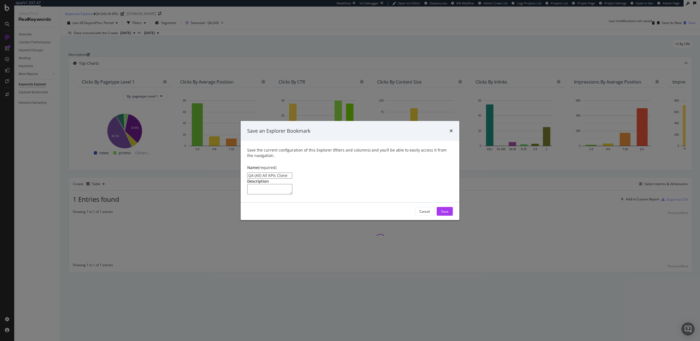
drag, startPoint x: 289, startPoint y: 153, endPoint x: 262, endPoint y: 153, distance: 27.9
click at [262, 173] on input "Q4 (All) All KPIs Clone" at bounding box center [269, 176] width 45 height 6
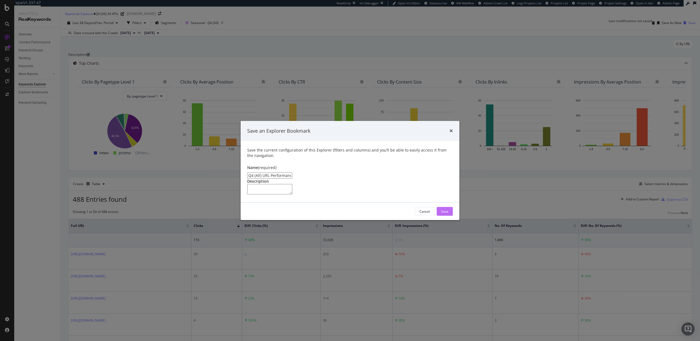
type input "Q4 (All) URL Performance"
click at [444, 214] on div "Save" at bounding box center [444, 211] width 7 height 5
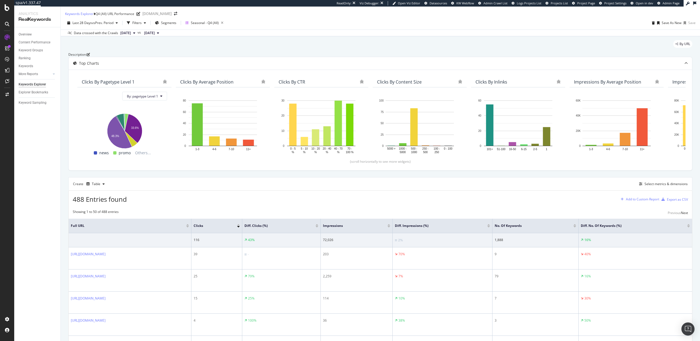
click at [635, 201] on div "Add to Custom Report" at bounding box center [642, 199] width 33 height 3
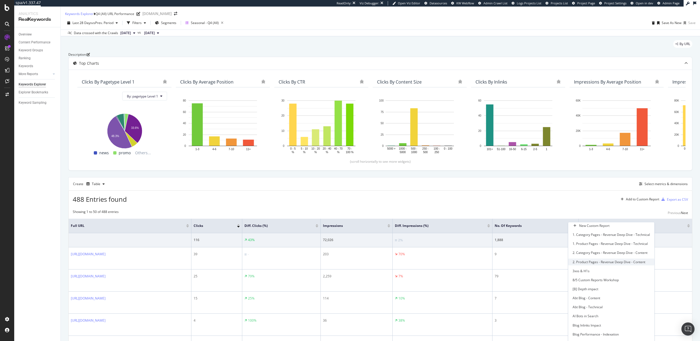
scroll to position [249, 0]
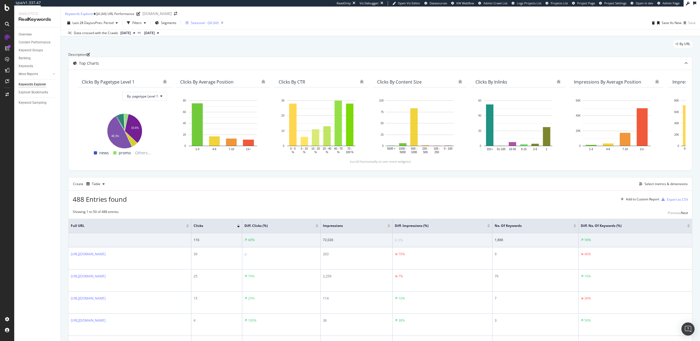
click at [201, 25] on div "Seasonal - Q4 (All)" at bounding box center [205, 23] width 28 height 5
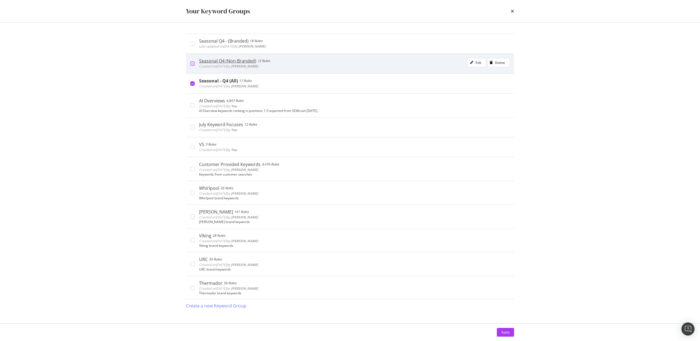
click at [194, 64] on div "modal" at bounding box center [192, 64] width 4 height 4
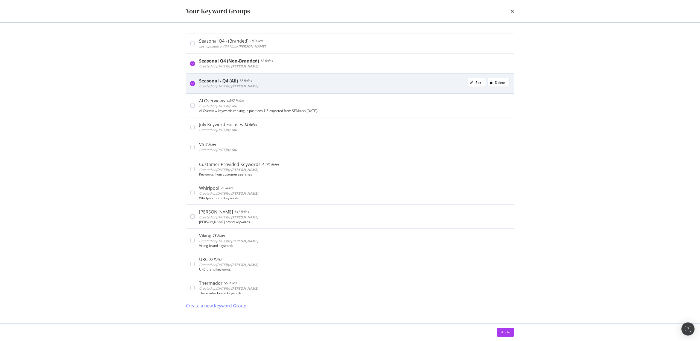
click at [193, 81] on div "Seasonal - Q4 (All) 17 Rules Created on 2025 Sep 23rd by Michalla Mannino Edit …" at bounding box center [350, 84] width 328 height 20
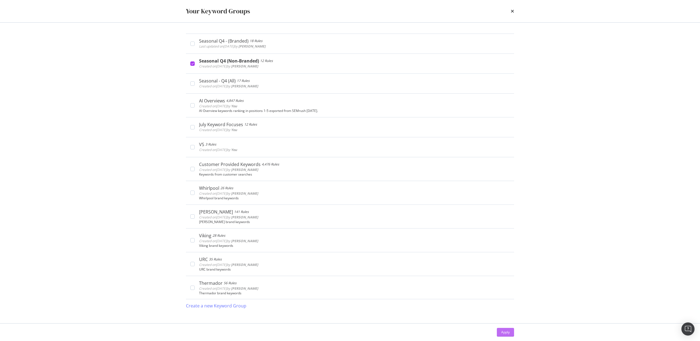
click at [501, 332] on div "Apply" at bounding box center [505, 332] width 8 height 5
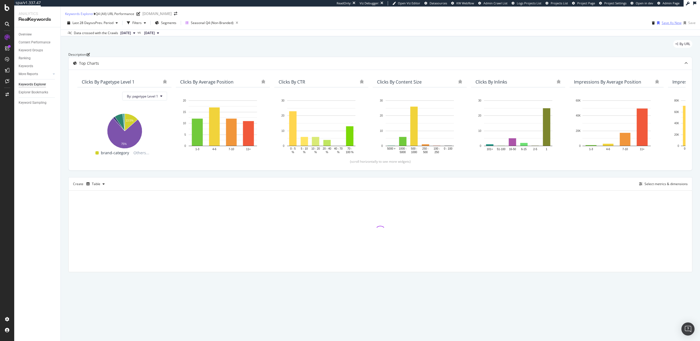
click at [662, 25] on div "Save As New" at bounding box center [672, 23] width 20 height 5
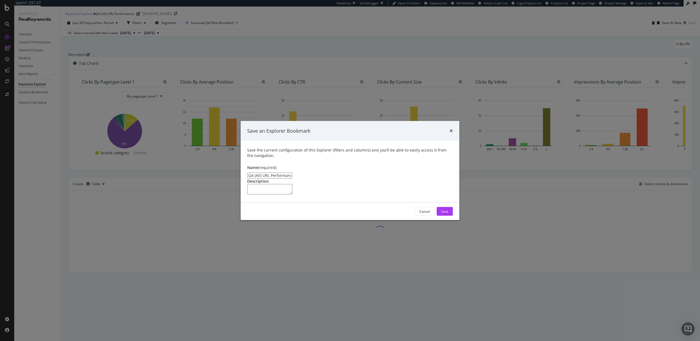
drag, startPoint x: 308, startPoint y: 150, endPoint x: 288, endPoint y: 151, distance: 20.8
click at [288, 173] on input "Q4 (All) URL Performance Clone" at bounding box center [269, 176] width 45 height 6
click at [259, 173] on input "Q4 (All) URL Performance" at bounding box center [269, 176] width 45 height 6
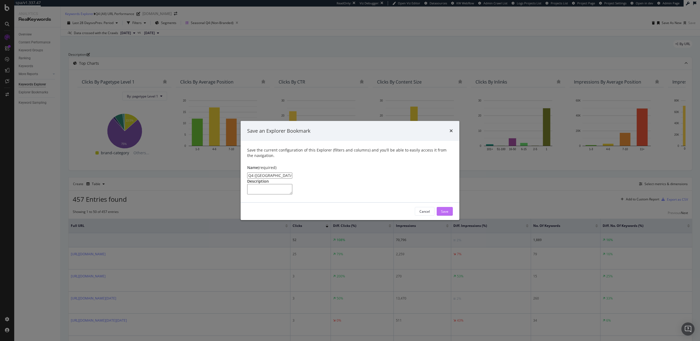
type input "Q4 (NB) URL Performance"
click at [451, 216] on button "Save" at bounding box center [445, 211] width 16 height 9
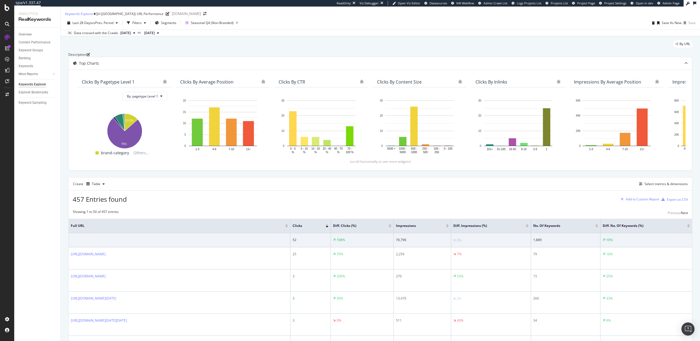
click at [641, 201] on div "Add to Custom Report" at bounding box center [642, 199] width 33 height 3
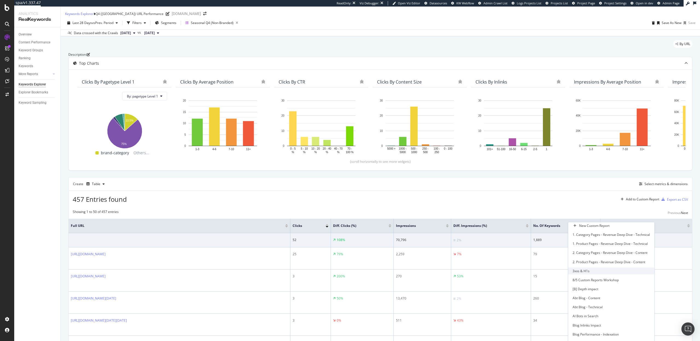
scroll to position [249, 0]
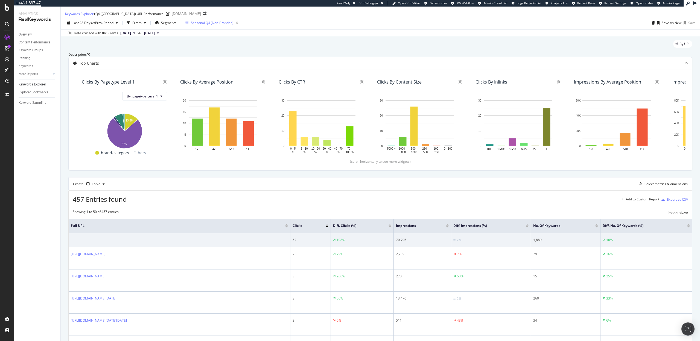
click at [217, 25] on div "Seasonal Q4 (Non-Branded)" at bounding box center [212, 23] width 43 height 5
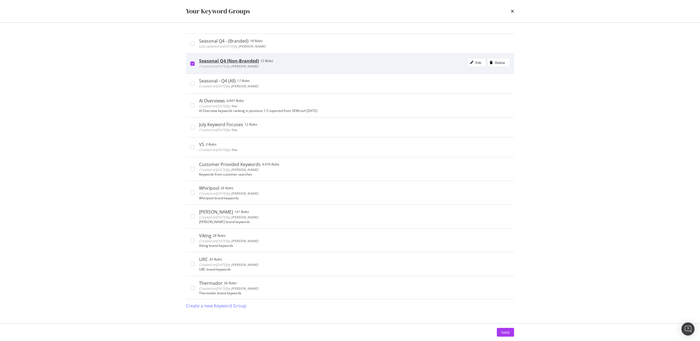
click at [192, 64] on icon "modal" at bounding box center [192, 63] width 2 height 3
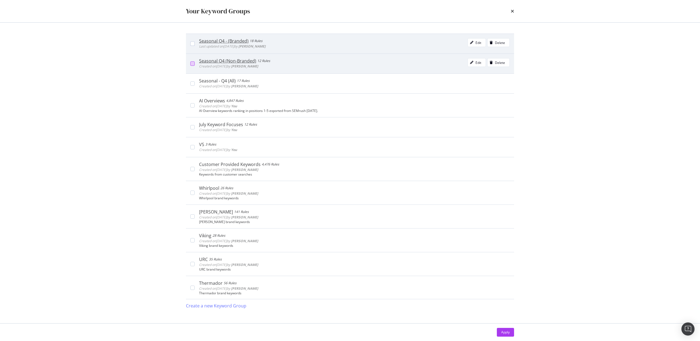
click at [191, 48] on div "Seasonal Q4 - (Branded) 18 Rules Last updated on 2025 Sep 23rd by Michalla Mann…" at bounding box center [350, 44] width 328 height 20
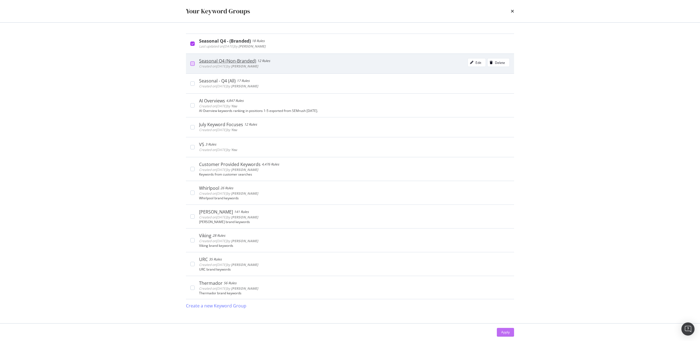
click at [509, 333] on div "Apply" at bounding box center [505, 332] width 8 height 5
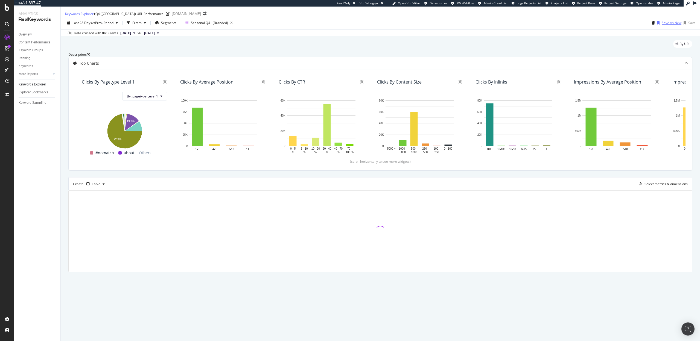
click at [662, 25] on div "Save As New" at bounding box center [672, 23] width 20 height 5
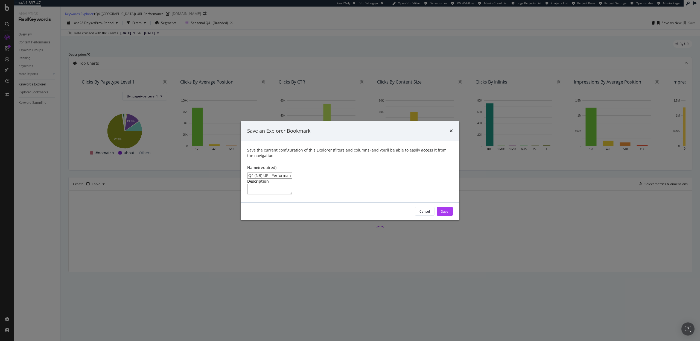
click at [260, 173] on input "Q4 (NB) URL Performance Clone" at bounding box center [269, 176] width 45 height 6
click at [292, 173] on input "Q4 (Brand) URL Performance Clone" at bounding box center [269, 176] width 45 height 6
type input "Q4 (Brand) URL Performance"
click at [447, 216] on div "Save" at bounding box center [444, 211] width 7 height 8
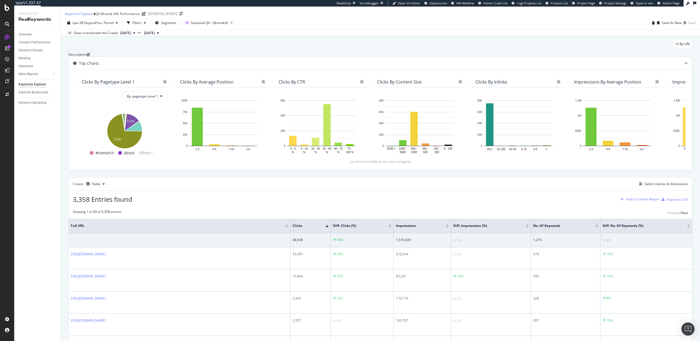
click at [634, 201] on div "Add to Custom Report" at bounding box center [642, 199] width 33 height 3
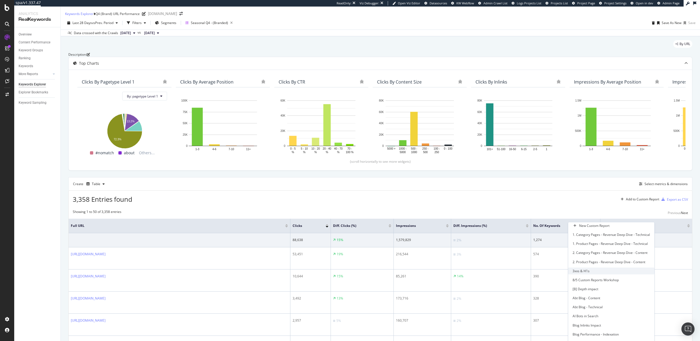
scroll to position [249, 0]
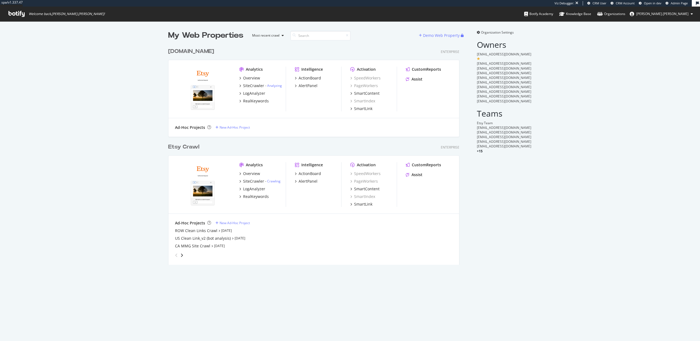
scroll to position [224, 295]
click at [198, 231] on div "ROW Clean Links Crawl" at bounding box center [196, 230] width 42 height 5
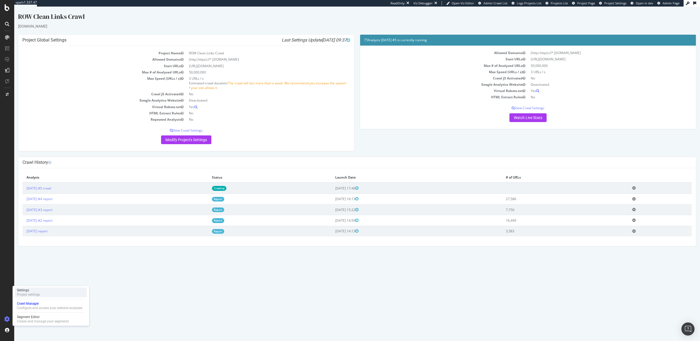
click at [23, 294] on div "Project settings" at bounding box center [28, 295] width 23 height 4
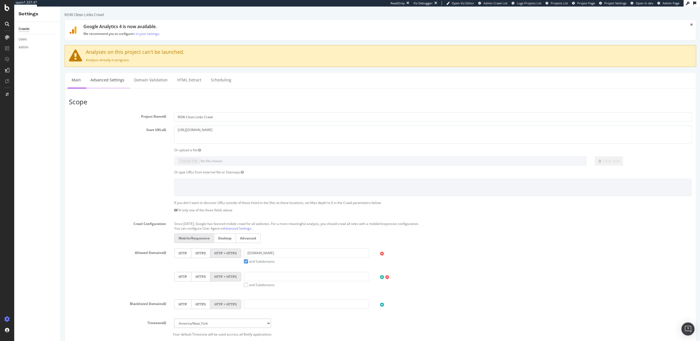
click at [101, 87] on link "Advanced Settings" at bounding box center [107, 80] width 42 height 15
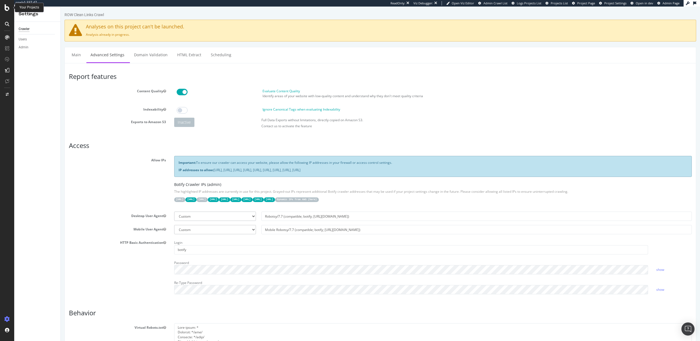
click at [5, 8] on icon at bounding box center [7, 7] width 5 height 7
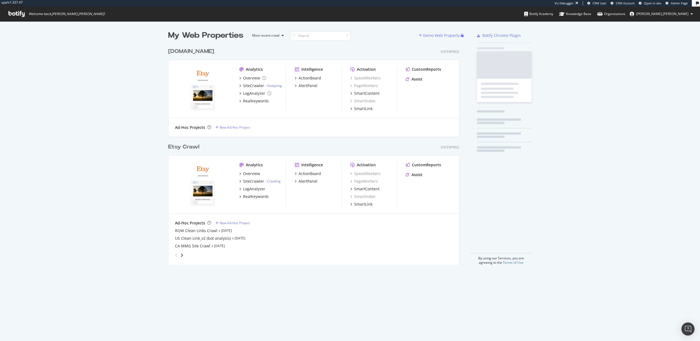
scroll to position [224, 295]
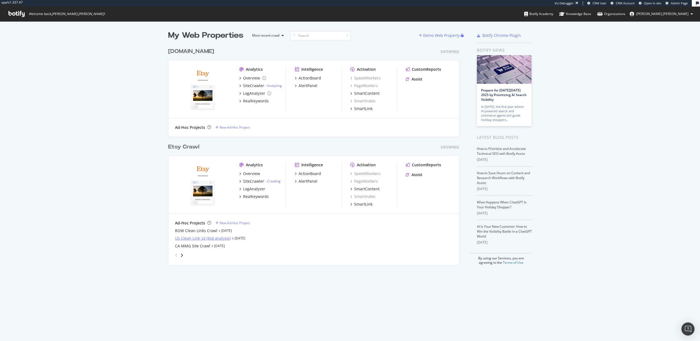
click at [200, 239] on div "US Clean Link_v2 (bot analysis)" at bounding box center [203, 238] width 56 height 5
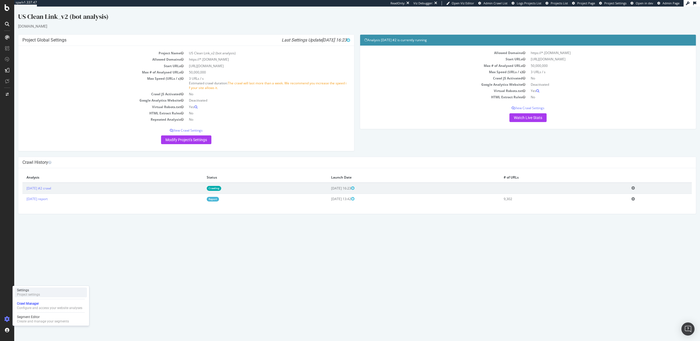
click at [29, 290] on div "Settings" at bounding box center [28, 290] width 23 height 4
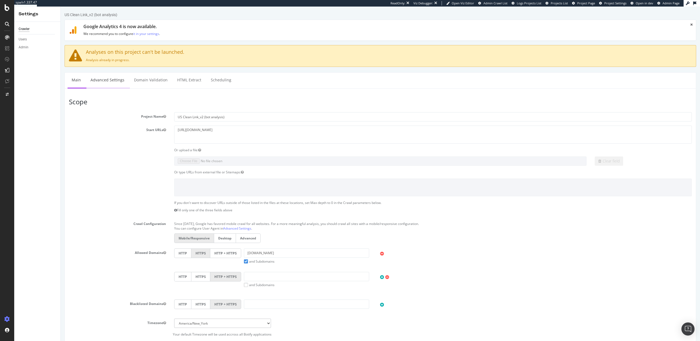
click at [95, 84] on link "Advanced Settings" at bounding box center [107, 80] width 42 height 15
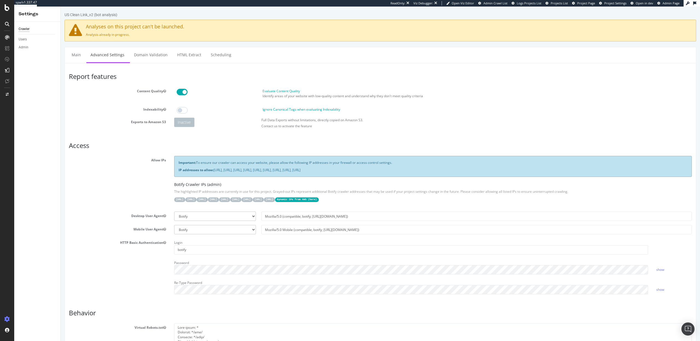
click at [614, 4] on span "Project Settings" at bounding box center [615, 3] width 22 height 4
click at [494, 3] on span "Admin Crawl List" at bounding box center [495, 3] width 24 height 4
click at [557, 4] on span "Projects List" at bounding box center [559, 3] width 17 height 4
click at [4, 4] on div at bounding box center [7, 7] width 13 height 7
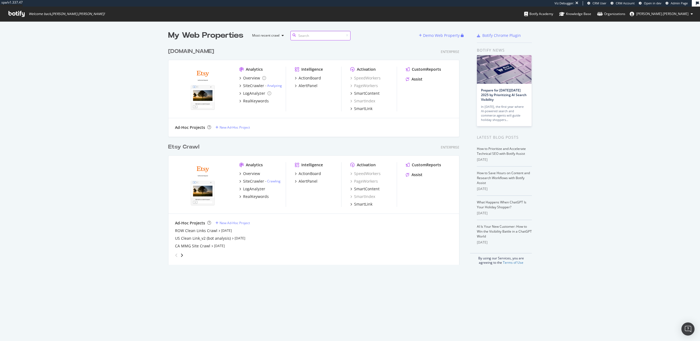
scroll to position [341, 700]
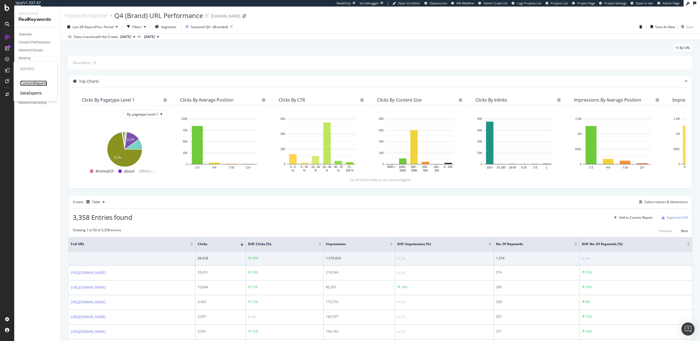
click at [33, 83] on div "CustomReports" at bounding box center [33, 83] width 27 height 5
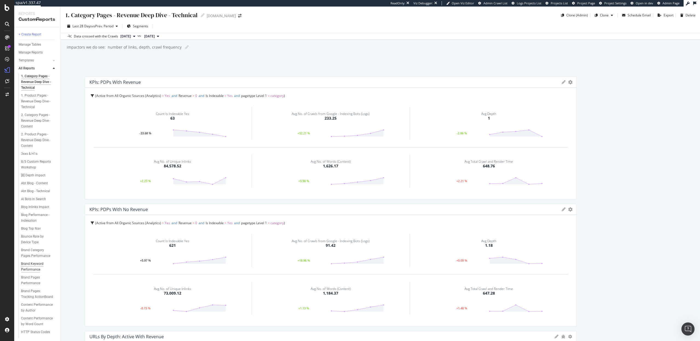
scroll to position [147, 0]
click at [29, 285] on div "Q4 Seasonal Keywords YOY" at bounding box center [36, 290] width 31 height 11
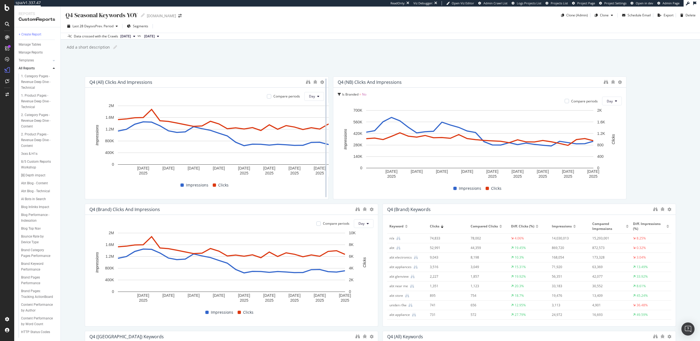
drag, startPoint x: 376, startPoint y: 121, endPoint x: 324, endPoint y: 122, distance: 52.2
click at [324, 122] on div at bounding box center [325, 138] width 5 height 123
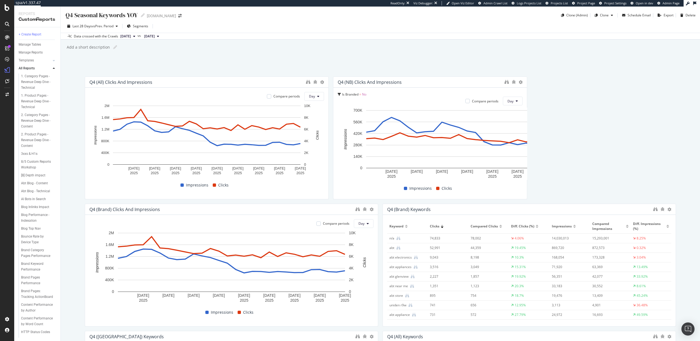
drag, startPoint x: 625, startPoint y: 136, endPoint x: 543, endPoint y: 138, distance: 82.6
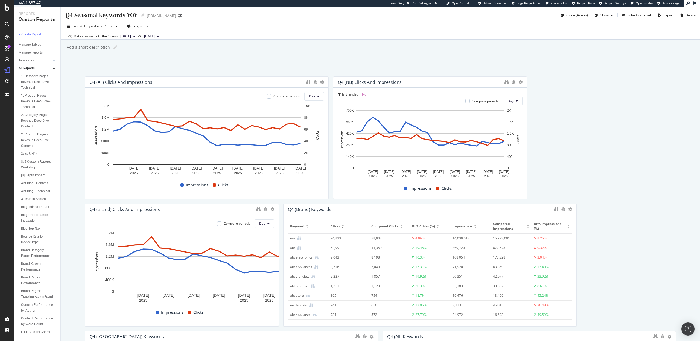
drag, startPoint x: 377, startPoint y: 256, endPoint x: 306, endPoint y: 254, distance: 71.1
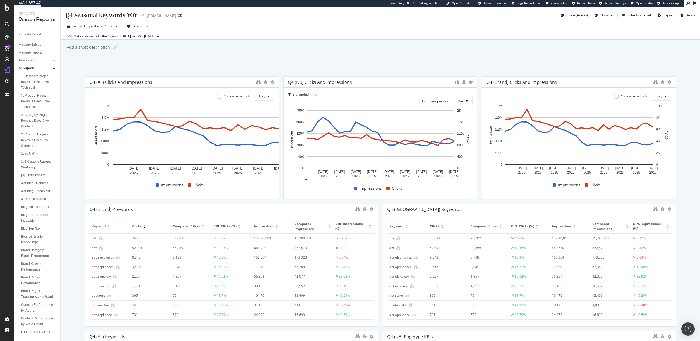
drag, startPoint x: 327, startPoint y: 157, endPoint x: 304, endPoint y: 159, distance: 23.6
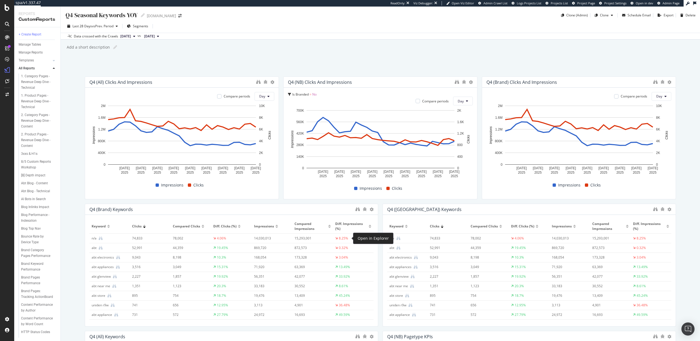
drag, startPoint x: 373, startPoint y: 241, endPoint x: 356, endPoint y: 241, distance: 17.8
click at [356, 241] on div "spa/v1.337.47 ReadOnly: Viz Debugger: Open Viz Editor Admin Crawl List Logs Pro…" at bounding box center [350, 170] width 700 height 341
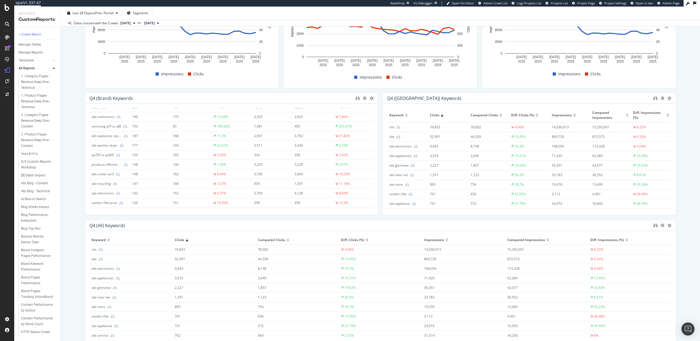
drag, startPoint x: 378, startPoint y: 256, endPoint x: 657, endPoint y: 277, distance: 280.4
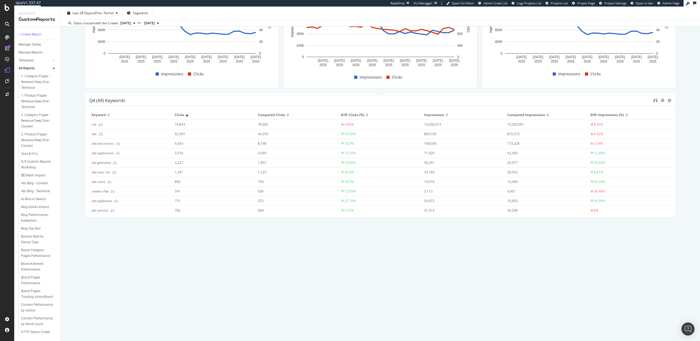
drag, startPoint x: 388, startPoint y: 226, endPoint x: 389, endPoint y: 101, distance: 125.2
click at [389, 101] on div "Q4 (All) Keywords" at bounding box center [369, 100] width 561 height 5
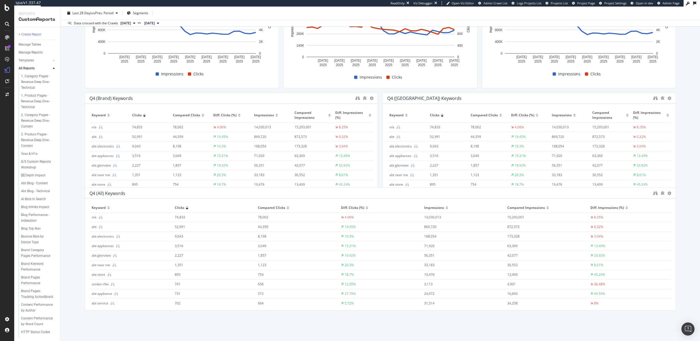
drag, startPoint x: 360, startPoint y: 227, endPoint x: 355, endPoint y: 105, distance: 122.3
click at [355, 191] on div "Q4 (All) Keywords" at bounding box center [369, 193] width 561 height 5
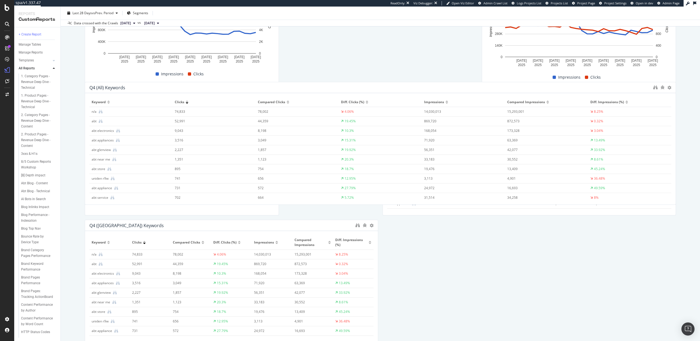
drag, startPoint x: 349, startPoint y: 225, endPoint x: 341, endPoint y: 87, distance: 138.3
click at [341, 87] on div "Q4 (All) Keywords" at bounding box center [369, 87] width 561 height 5
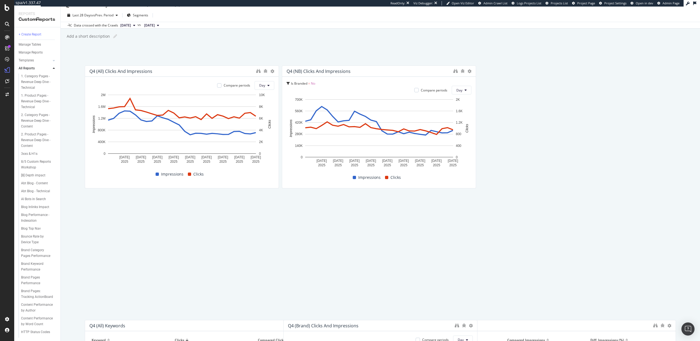
scroll to position [0, 0]
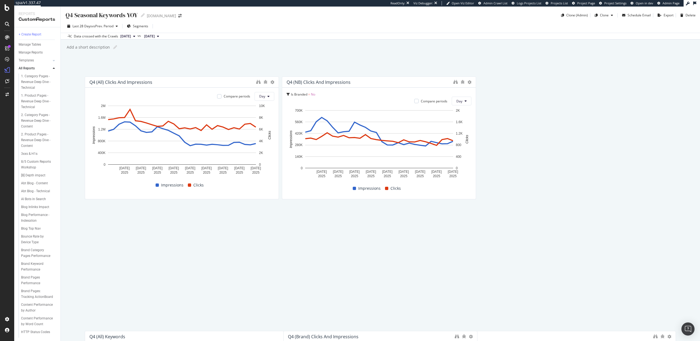
drag, startPoint x: 206, startPoint y: 226, endPoint x: 402, endPoint y: 41, distance: 270.5
click at [402, 41] on div "Q4 Seasonal Keywords YOY Q4 Seasonal Keywords YOY abt.com Clone (Admin) Clone S…" at bounding box center [380, 174] width 639 height 335
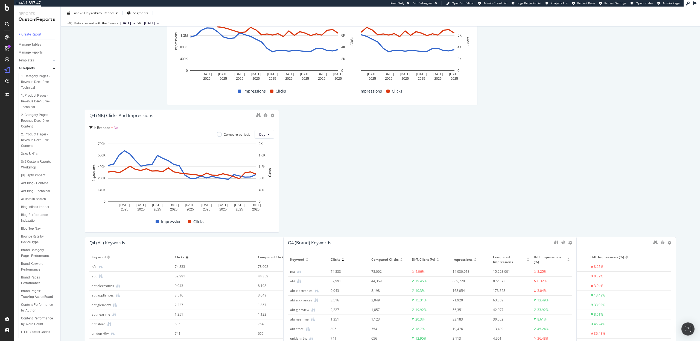
scroll to position [31, 0]
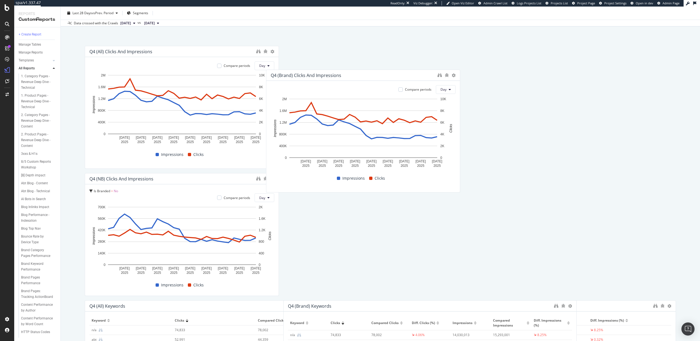
drag, startPoint x: 222, startPoint y: 133, endPoint x: 407, endPoint y: 72, distance: 194.4
click at [407, 73] on div "Q4 (Brand) Clicks and Impressions" at bounding box center [353, 75] width 164 height 5
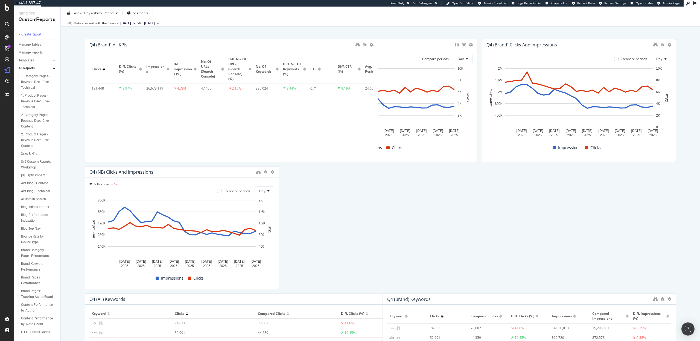
scroll to position [0, 0]
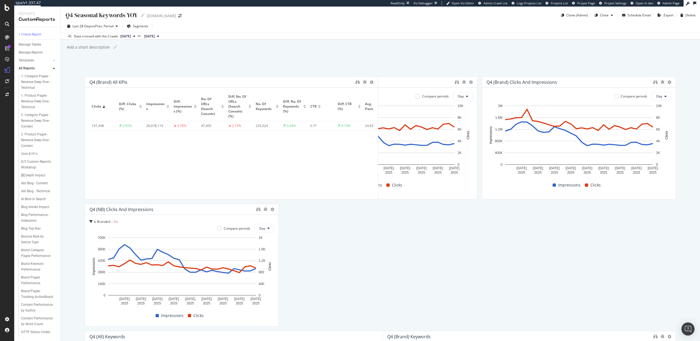
drag, startPoint x: 251, startPoint y: 168, endPoint x: 238, endPoint y: 45, distance: 123.3
click at [238, 45] on div "Q4 Seasonal Keywords YOY Q4 Seasonal Keywords YOY abt.com Clone (Admin) Clone S…" at bounding box center [380, 174] width 639 height 335
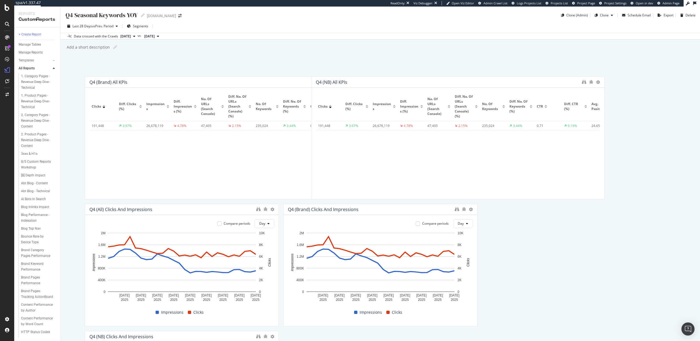
drag, startPoint x: 168, startPoint y: 258, endPoint x: 444, endPoint y: 84, distance: 326.0
click at [444, 84] on div "Q4 (NB) All KPIs" at bounding box center [457, 82] width 293 height 11
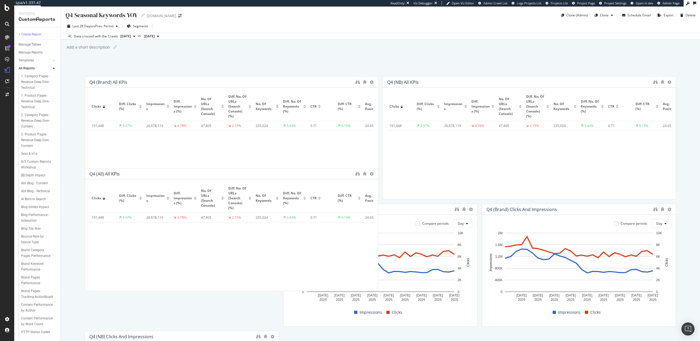
drag, startPoint x: 285, startPoint y: 204, endPoint x: 252, endPoint y: 173, distance: 45.3
click at [252, 173] on div "Q4 (All) All KPIs" at bounding box center [220, 173] width 263 height 5
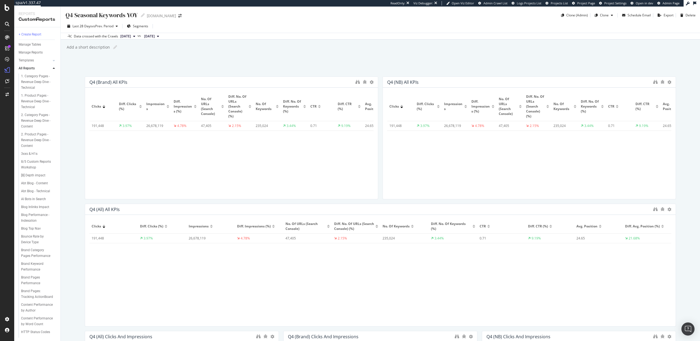
drag, startPoint x: 376, startPoint y: 247, endPoint x: 678, endPoint y: 268, distance: 303.1
click at [678, 268] on div "Q4 Seasonal Keywords YOY Q4 Seasonal Keywords YOY abt.com Clone (Admin) Clone S…" at bounding box center [380, 174] width 639 height 335
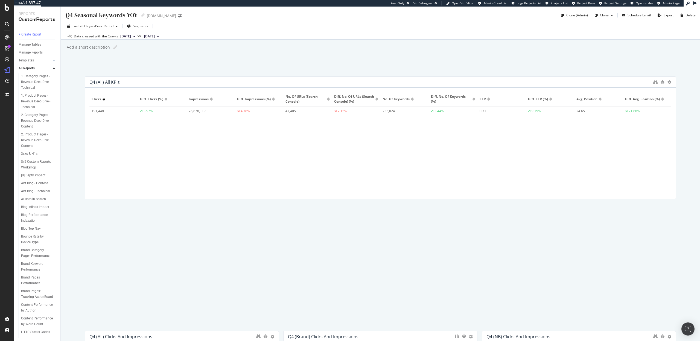
drag, startPoint x: 447, startPoint y: 207, endPoint x: 426, endPoint y: 58, distance: 150.4
click at [426, 58] on div "Q4 Seasonal Keywords YOY Q4 Seasonal Keywords YOY abt.com Clone (Admin) Clone S…" at bounding box center [380, 174] width 639 height 335
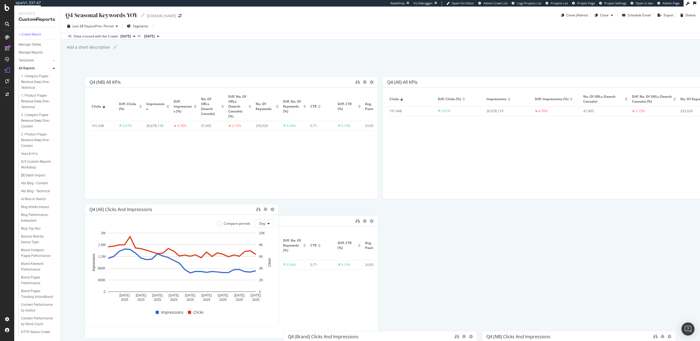
drag, startPoint x: 311, startPoint y: 82, endPoint x: 316, endPoint y: 207, distance: 124.8
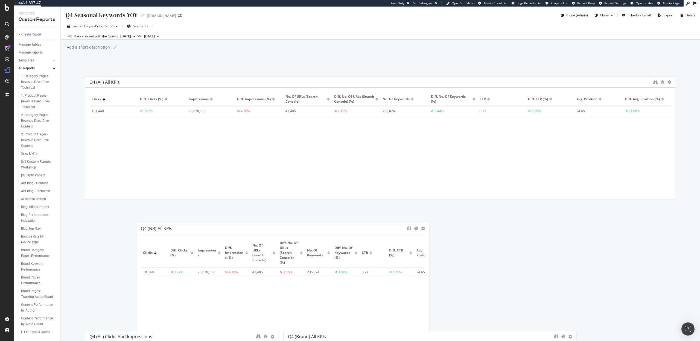
drag, startPoint x: 247, startPoint y: 81, endPoint x: 298, endPoint y: 228, distance: 155.1
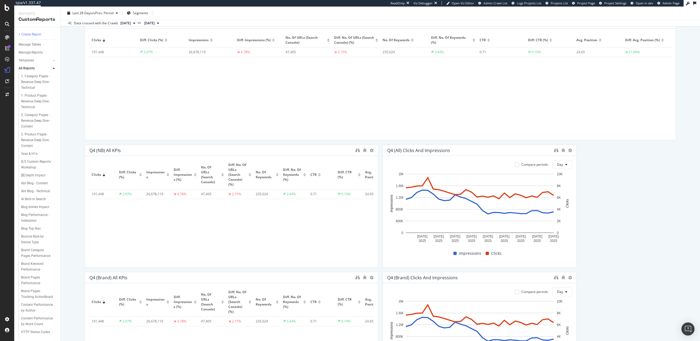
scroll to position [116, 0]
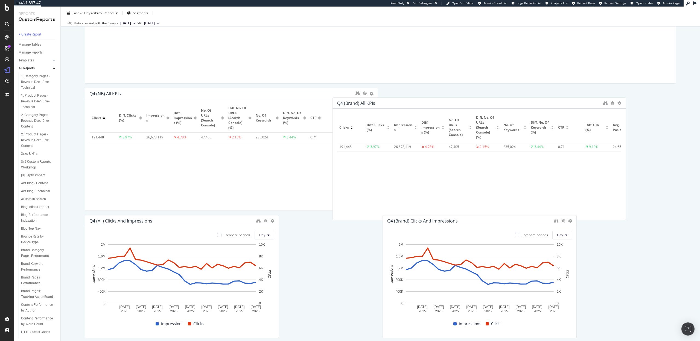
drag, startPoint x: 287, startPoint y: 221, endPoint x: 572, endPoint y: 92, distance: 312.8
click at [572, 101] on div "Q4 (Brand) All KPIs" at bounding box center [468, 103] width 263 height 5
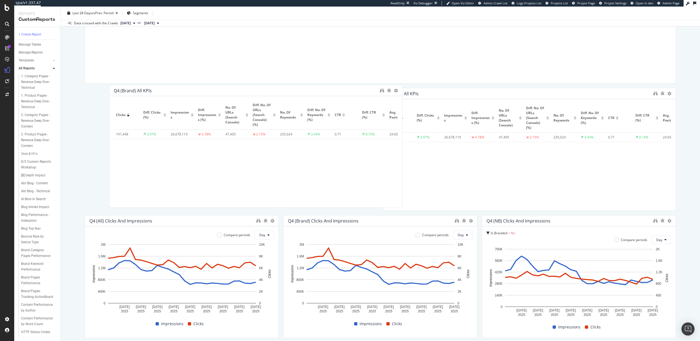
drag, startPoint x: 452, startPoint y: 92, endPoint x: 179, endPoint y: 88, distance: 273.4
click at [179, 88] on div "Q4 (Brand) All KPIs" at bounding box center [245, 90] width 263 height 5
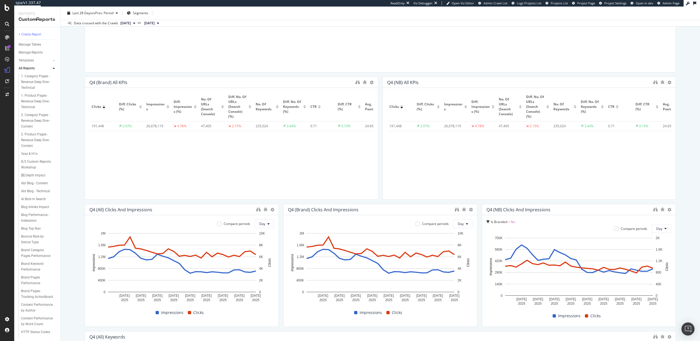
scroll to position [130, 0]
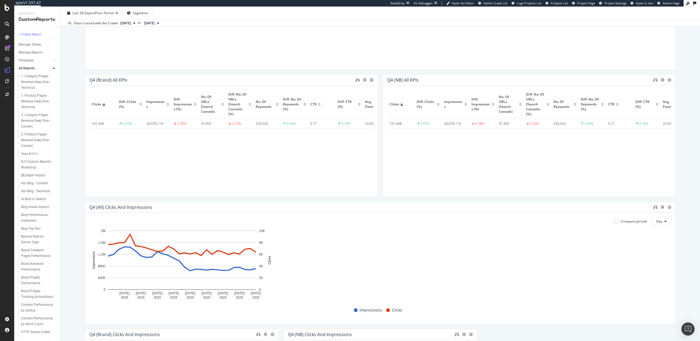
drag, startPoint x: 278, startPoint y: 252, endPoint x: 687, endPoint y: 236, distance: 410.1
click at [687, 236] on div "Q4 Seasonal Keywords YOY Q4 Seasonal Keywords YOY abt.com Clone (Admin) Clone S…" at bounding box center [380, 174] width 639 height 335
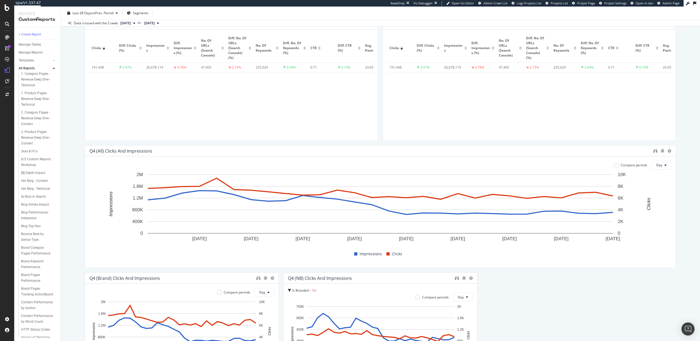
scroll to position [260, 0]
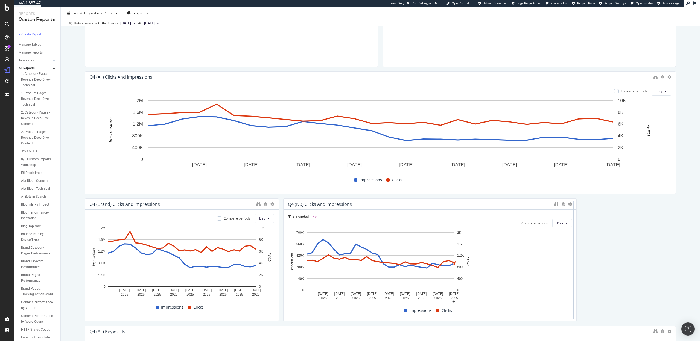
drag, startPoint x: 476, startPoint y: 245, endPoint x: 575, endPoint y: 246, distance: 99.2
click at [575, 246] on div at bounding box center [573, 260] width 5 height 123
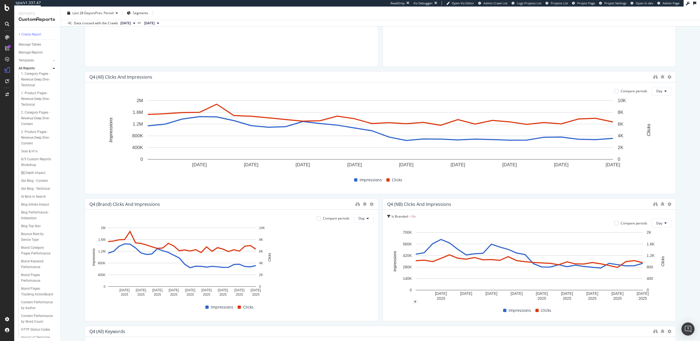
drag, startPoint x: 278, startPoint y: 262, endPoint x: 397, endPoint y: 263, distance: 118.9
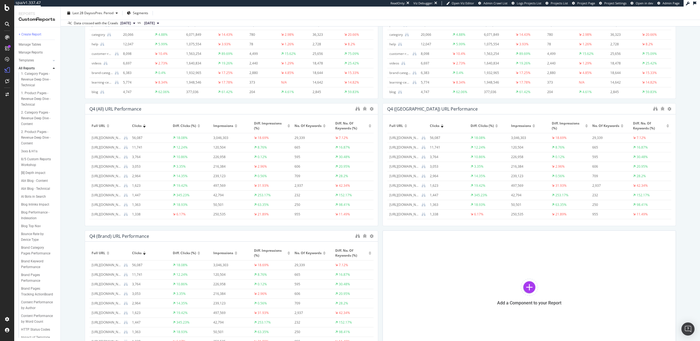
scroll to position [880, 0]
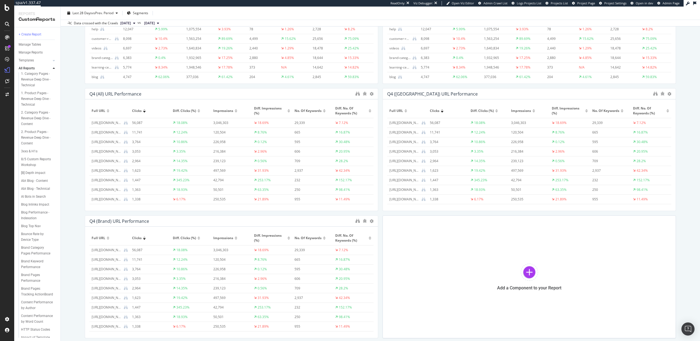
drag, startPoint x: 376, startPoint y: 165, endPoint x: 382, endPoint y: 162, distance: 6.9
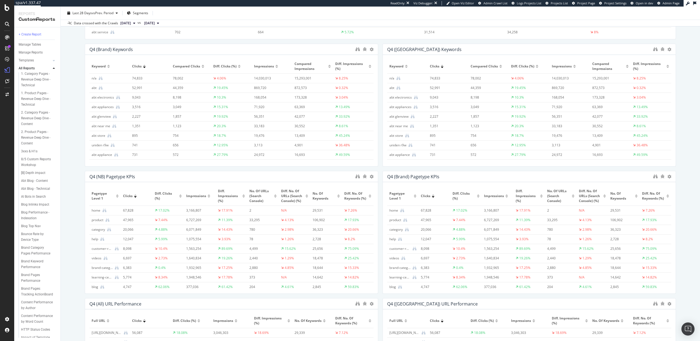
scroll to position [667, 0]
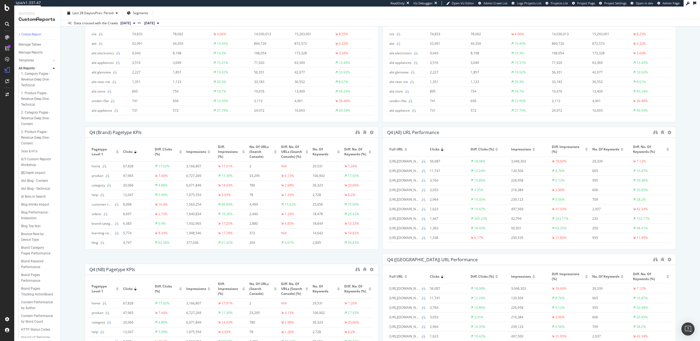
drag, startPoint x: 316, startPoint y: 182, endPoint x: 311, endPoint y: 288, distance: 106.4
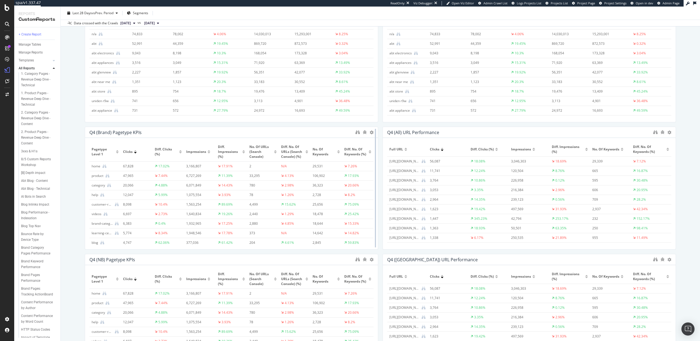
scroll to position [718, 0]
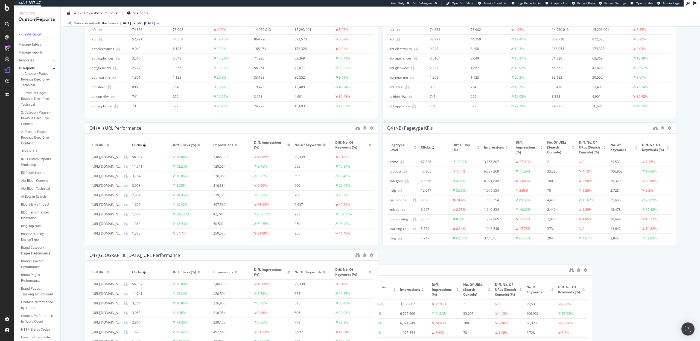
drag, startPoint x: 279, startPoint y: 130, endPoint x: 499, endPoint y: 274, distance: 263.4
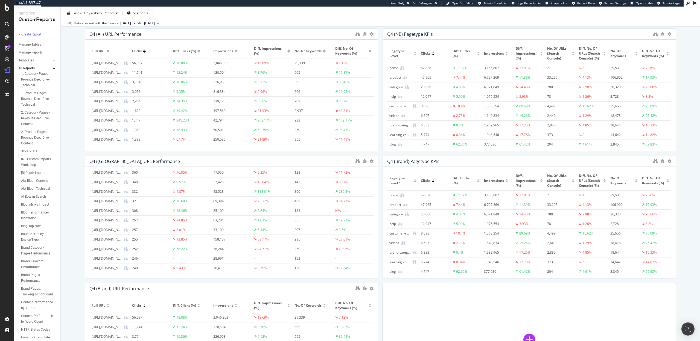
scroll to position [264, 0]
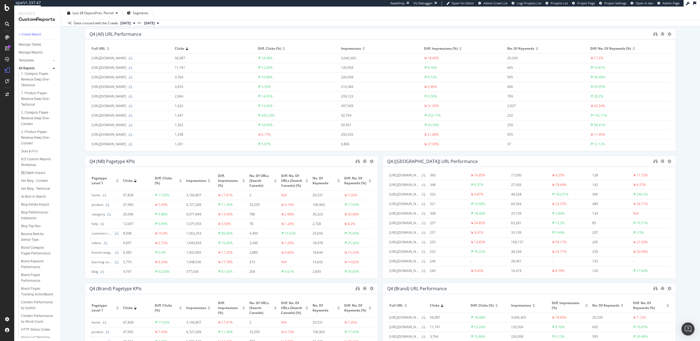
drag, startPoint x: 376, startPoint y: 78, endPoint x: 700, endPoint y: 113, distance: 325.5
click at [700, 113] on div "Q4 Seasonal Keywords YOY Q4 Seasonal Keywords YOY abt.com Clone (Admin) Clone S…" at bounding box center [380, 174] width 639 height 335
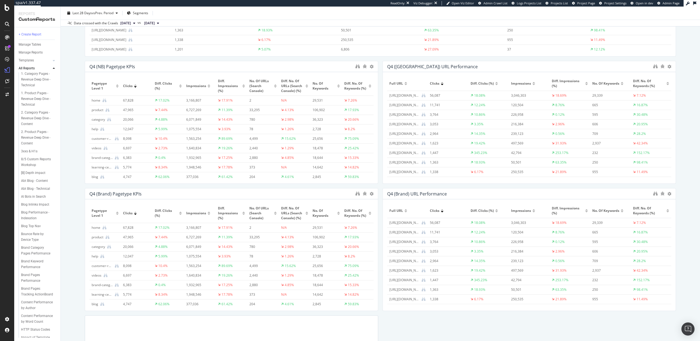
scroll to position [919, 0]
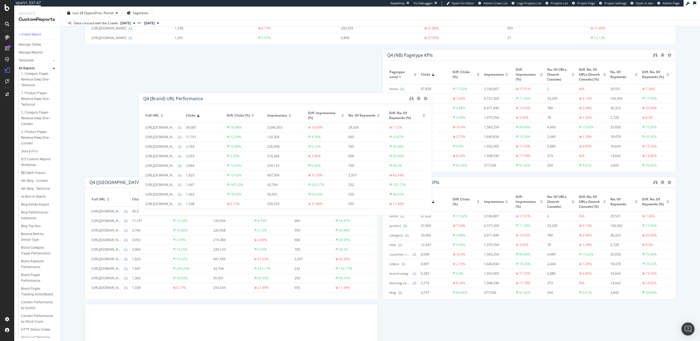
drag, startPoint x: 418, startPoint y: 182, endPoint x: 150, endPoint y: 75, distance: 288.1
click at [150, 96] on div "Q4 (Brand) URL Performance" at bounding box center [173, 98] width 60 height 5
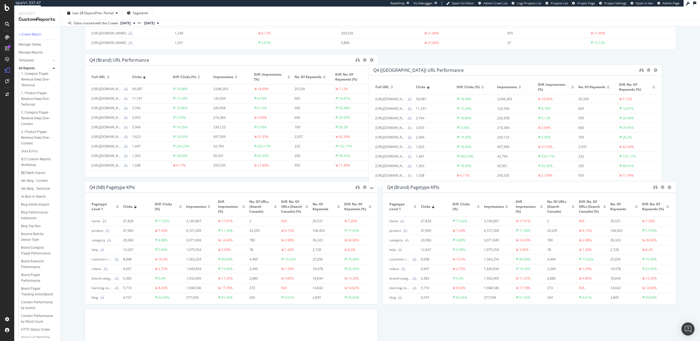
drag, startPoint x: 315, startPoint y: 180, endPoint x: 606, endPoint y: 58, distance: 315.3
click at [606, 65] on div "Q4 (NB) URL Performance" at bounding box center [515, 70] width 293 height 11
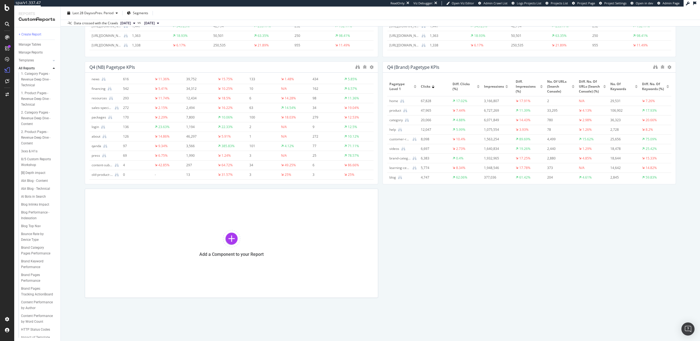
scroll to position [0, 0]
click at [234, 241] on div at bounding box center [231, 238] width 17 height 17
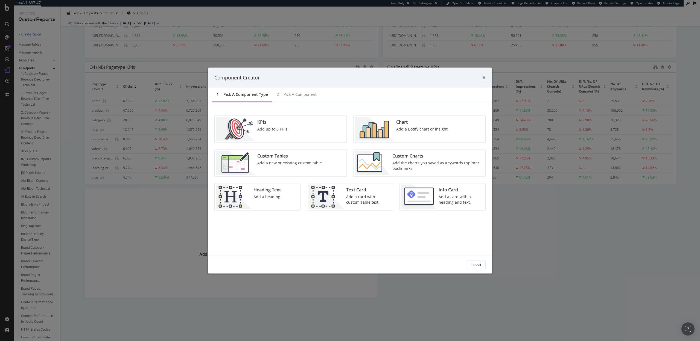
click at [264, 198] on div "Add a heading." at bounding box center [267, 196] width 28 height 5
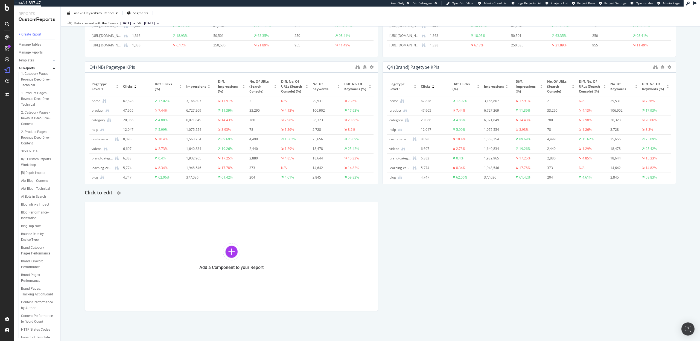
click at [88, 191] on h2 "Click to edit" at bounding box center [99, 193] width 28 height 9
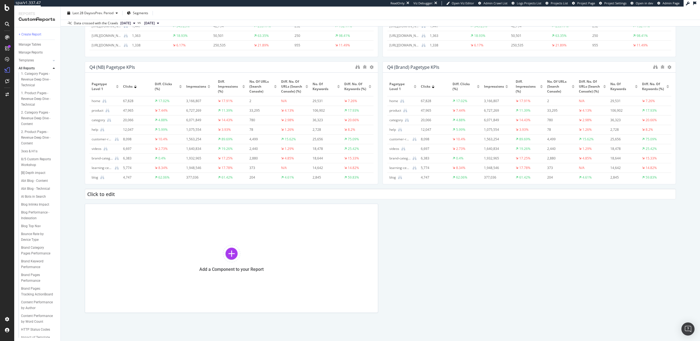
click at [88, 191] on input "Click to edit" at bounding box center [380, 194] width 591 height 11
type input "All KPIs"
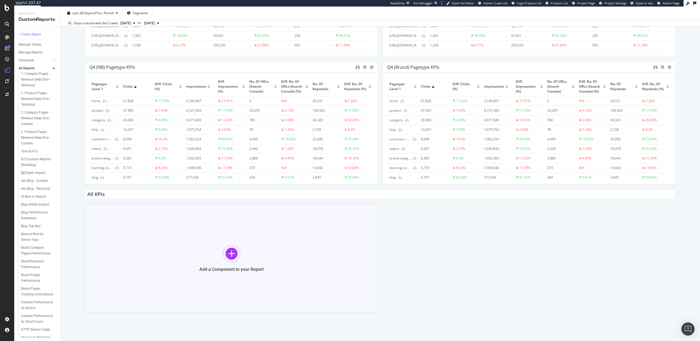
click at [232, 253] on div at bounding box center [231, 253] width 17 height 17
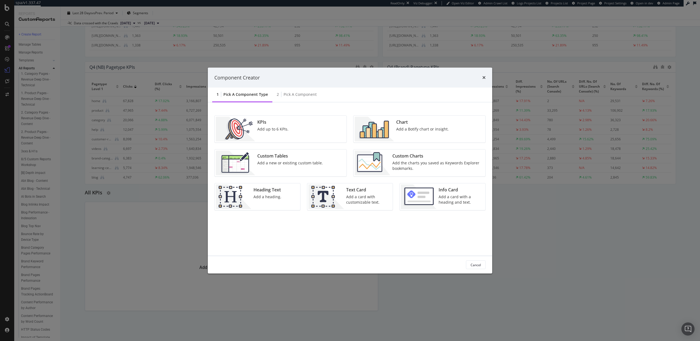
click at [244, 204] on img "modal" at bounding box center [234, 197] width 36 height 25
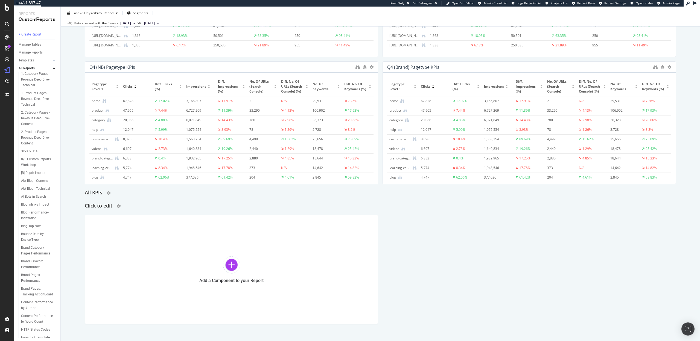
click at [94, 205] on h2 "Click to edit" at bounding box center [99, 206] width 28 height 9
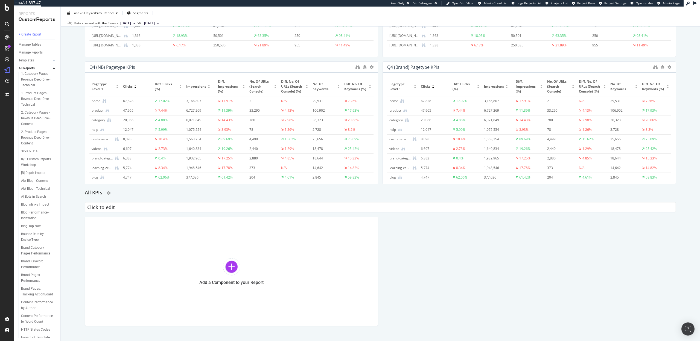
click at [94, 205] on input "Click to edit" at bounding box center [380, 207] width 591 height 11
type input "Segments"
click at [229, 269] on div at bounding box center [231, 266] width 17 height 17
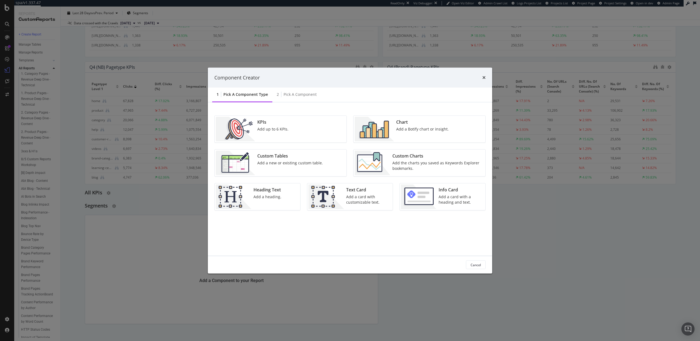
click at [259, 190] on div "Heading Text" at bounding box center [267, 190] width 28 height 6
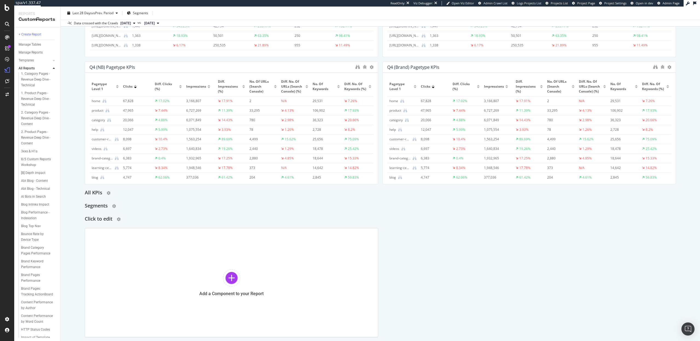
click at [97, 220] on h2 "Click to edit" at bounding box center [99, 219] width 28 height 9
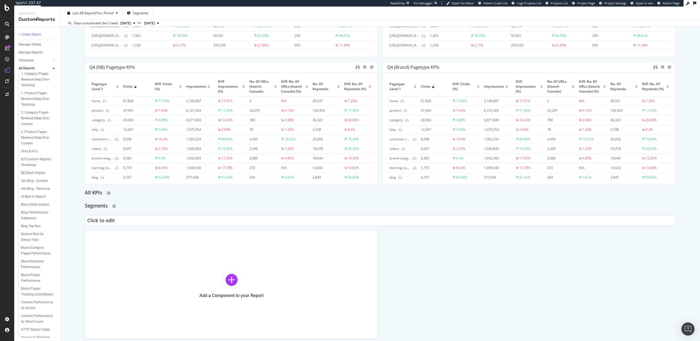
click at [97, 220] on input "Click to edit" at bounding box center [380, 220] width 591 height 11
type input "Keywords"
click at [236, 280] on div at bounding box center [231, 279] width 17 height 17
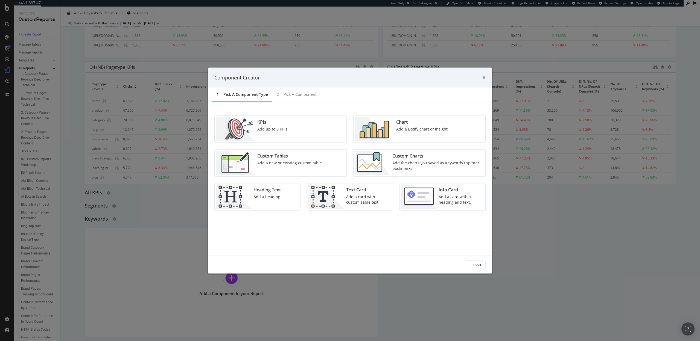
click at [271, 196] on div "Add a heading." at bounding box center [267, 196] width 28 height 5
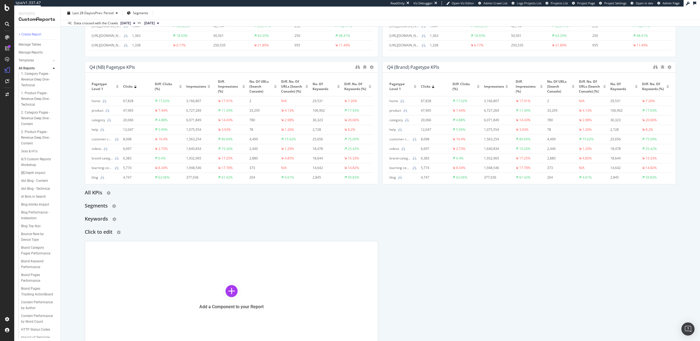
click at [96, 233] on h2 "Click to edit" at bounding box center [99, 232] width 28 height 9
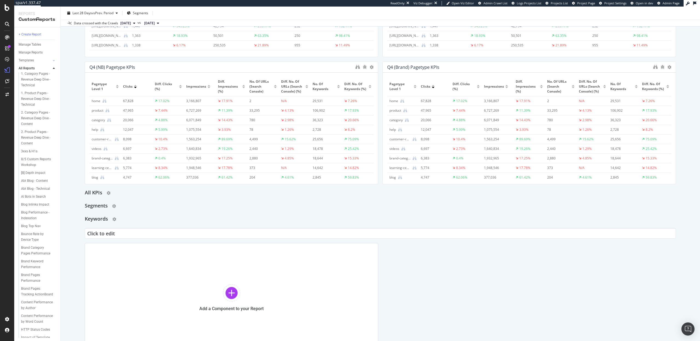
click at [96, 233] on input "Click to edit" at bounding box center [380, 233] width 591 height 11
type input "URLs"
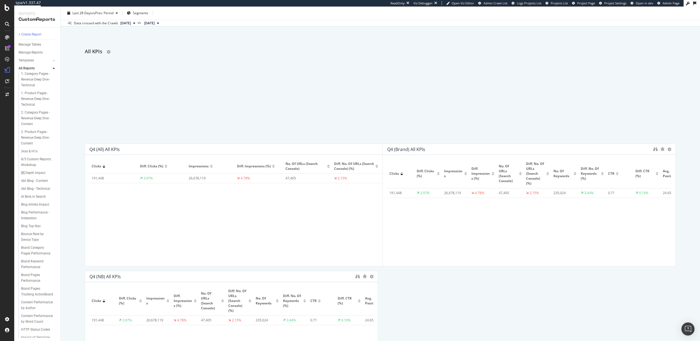
drag, startPoint x: 88, startPoint y: 194, endPoint x: 100, endPoint y: 55, distance: 139.4
click at [100, 55] on h2 "All KPIs" at bounding box center [93, 52] width 17 height 9
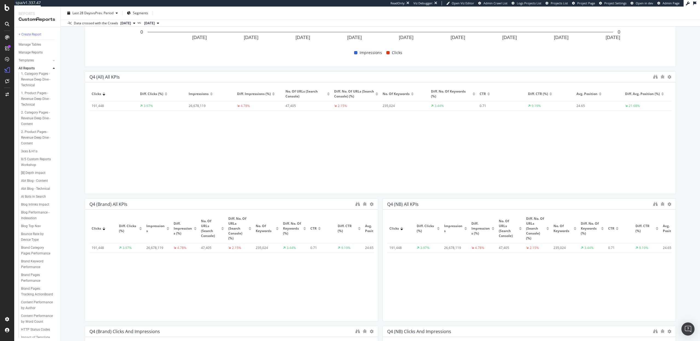
scroll to position [162, 0]
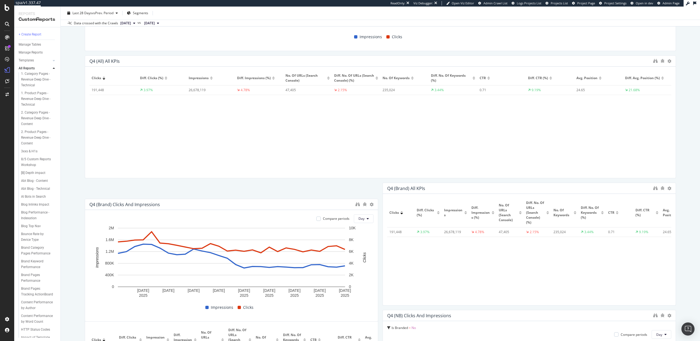
drag, startPoint x: 134, startPoint y: 315, endPoint x: 122, endPoint y: 199, distance: 116.6
click at [122, 202] on div "Q4 (Brand) Clicks and Impressions" at bounding box center [124, 204] width 71 height 5
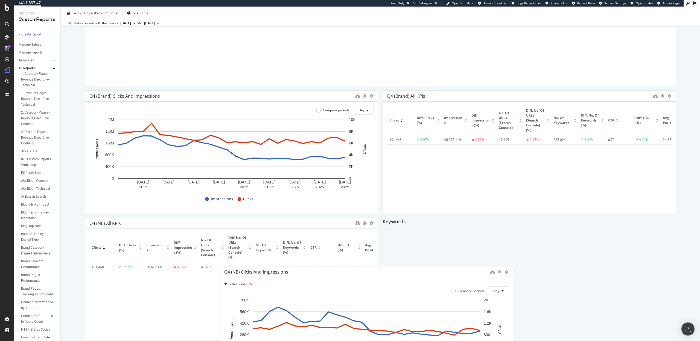
scroll to position [254, 0]
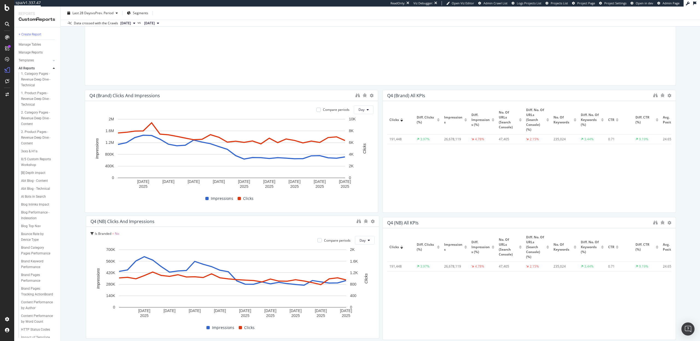
drag, startPoint x: 410, startPoint y: 313, endPoint x: 114, endPoint y: 219, distance: 311.0
click at [114, 219] on div "Q4 (NB) Clicks and Impressions" at bounding box center [122, 221] width 64 height 5
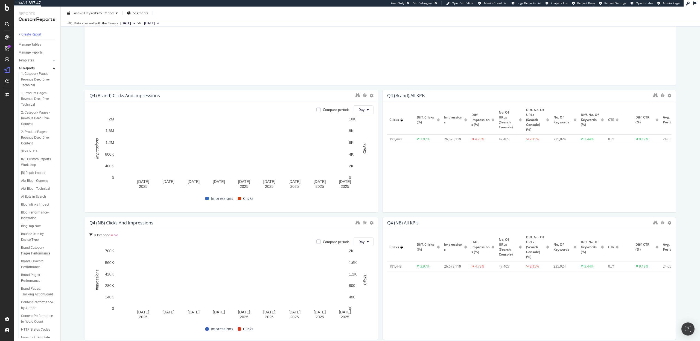
scroll to position [0, 0]
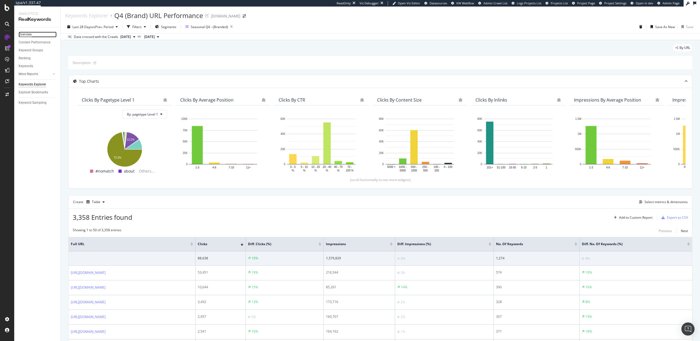
click at [25, 32] on div "Overview" at bounding box center [25, 35] width 13 height 6
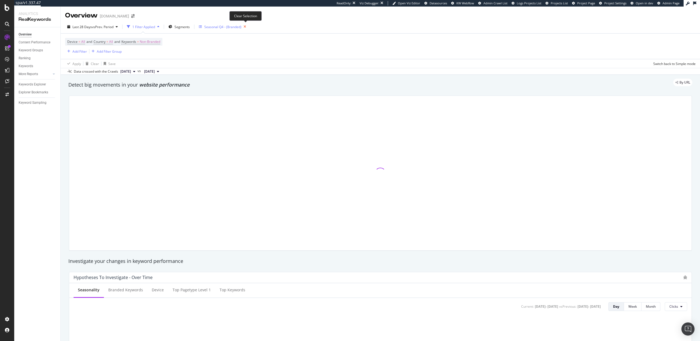
click at [246, 25] on icon "button" at bounding box center [244, 27] width 7 height 8
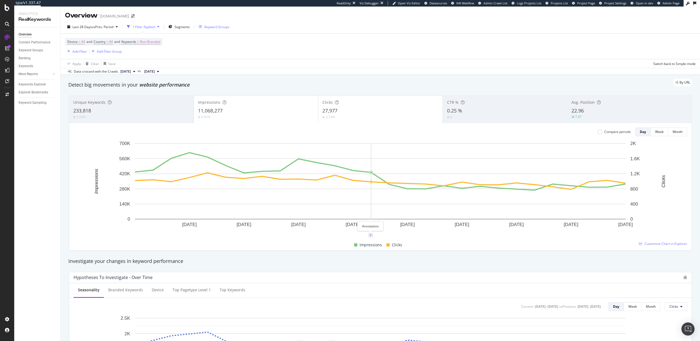
click at [371, 237] on icon "plus" at bounding box center [370, 235] width 3 height 3
click at [368, 208] on textarea at bounding box center [370, 202] width 49 height 17
paste textarea "num=100"
type textarea "Google dropped support of num=100 param, resulting in large decreases to impres…"
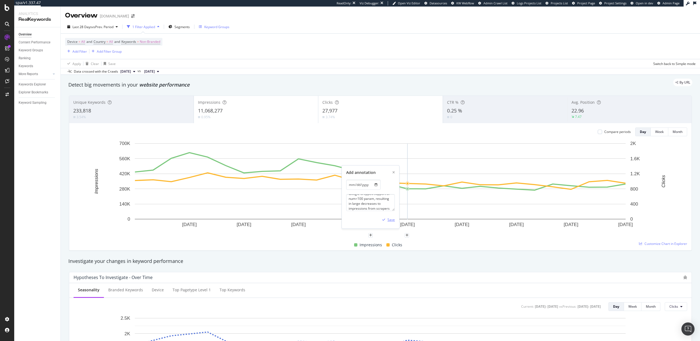
click at [393, 219] on div "Save" at bounding box center [390, 220] width 7 height 5
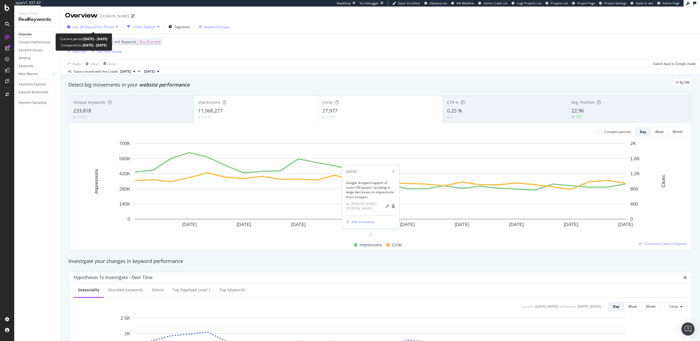
click at [82, 29] on div "Last 28 Days vs Prev. Period" at bounding box center [92, 27] width 55 height 8
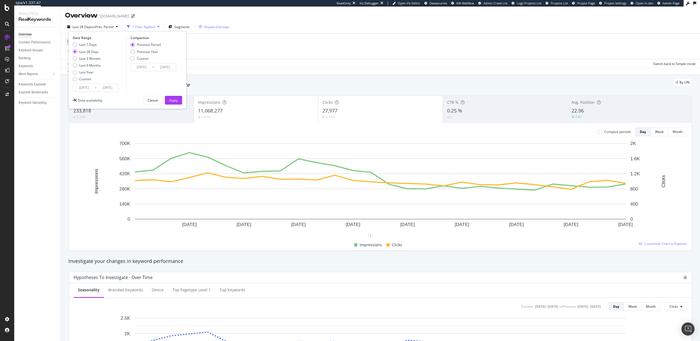
click at [85, 88] on input "[DATE]" at bounding box center [84, 88] width 22 height 8
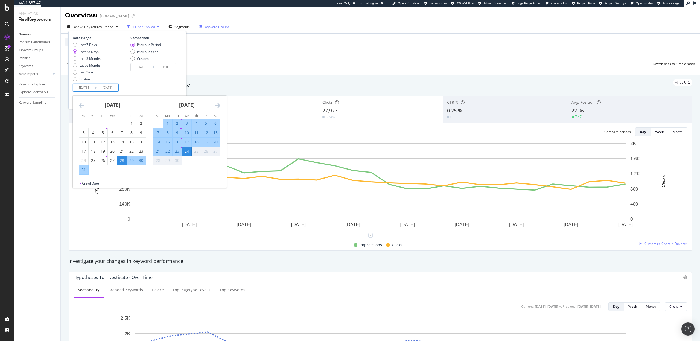
click at [79, 106] on icon "Move backward to switch to the previous month." at bounding box center [82, 105] width 6 height 7
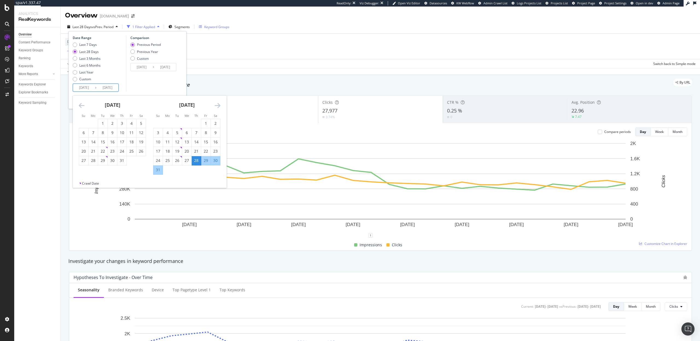
click at [79, 106] on icon "Move backward to switch to the previous month." at bounding box center [82, 105] width 6 height 7
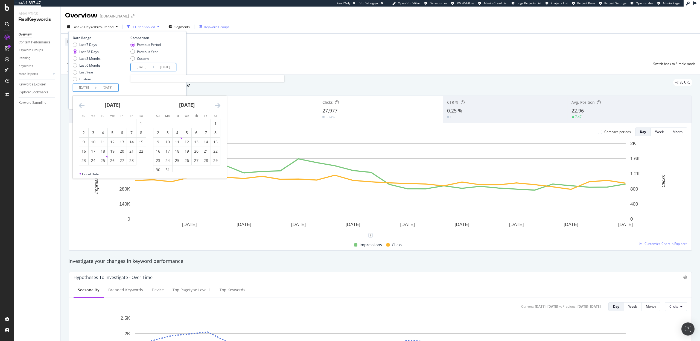
click at [144, 67] on input "2025/07/31" at bounding box center [142, 67] width 22 height 8
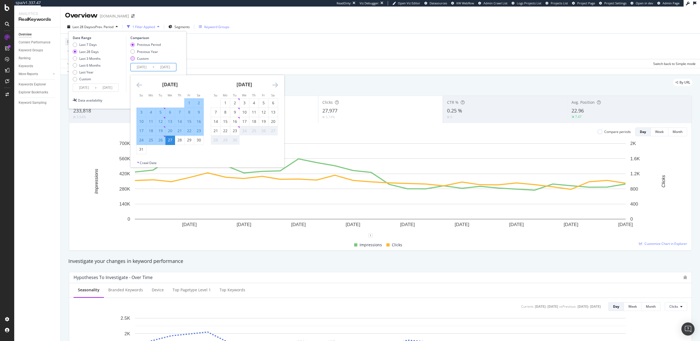
click at [134, 59] on div "Custom" at bounding box center [132, 58] width 4 height 4
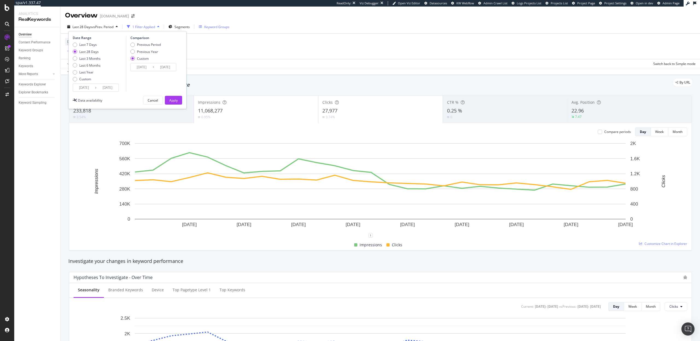
click at [146, 68] on input "2025/07/31" at bounding box center [142, 67] width 22 height 8
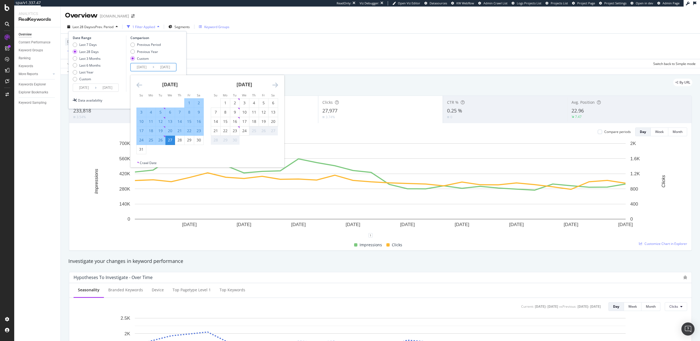
click at [138, 86] on icon "Move backward to switch to the previous month." at bounding box center [139, 85] width 6 height 7
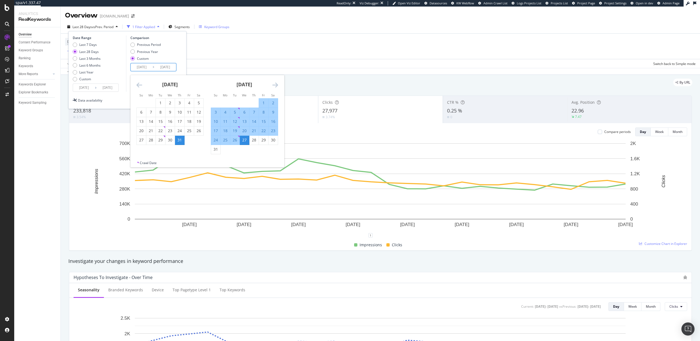
click at [138, 86] on icon "Move backward to switch to the previous month." at bounding box center [139, 85] width 6 height 7
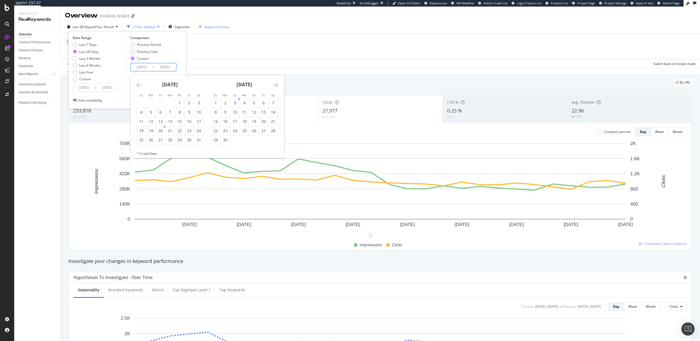
click at [138, 86] on icon "Move backward to switch to the previous month." at bounding box center [139, 85] width 6 height 7
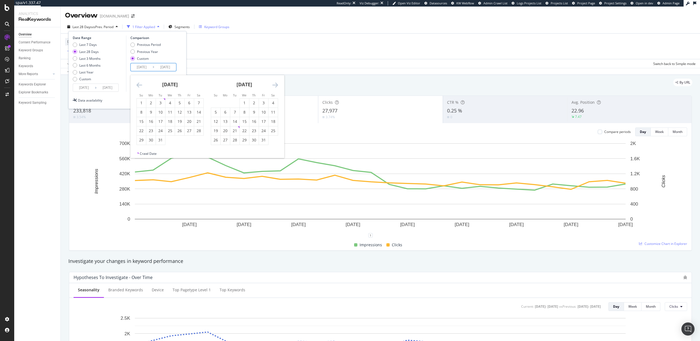
click at [138, 86] on icon "Move backward to switch to the previous month." at bounding box center [139, 85] width 6 height 7
click at [162, 104] on div "1" at bounding box center [160, 102] width 9 height 5
type input "2024/10/01"
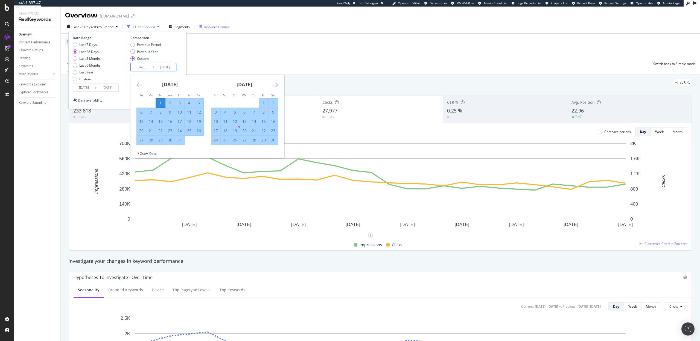
click at [276, 86] on icon "Move forward to switch to the next month." at bounding box center [275, 85] width 6 height 7
click at [235, 143] on div "31" at bounding box center [234, 139] width 9 height 5
type input "2024/12/31"
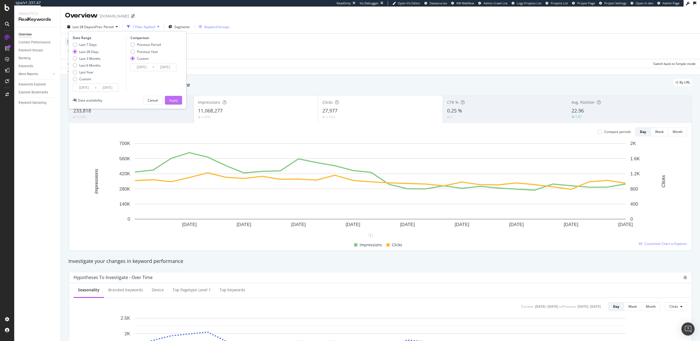
click at [172, 101] on div "Apply" at bounding box center [173, 100] width 8 height 5
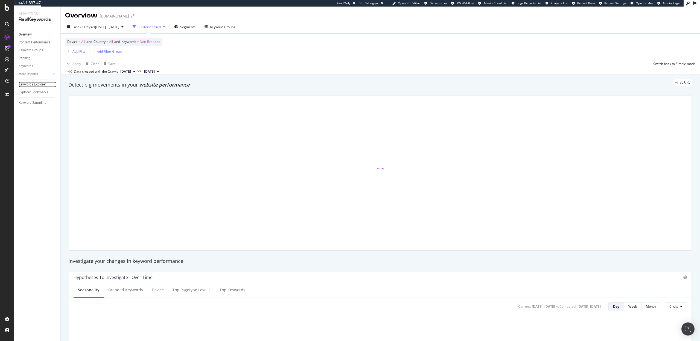
click at [34, 86] on div "Keywords Explorer" at bounding box center [32, 85] width 27 height 6
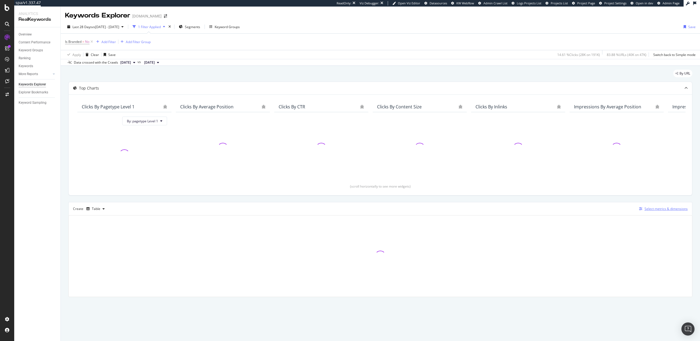
click at [647, 206] on button "Select metrics & dimensions" at bounding box center [662, 209] width 51 height 7
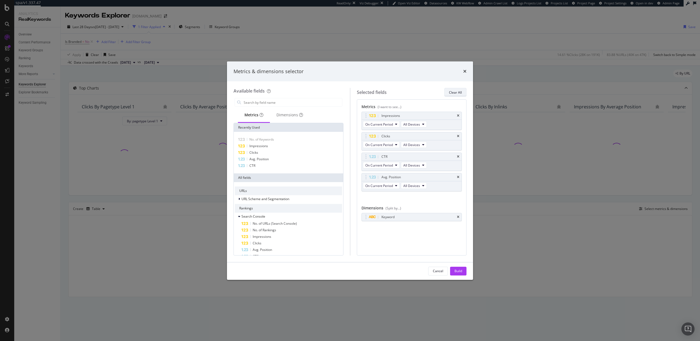
click at [453, 92] on div "Clear All" at bounding box center [455, 92] width 13 height 5
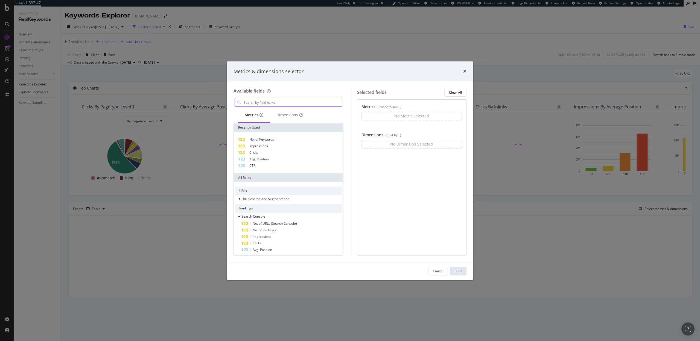
click at [284, 101] on input "modal" at bounding box center [292, 102] width 99 height 8
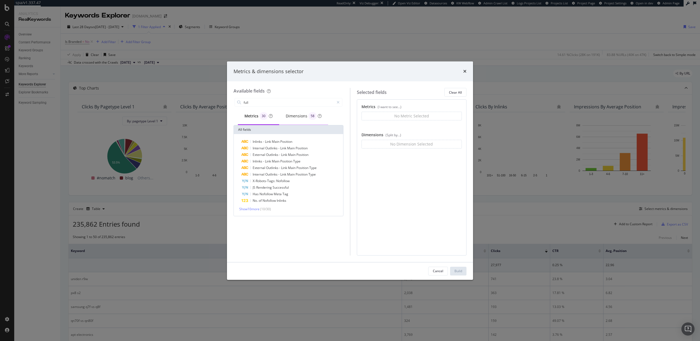
click at [292, 115] on div "Dimensions 58" at bounding box center [304, 116] width 36 height 8
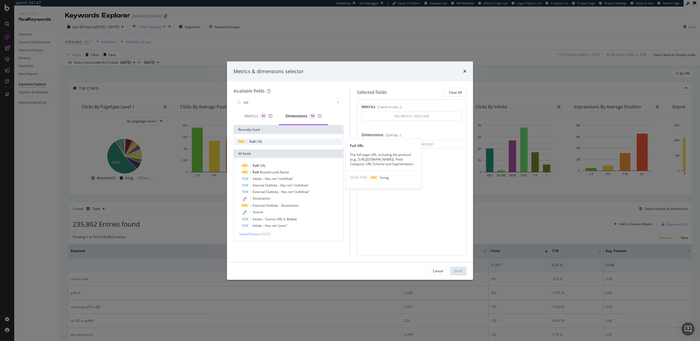
click at [263, 142] on div "Full URL" at bounding box center [288, 142] width 107 height 7
click at [297, 103] on input "full" at bounding box center [288, 102] width 91 height 8
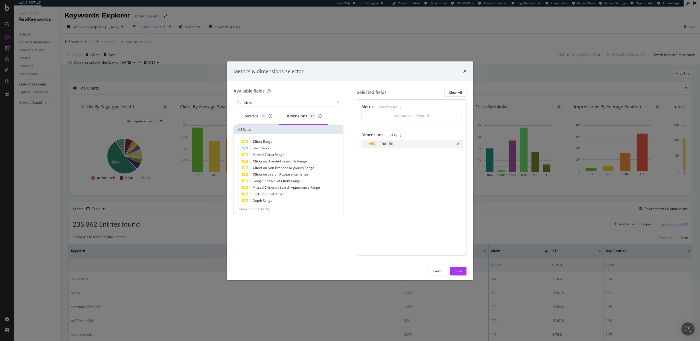
click at [247, 116] on div "Metrics 29" at bounding box center [258, 116] width 28 height 8
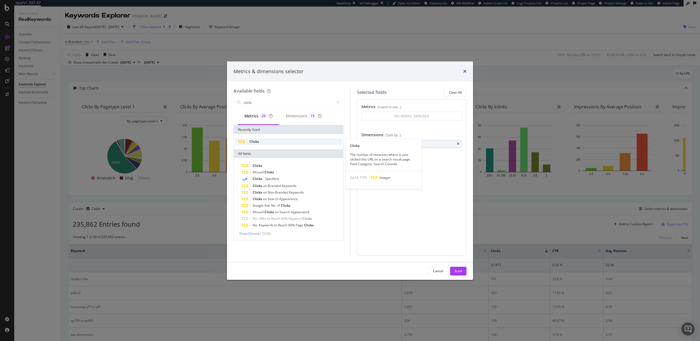
click at [255, 142] on span "Clicks" at bounding box center [254, 141] width 10 height 5
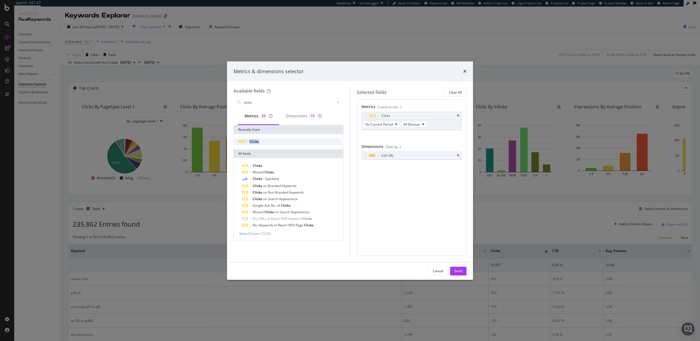
click at [255, 142] on span "Clicks" at bounding box center [254, 141] width 10 height 5
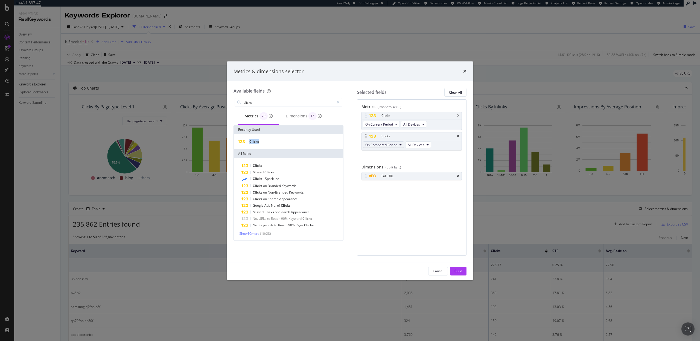
click at [392, 145] on span "On Compared Period" at bounding box center [381, 145] width 32 height 5
click at [258, 141] on span "Clicks" at bounding box center [254, 141] width 10 height 5
click at [257, 103] on input "clicks" at bounding box center [288, 102] width 91 height 8
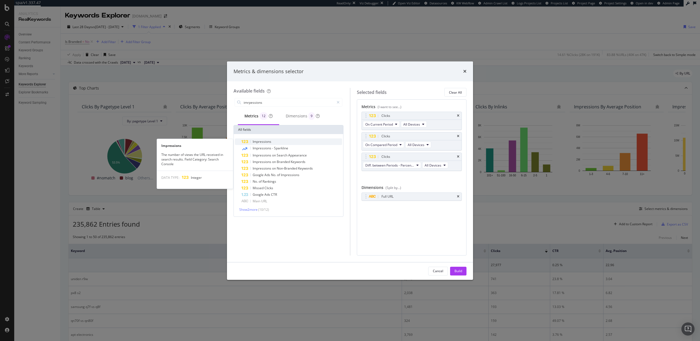
click at [254, 140] on span "Impressions" at bounding box center [262, 141] width 19 height 5
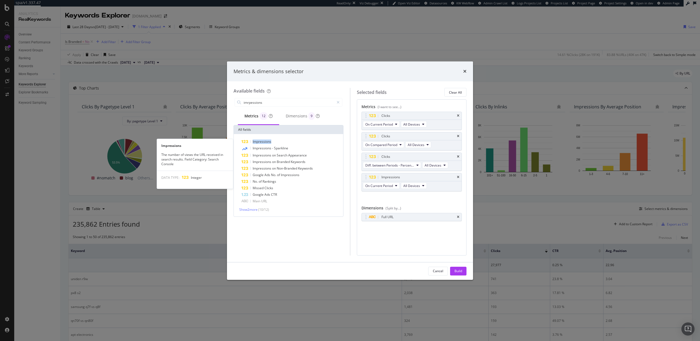
click at [254, 140] on span "Impressions" at bounding box center [262, 141] width 19 height 5
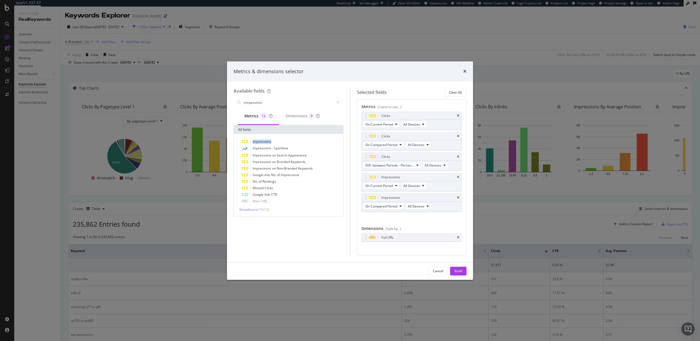
click at [254, 140] on span "Impressions" at bounding box center [262, 141] width 19 height 5
click at [294, 104] on input "imrpessions" at bounding box center [288, 102] width 91 height 8
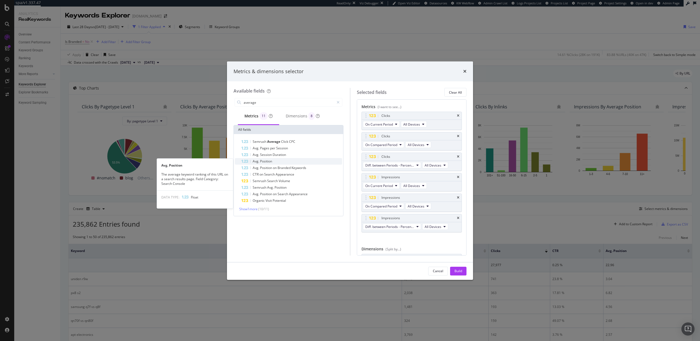
click at [289, 161] on div "Avg. Position" at bounding box center [291, 161] width 101 height 7
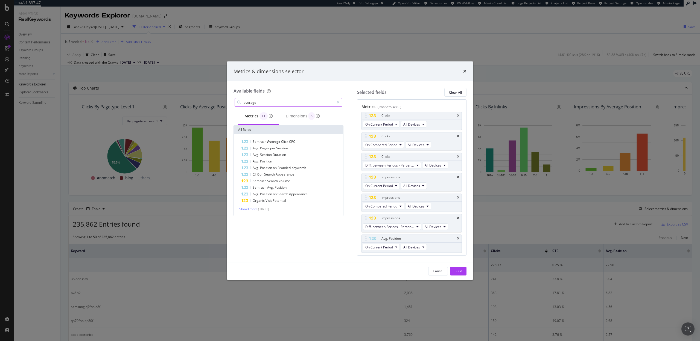
click at [267, 104] on input "average" at bounding box center [288, 102] width 91 height 8
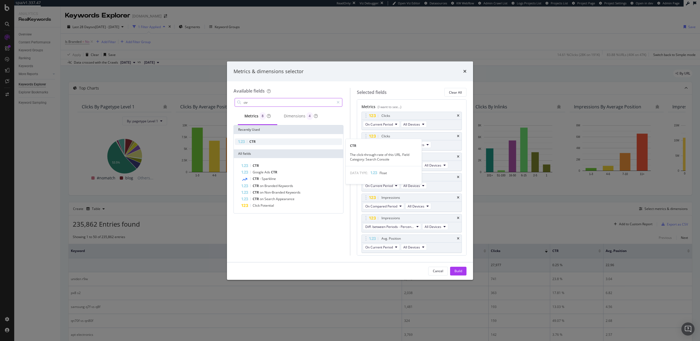
type input "ctr"
click at [276, 143] on div "CTR" at bounding box center [288, 142] width 107 height 7
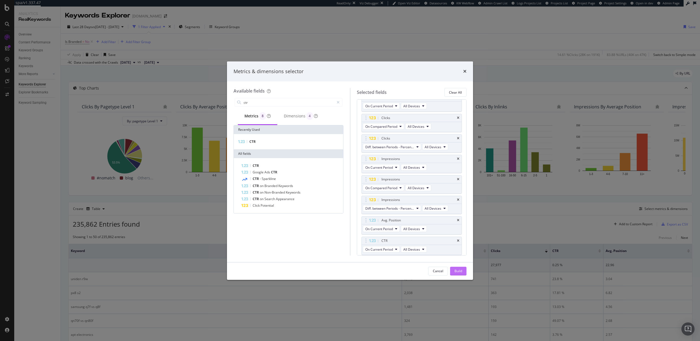
click at [457, 268] on div "Build" at bounding box center [458, 271] width 8 height 8
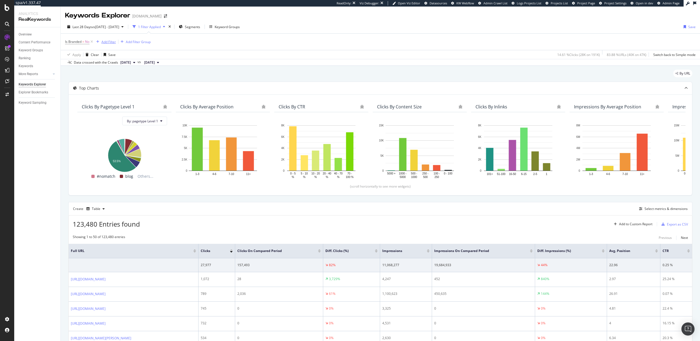
click at [108, 42] on div "Add Filter" at bounding box center [108, 42] width 14 height 5
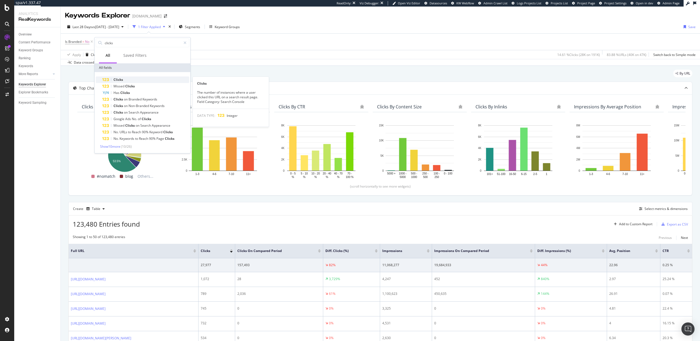
type input "clicks"
click at [130, 80] on div "Clicks" at bounding box center [145, 80] width 87 height 7
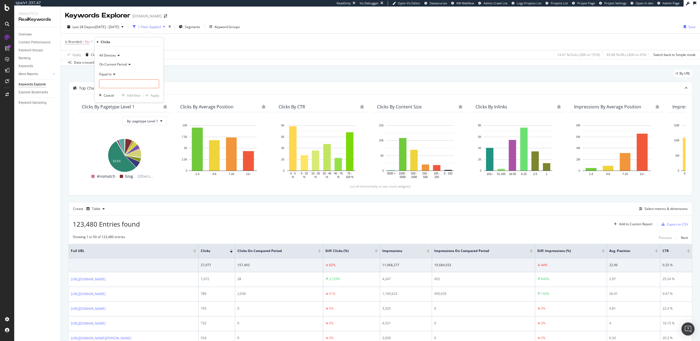
click at [115, 60] on div "On Current Period" at bounding box center [129, 64] width 60 height 9
click at [117, 82] on span "On Compared Period" at bounding box center [118, 82] width 32 height 5
click at [111, 75] on span "Equal to" at bounding box center [105, 74] width 12 height 5
click at [114, 114] on span "Greater than" at bounding box center [112, 114] width 20 height 5
click at [110, 80] on input "number" at bounding box center [129, 84] width 60 height 9
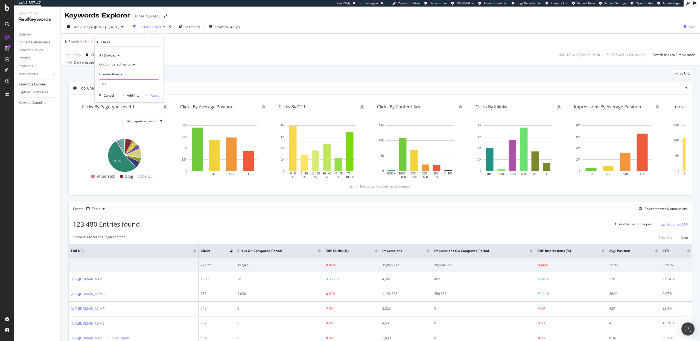
type input "100"
click at [154, 96] on div "Apply" at bounding box center [155, 95] width 8 height 5
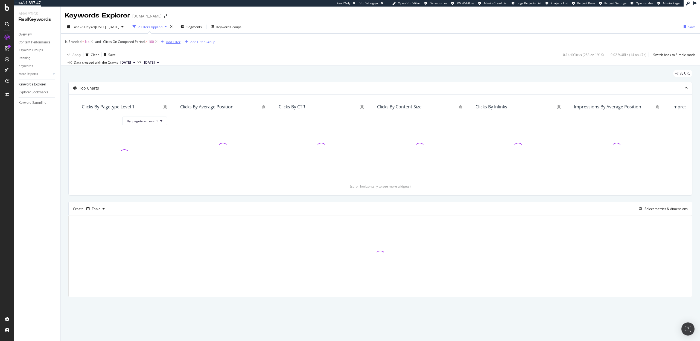
click at [168, 41] on div "Add Filter" at bounding box center [173, 42] width 14 height 5
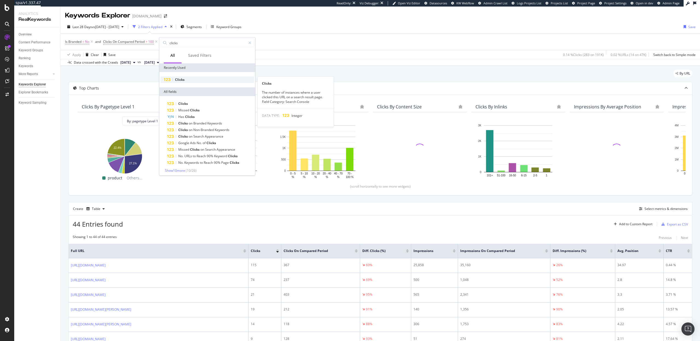
click at [189, 79] on div "Clicks" at bounding box center [206, 80] width 93 height 7
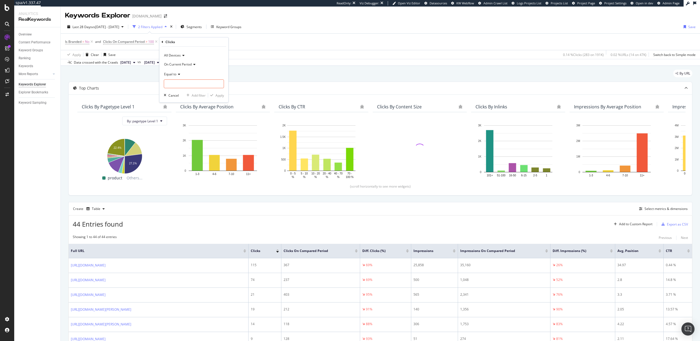
click at [175, 72] on span "Equal to" at bounding box center [170, 74] width 12 height 5
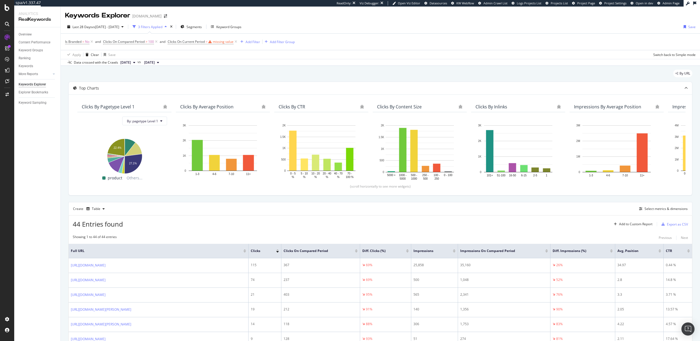
click at [261, 71] on div "By URL" at bounding box center [380, 76] width 624 height 12
click at [186, 42] on span "Clicks On Current Period" at bounding box center [186, 41] width 37 height 5
click at [179, 74] on span "Equal to" at bounding box center [179, 73] width 12 height 5
click at [182, 113] on span "Greater than" at bounding box center [185, 113] width 20 height 5
click at [179, 79] on input "number" at bounding box center [203, 83] width 60 height 9
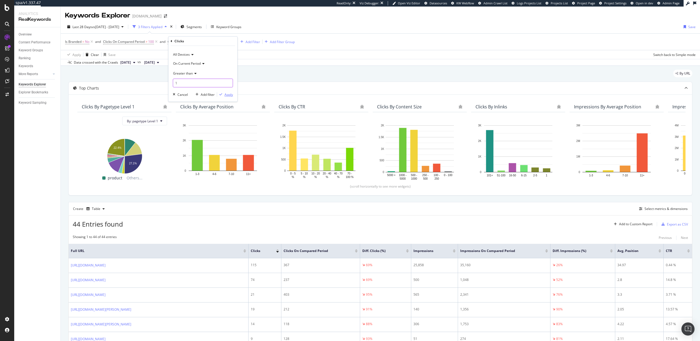
type input "1"
click at [229, 94] on div "Apply" at bounding box center [228, 94] width 8 height 5
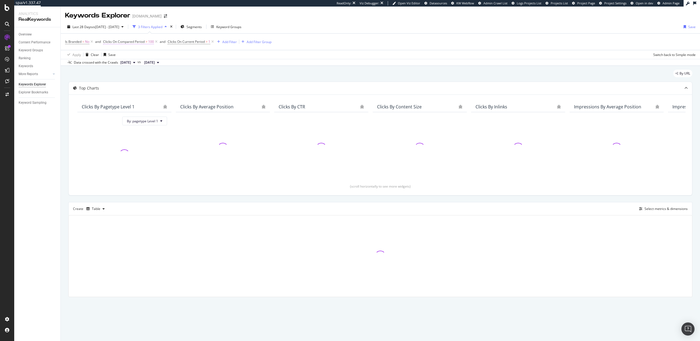
click at [144, 41] on span "Clicks On Compared Period" at bounding box center [124, 41] width 42 height 5
click at [121, 84] on input "100" at bounding box center [138, 83] width 60 height 9
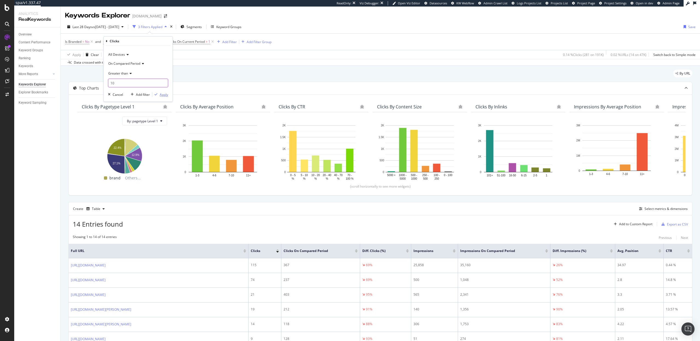
type input "10"
click at [166, 97] on button "Apply" at bounding box center [160, 94] width 16 height 5
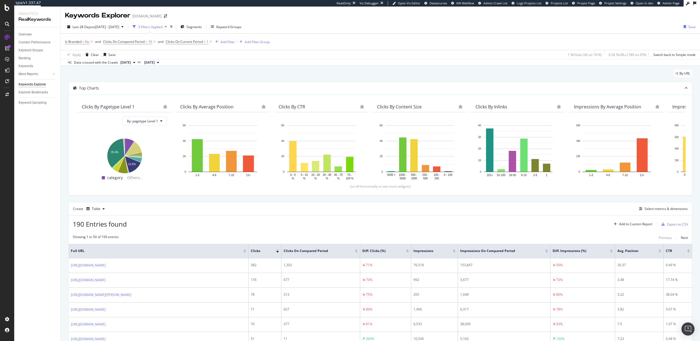
click at [355, 252] on div at bounding box center [356, 251] width 3 height 1
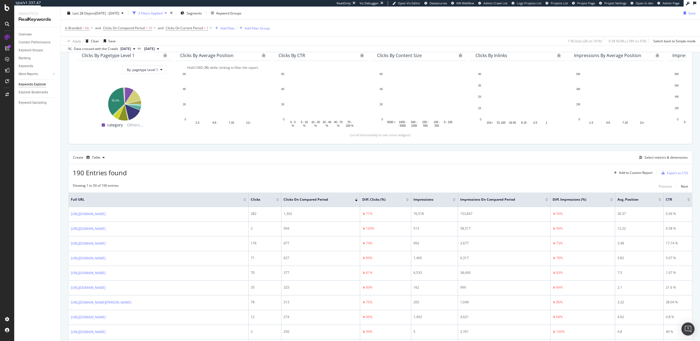
scroll to position [5, 0]
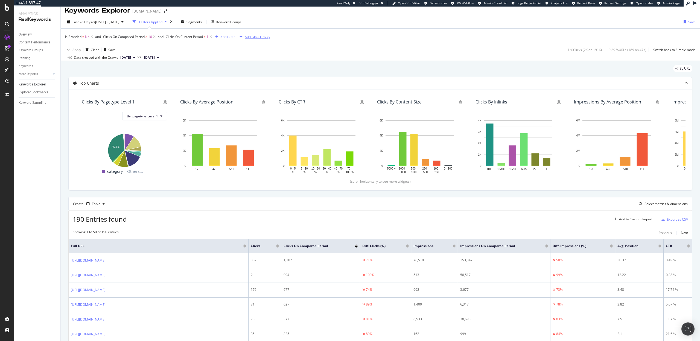
click at [258, 36] on div "Add Filter Group" at bounding box center [257, 37] width 25 height 5
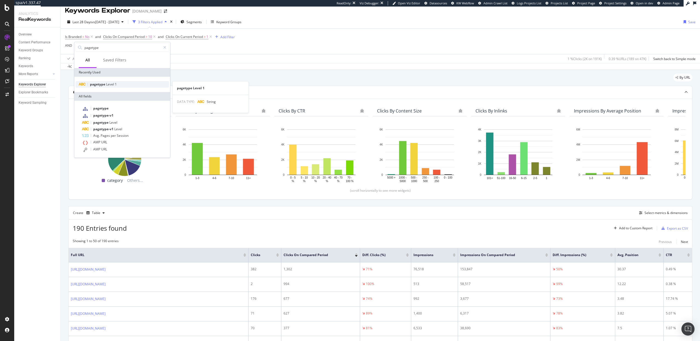
type input "pagetype"
click at [120, 84] on div "pagetype Level 1" at bounding box center [121, 84] width 93 height 7
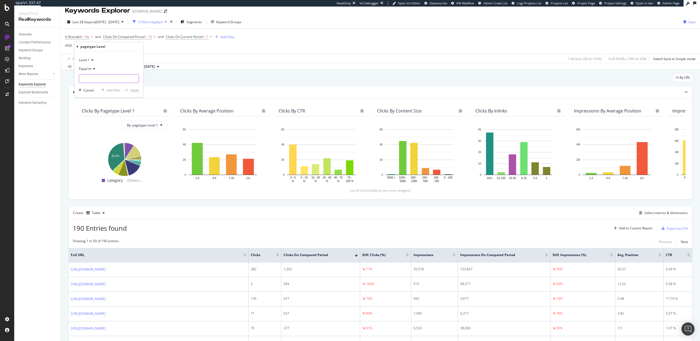
click at [92, 75] on input "text" at bounding box center [109, 78] width 60 height 9
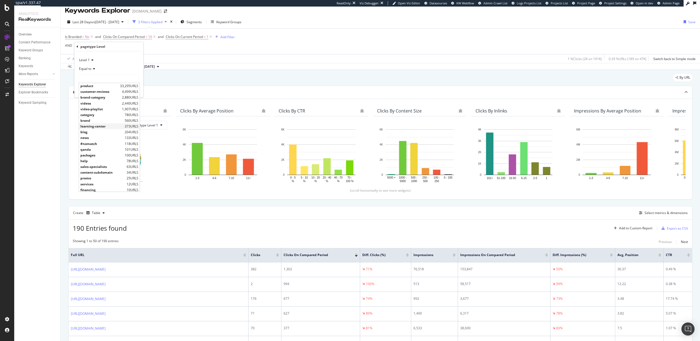
click at [98, 125] on span "learning-center" at bounding box center [101, 126] width 43 height 5
type input "learning-center"
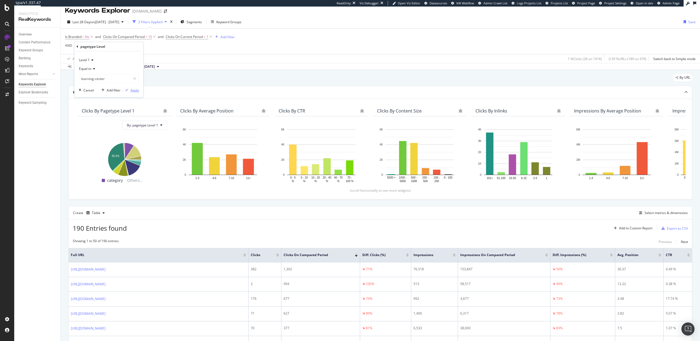
click at [136, 91] on div "Apply" at bounding box center [134, 90] width 8 height 5
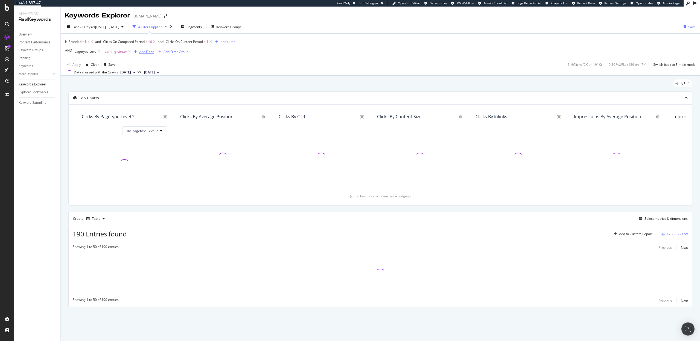
click at [144, 52] on div "Add Filter" at bounding box center [146, 51] width 14 height 5
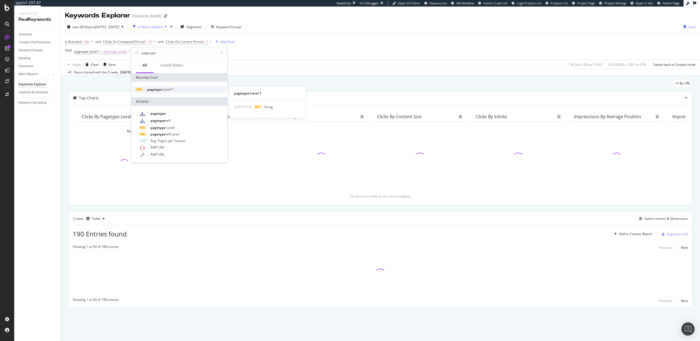
click at [155, 89] on span "pagetype" at bounding box center [155, 89] width 16 height 5
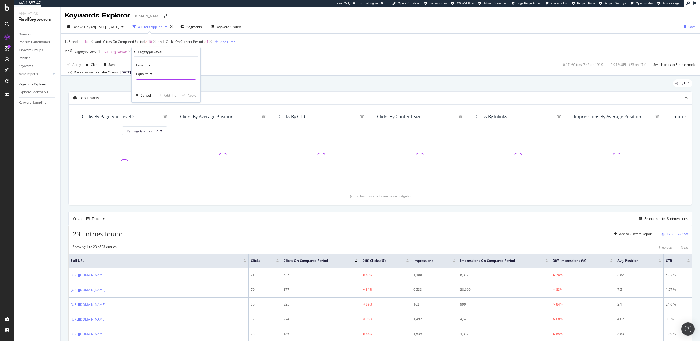
click at [144, 85] on input "text" at bounding box center [166, 84] width 60 height 9
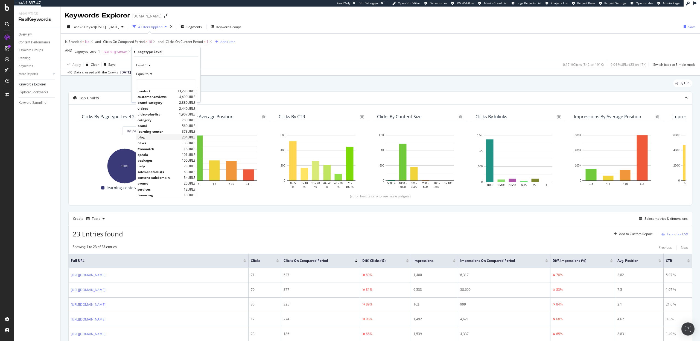
click at [147, 135] on span "blog" at bounding box center [158, 137] width 43 height 5
type input "blog"
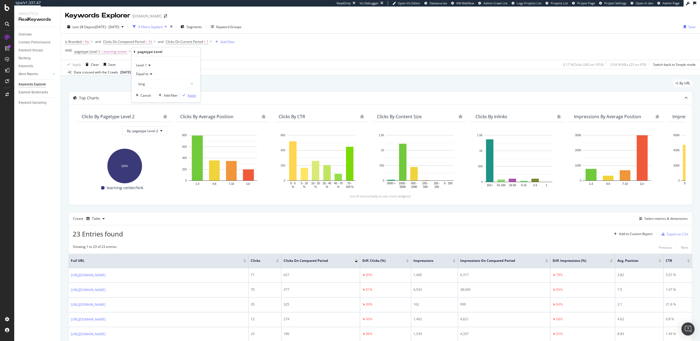
click at [192, 97] on div "Apply" at bounding box center [192, 95] width 8 height 5
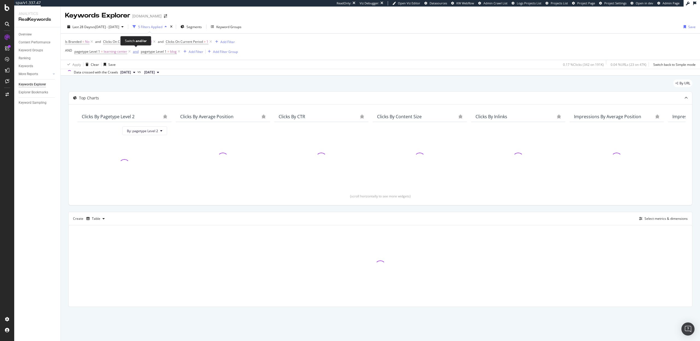
click at [133, 51] on div "and" at bounding box center [136, 51] width 6 height 5
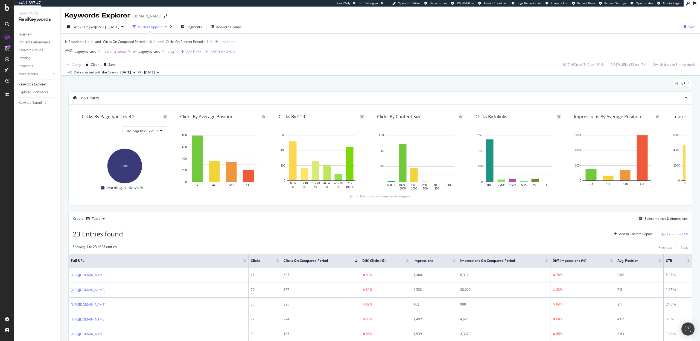
click at [128, 52] on icon at bounding box center [129, 51] width 5 height 5
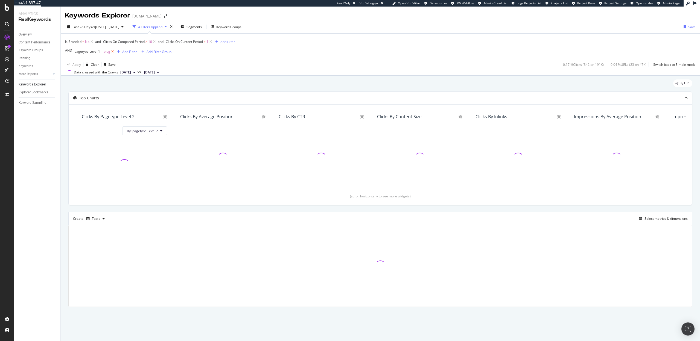
click at [114, 52] on icon at bounding box center [112, 51] width 5 height 5
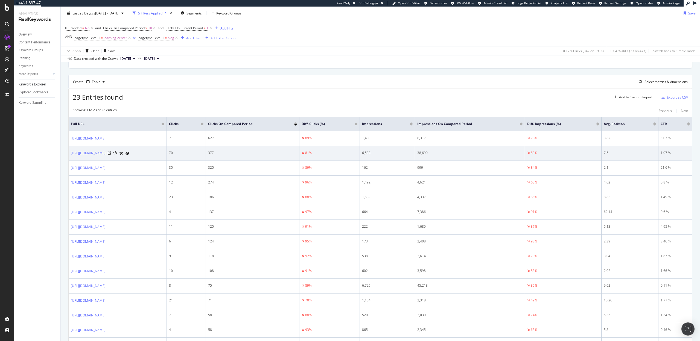
scroll to position [136, 0]
